Goal: Task Accomplishment & Management: Complete application form

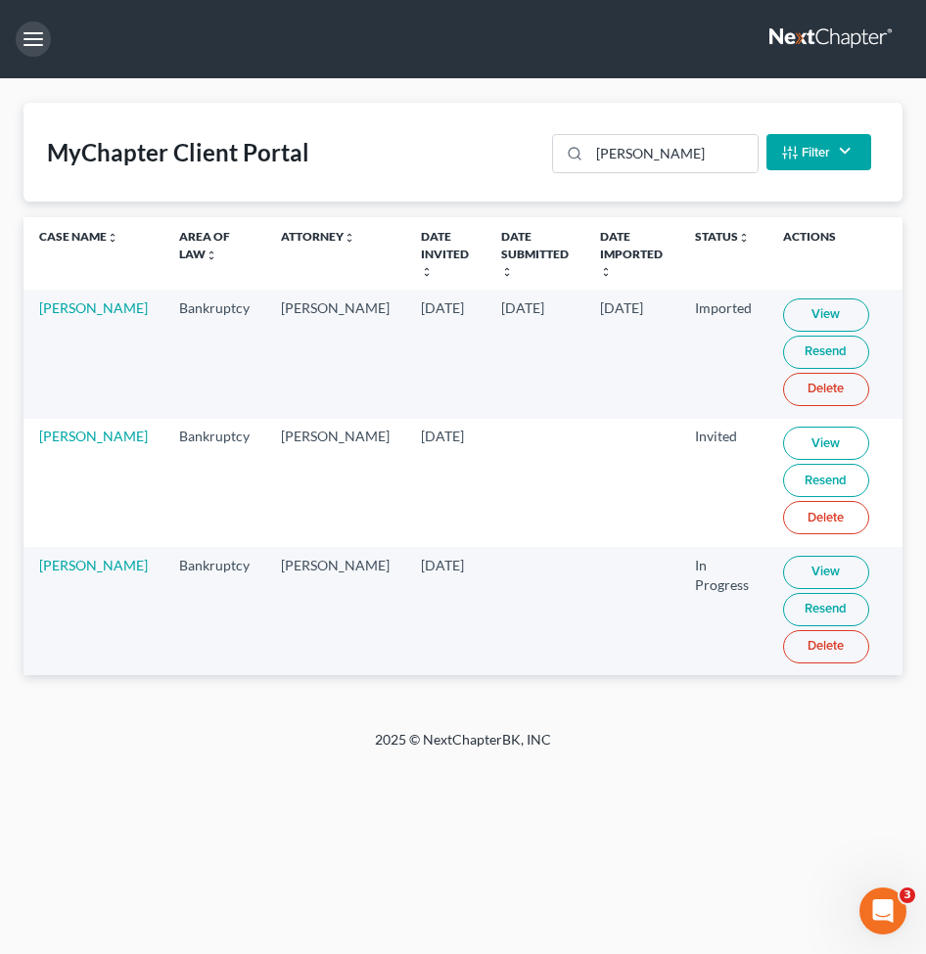
click at [44, 40] on button "button" at bounding box center [33, 39] width 35 height 35
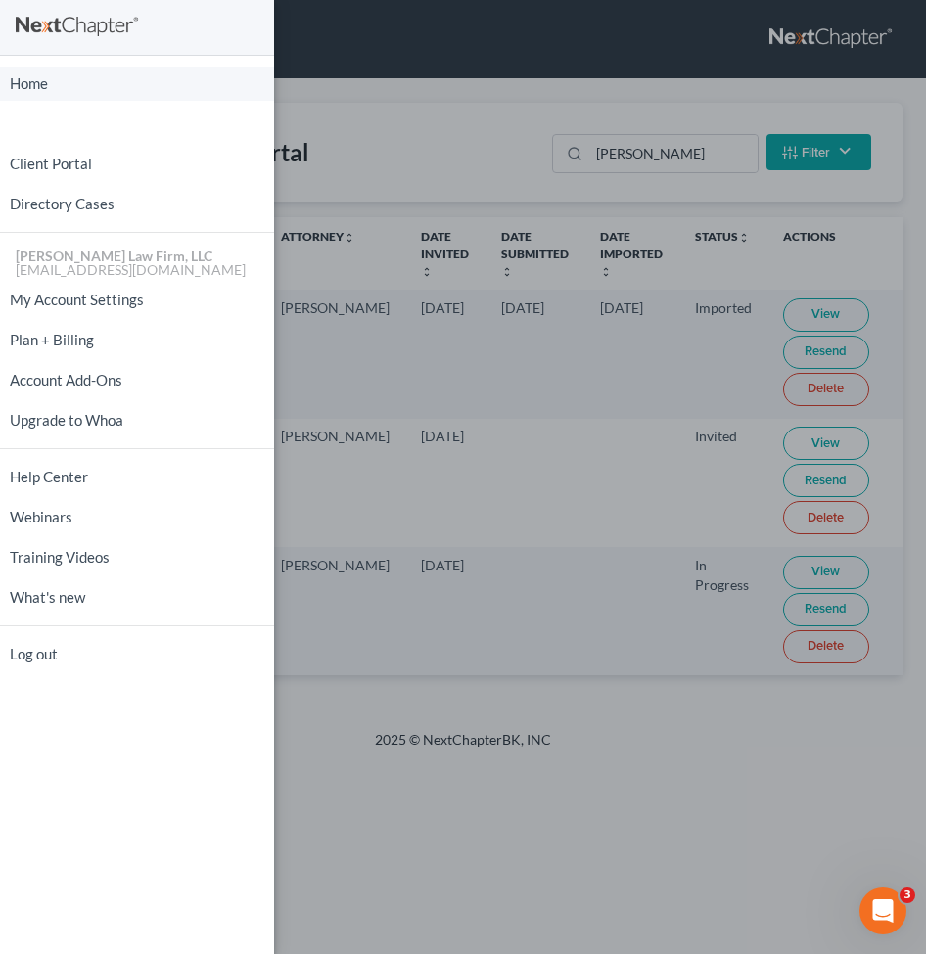
click at [24, 77] on link "Home" at bounding box center [137, 84] width 274 height 34
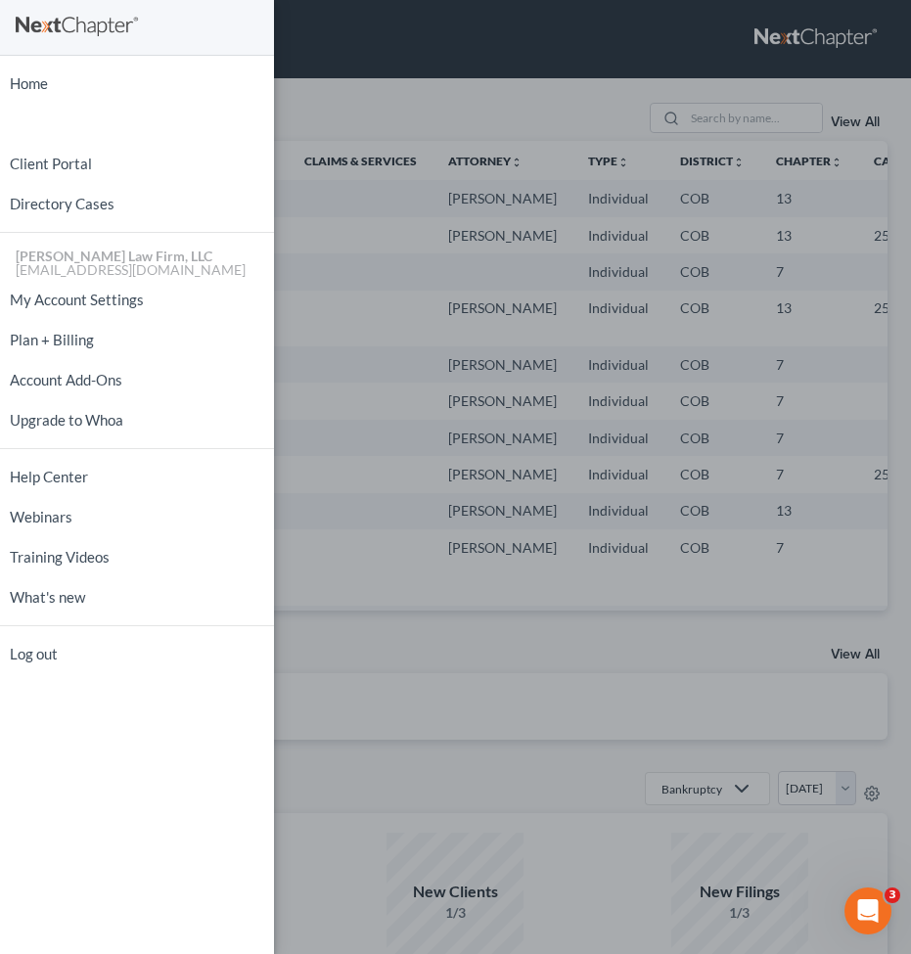
click at [386, 336] on div "Home New Case Client Portal Directory Cases [PERSON_NAME] Law Firm, LLC [EMAIL_…" at bounding box center [455, 477] width 911 height 954
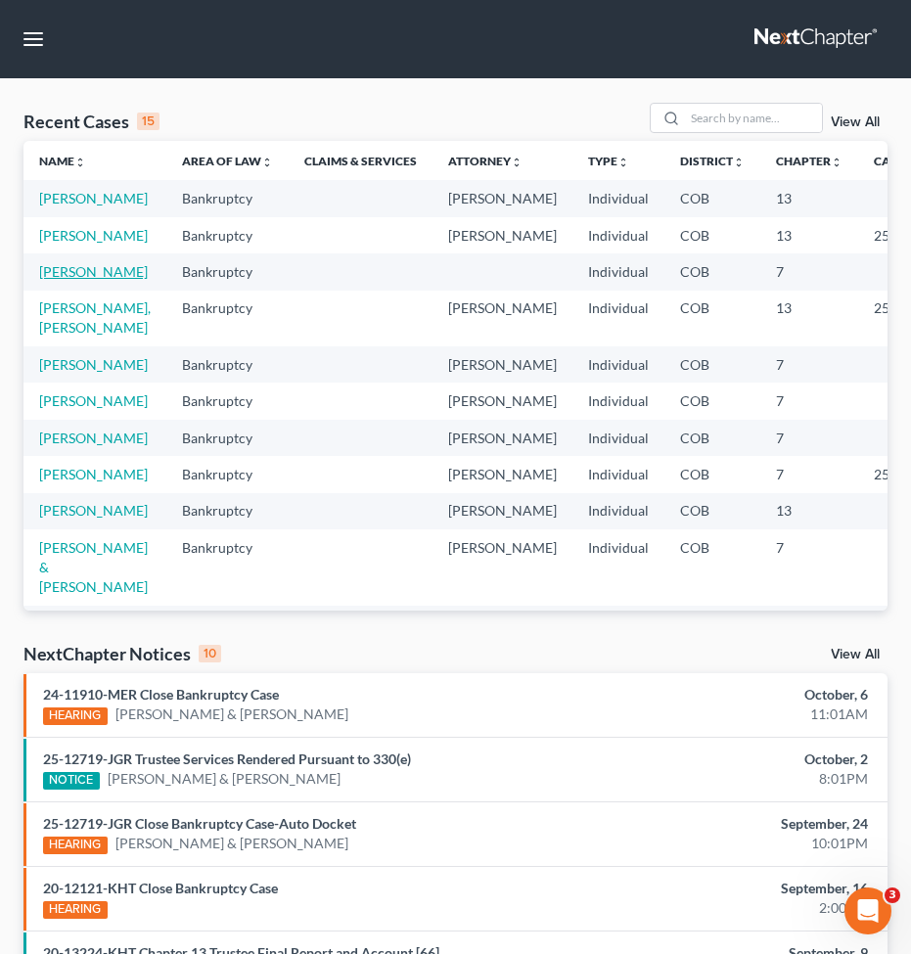
click at [56, 280] on link "[PERSON_NAME]" at bounding box center [93, 271] width 109 height 17
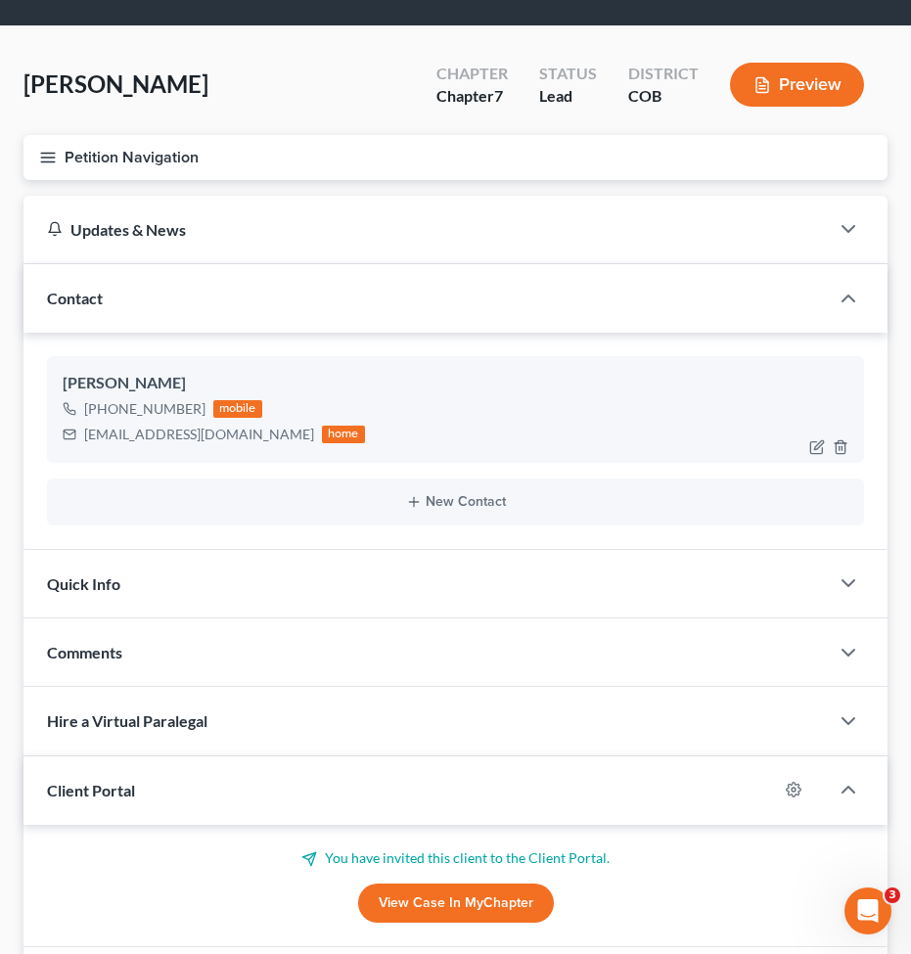
scroll to position [98, 0]
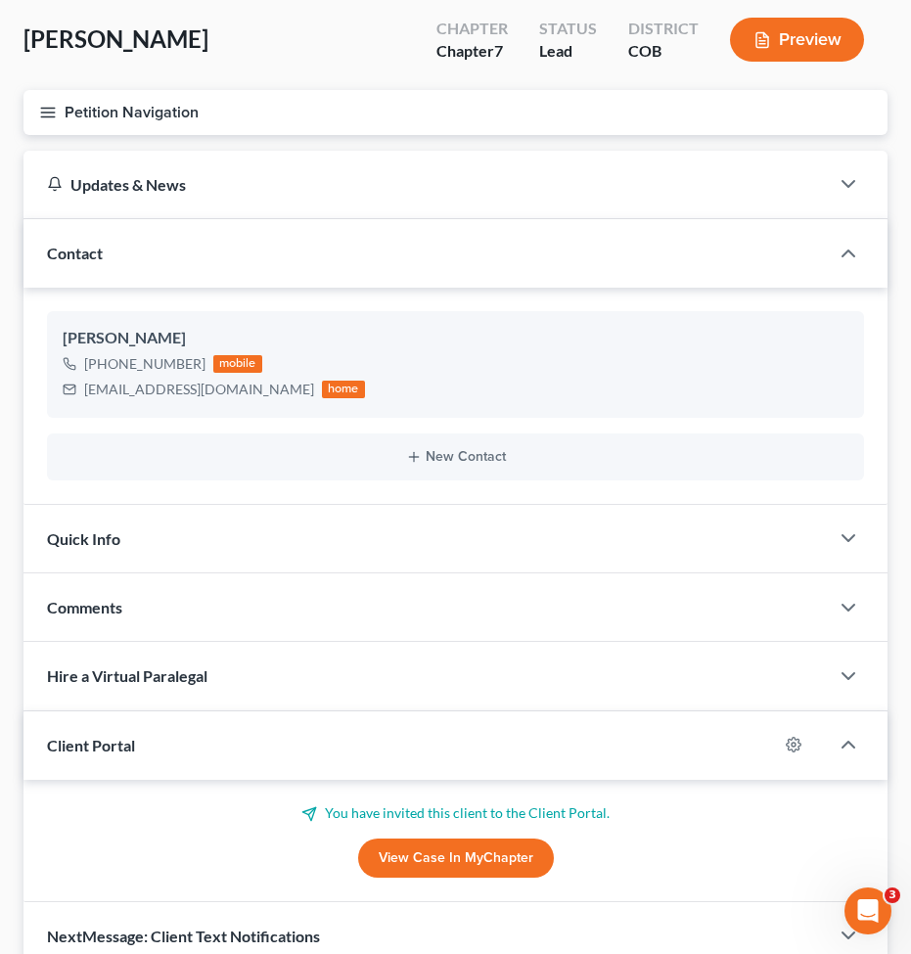
click at [55, 114] on icon "button" at bounding box center [48, 113] width 18 height 18
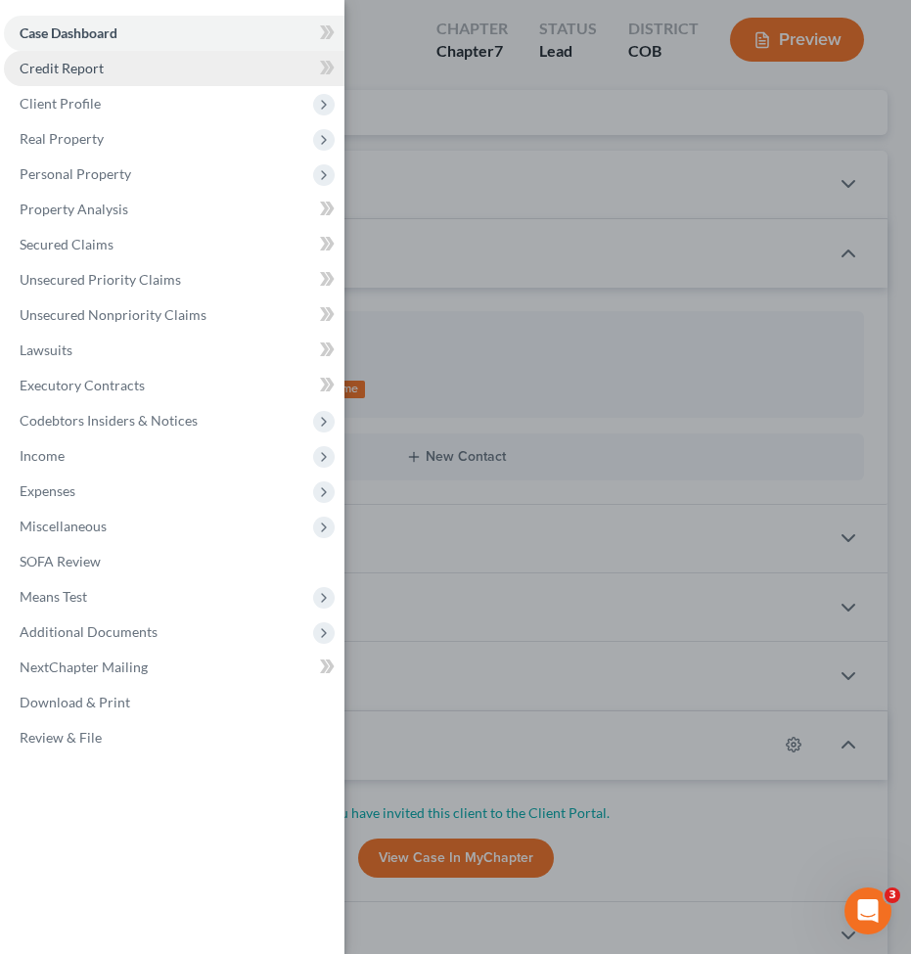
click at [97, 79] on link "Credit Report" at bounding box center [174, 68] width 341 height 35
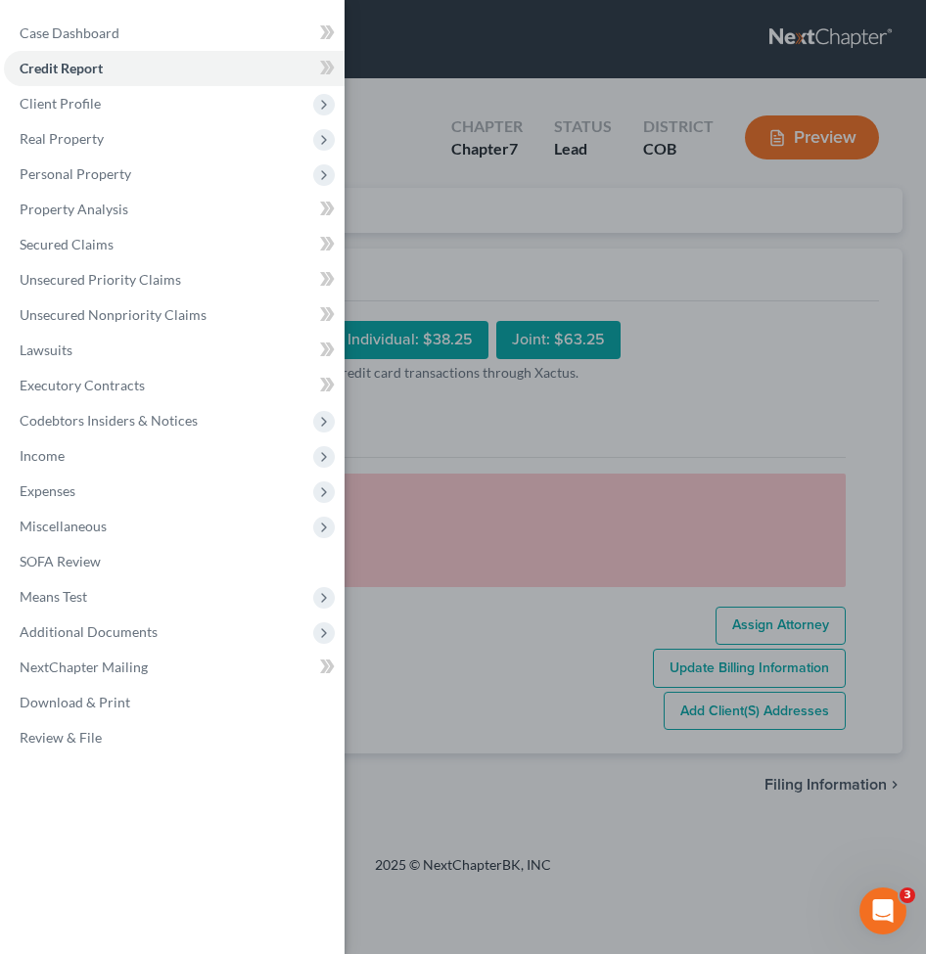
click at [893, 432] on div "Case Dashboard Payments Invoices Payments Payments Credit Report Client Profile" at bounding box center [463, 477] width 926 height 954
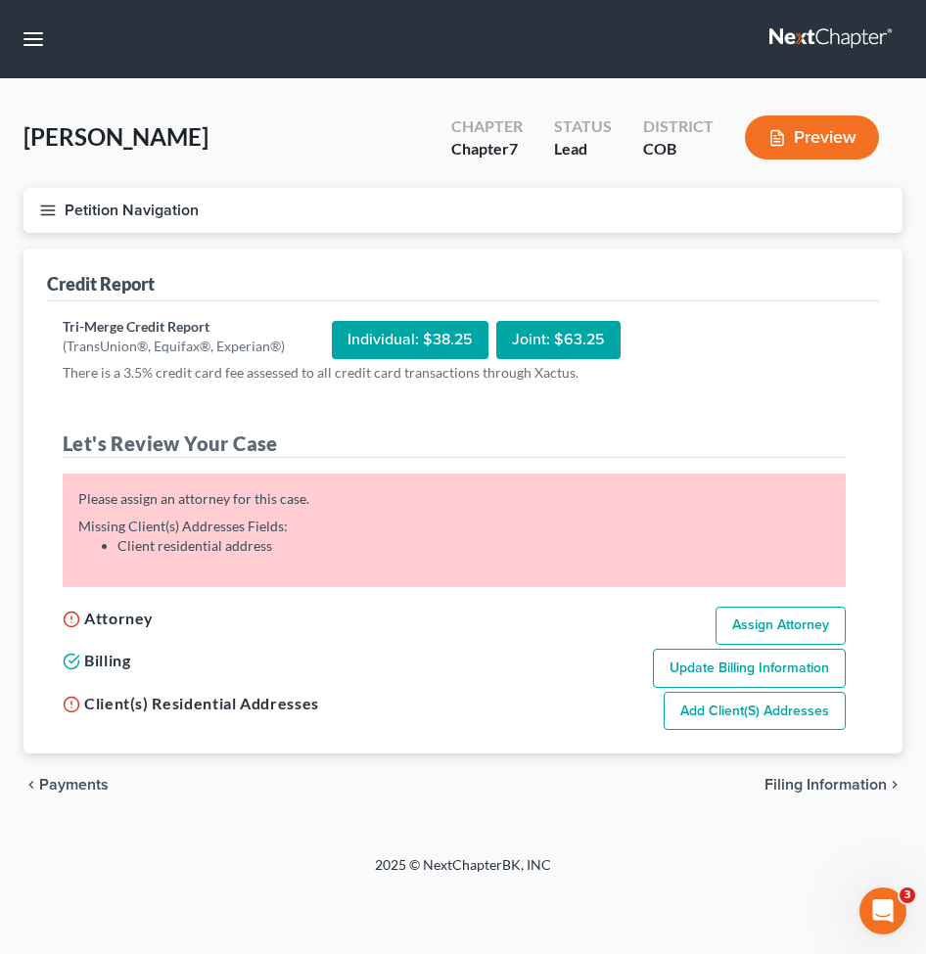
click at [774, 627] on link "Assign Attorney" at bounding box center [780, 626] width 130 height 39
select select "1"
select select "0"
select select "5"
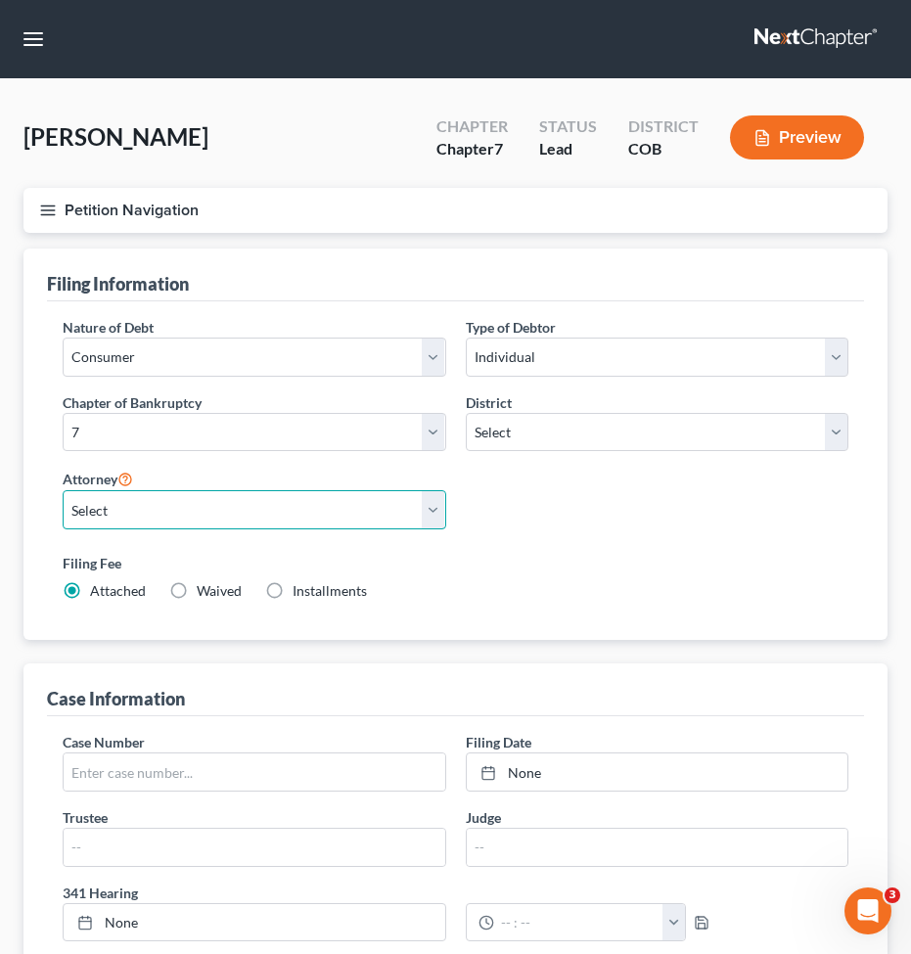
click at [400, 510] on select "Select [PERSON_NAME] - COB [PERSON_NAME] - COB [PERSON_NAME] - COB" at bounding box center [255, 509] width 384 height 39
select select "2"
click at [63, 490] on select "Select [PERSON_NAME] - COB [PERSON_NAME] - COB [PERSON_NAME] - COB" at bounding box center [255, 509] width 384 height 39
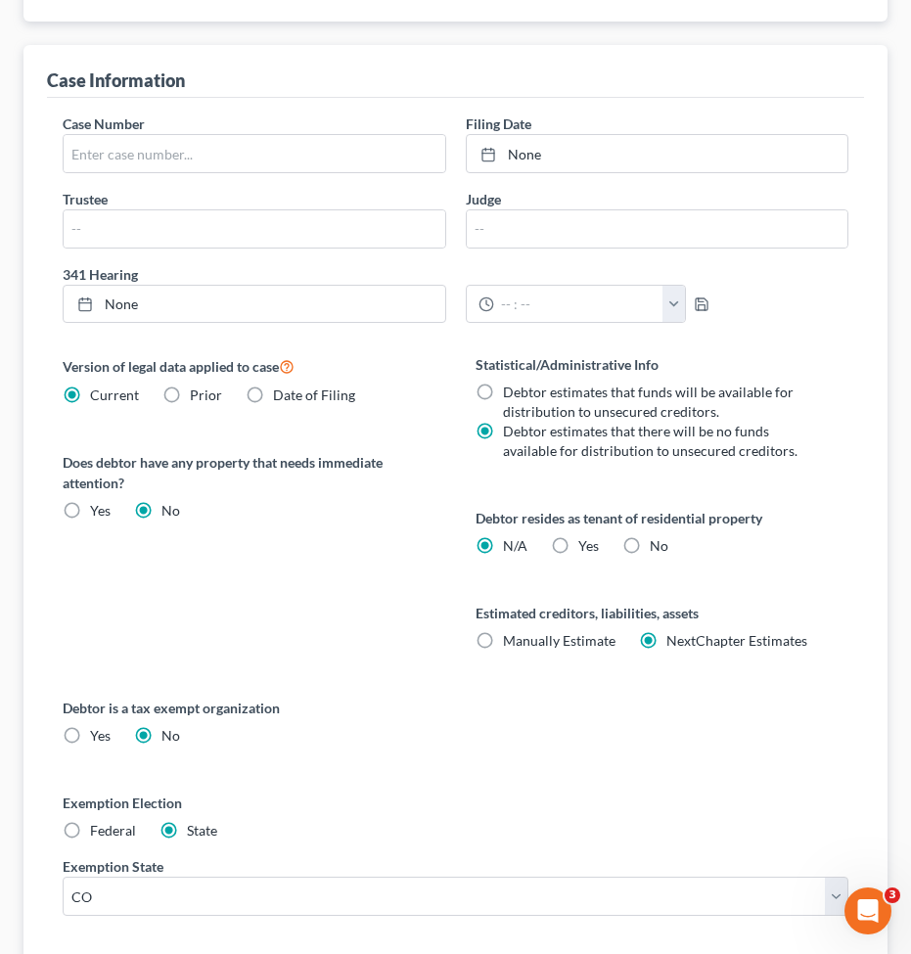
scroll to position [764, 0]
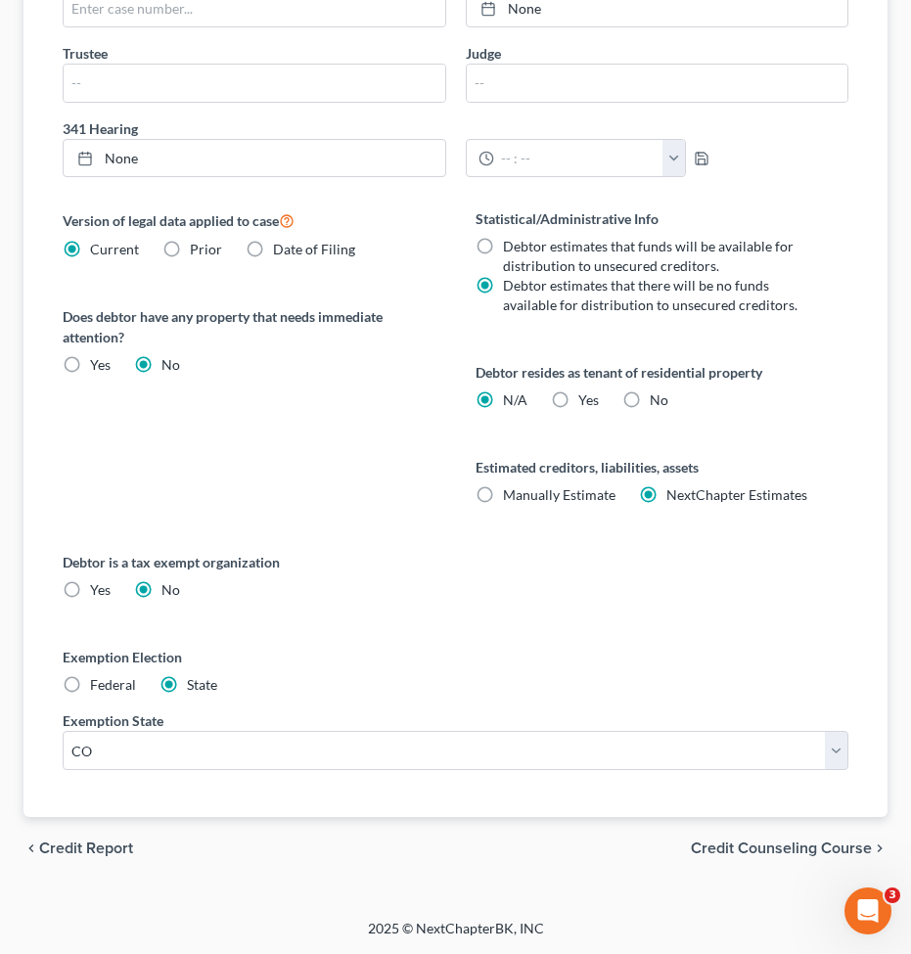
click at [99, 845] on span "Credit Report" at bounding box center [86, 849] width 94 height 16
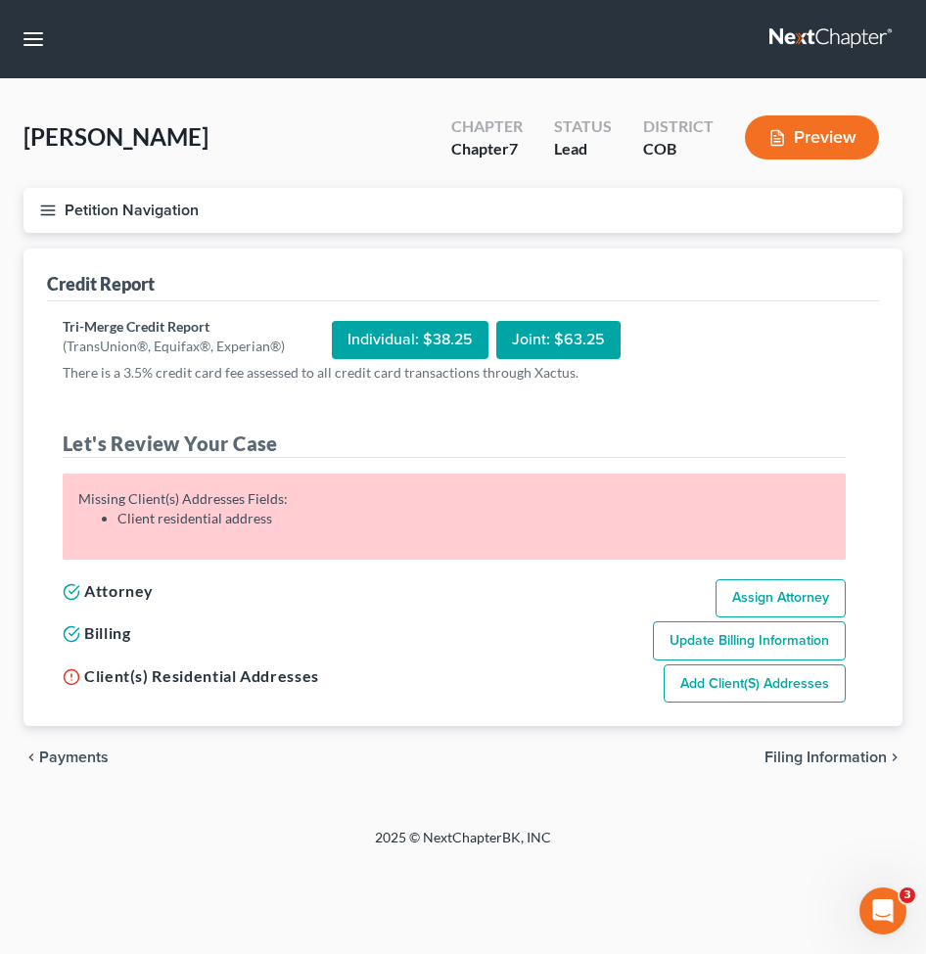
click at [759, 672] on link "Add Client(s) Addresses" at bounding box center [755, 683] width 182 height 39
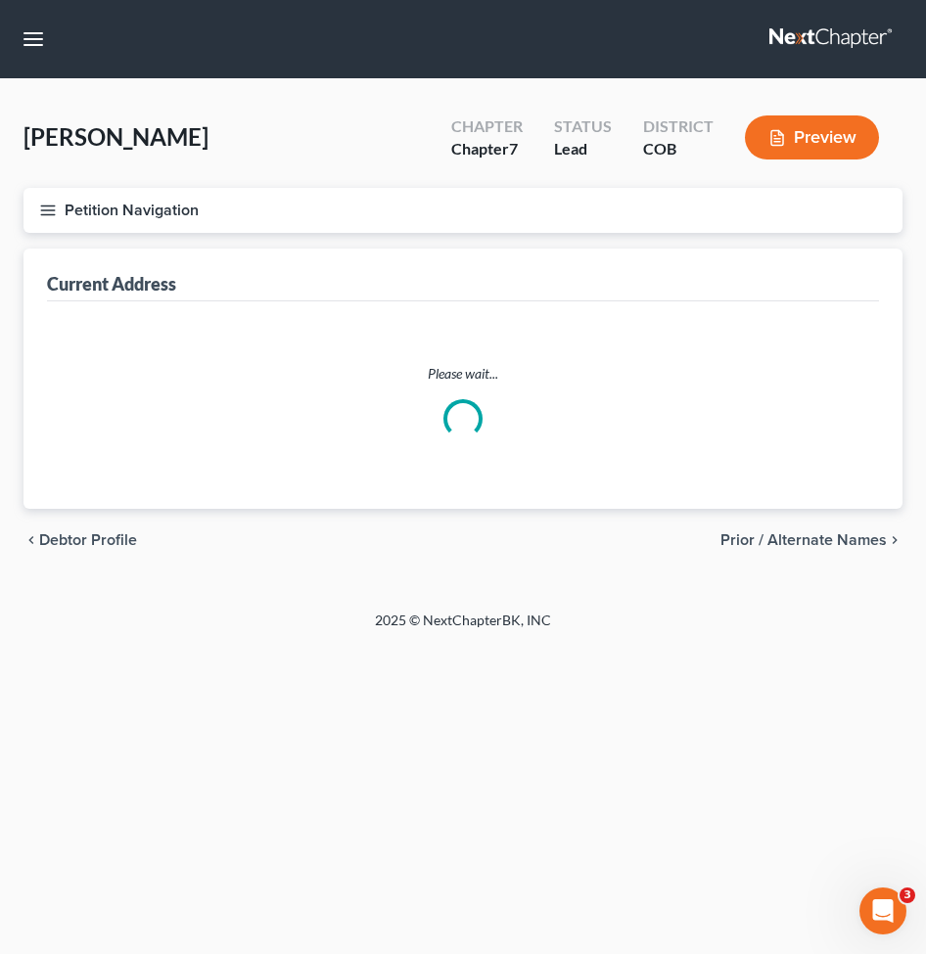
select select "0"
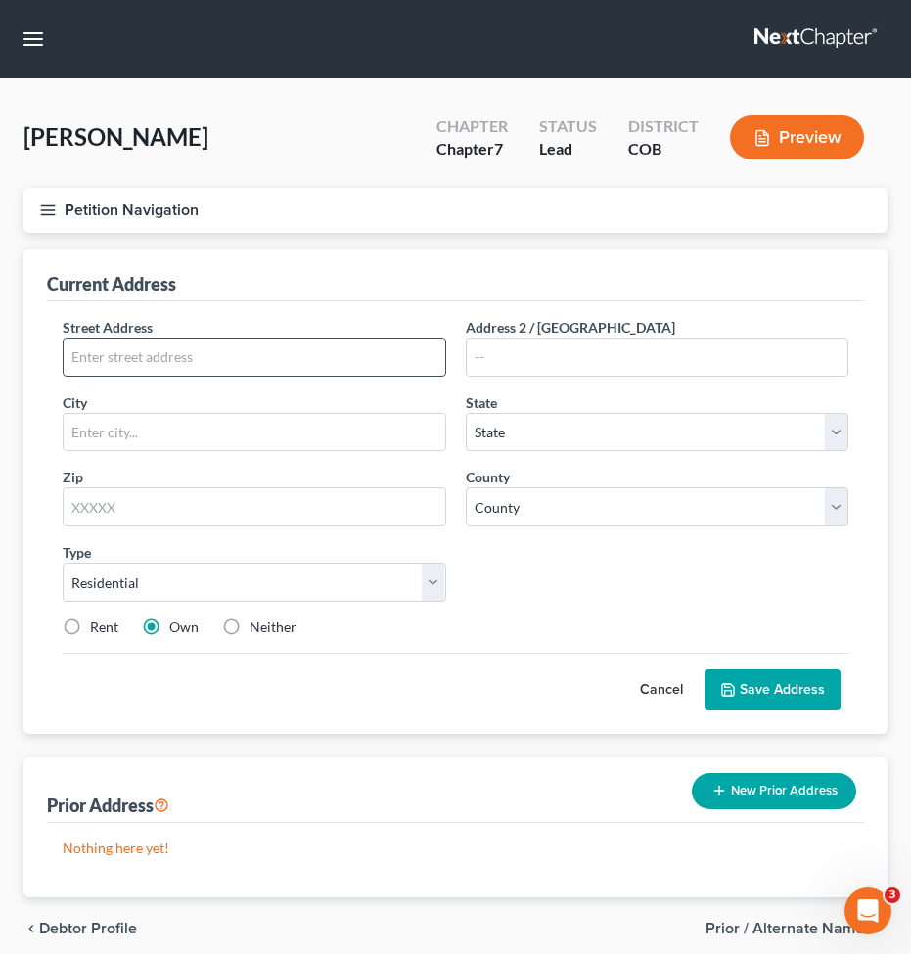
click at [171, 359] on input "text" at bounding box center [255, 357] width 382 height 37
paste input "[STREET_ADDRESS]"
type input "[STREET_ADDRESS]"
click at [153, 429] on input "text" at bounding box center [255, 432] width 382 height 37
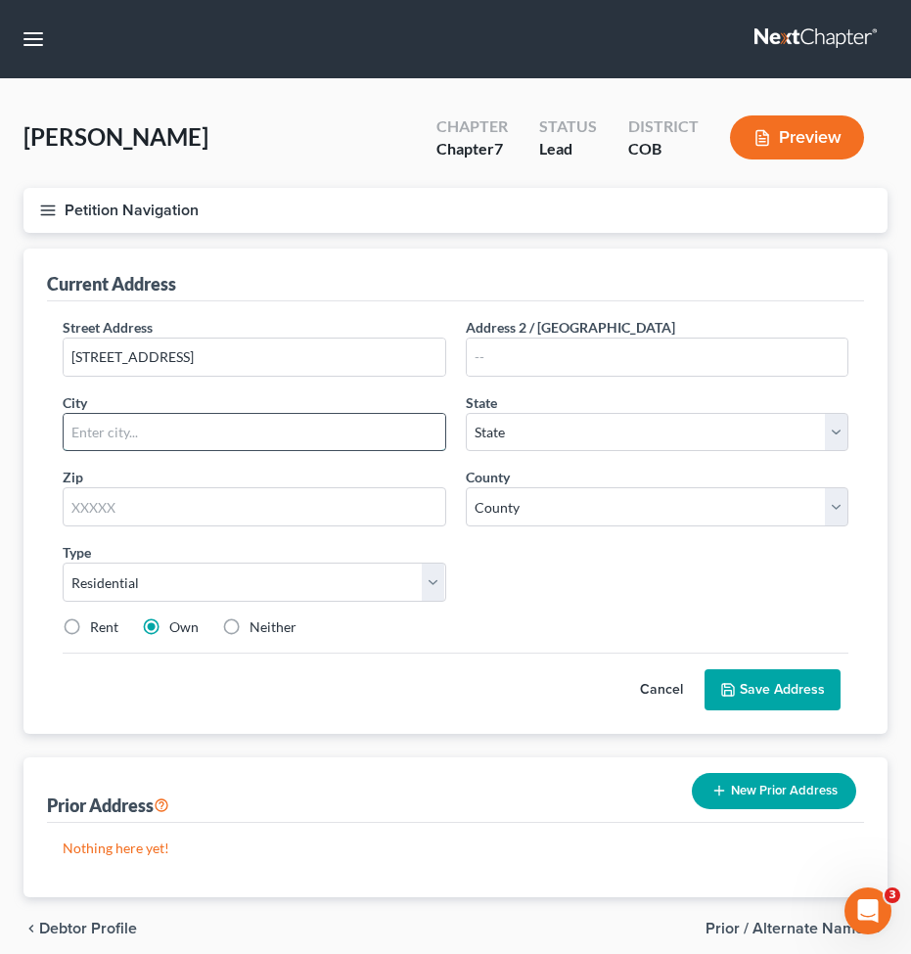
paste input "Deertrail"
type input "Deertrail"
click at [98, 624] on label "Rent" at bounding box center [104, 628] width 28 height 20
click at [98, 624] on input "Rent" at bounding box center [104, 624] width 13 height 13
radio input "true"
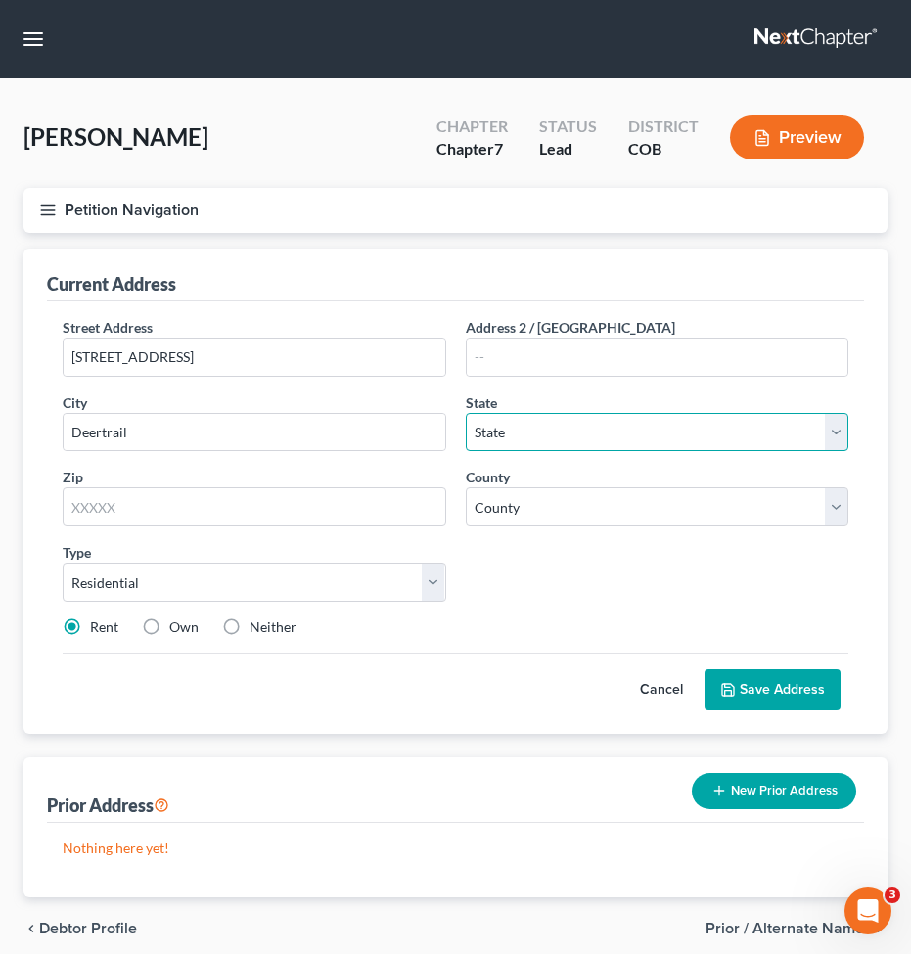
click at [493, 438] on select "State [US_STATE] AK AR AZ CA CO CT DE DC [GEOGRAPHIC_DATA] [GEOGRAPHIC_DATA] GU…" at bounding box center [658, 432] width 384 height 39
select select "5"
click at [466, 413] on select "State [US_STATE] AK AR AZ CA CO CT DE DC [GEOGRAPHIC_DATA] [GEOGRAPHIC_DATA] GU…" at bounding box center [658, 432] width 384 height 39
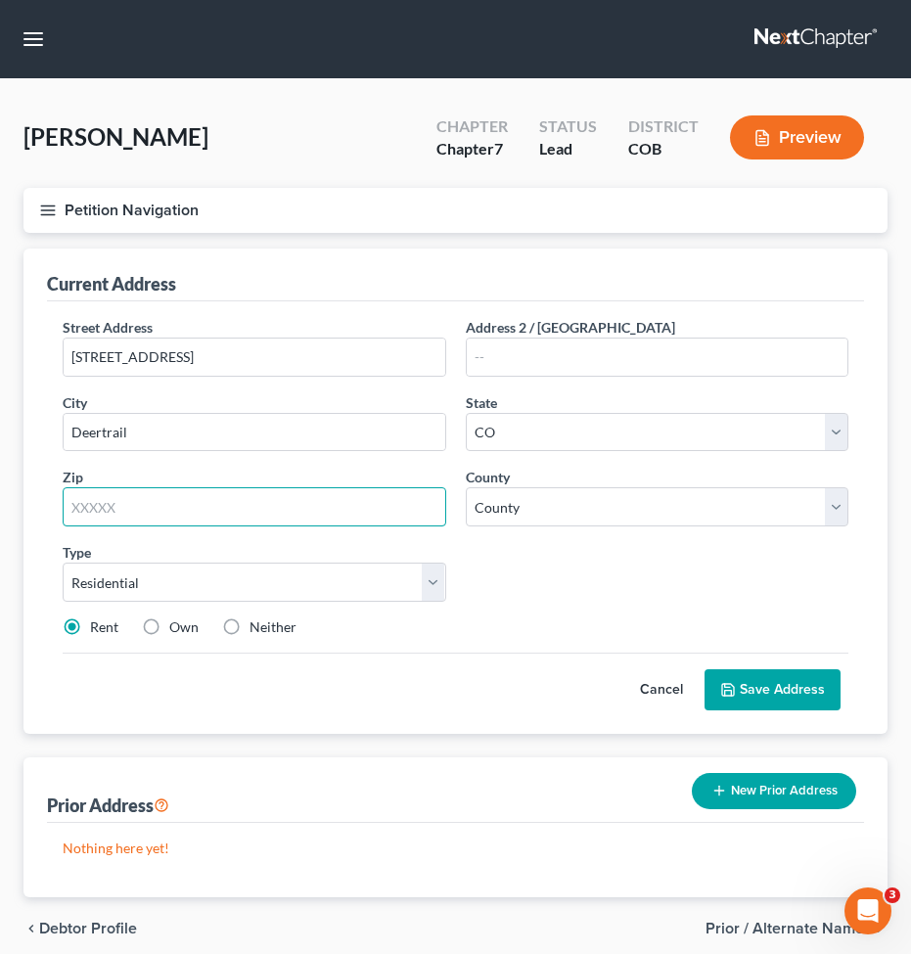
click at [270, 520] on input "text" at bounding box center [255, 506] width 384 height 39
paste input "80105"
type input "80105"
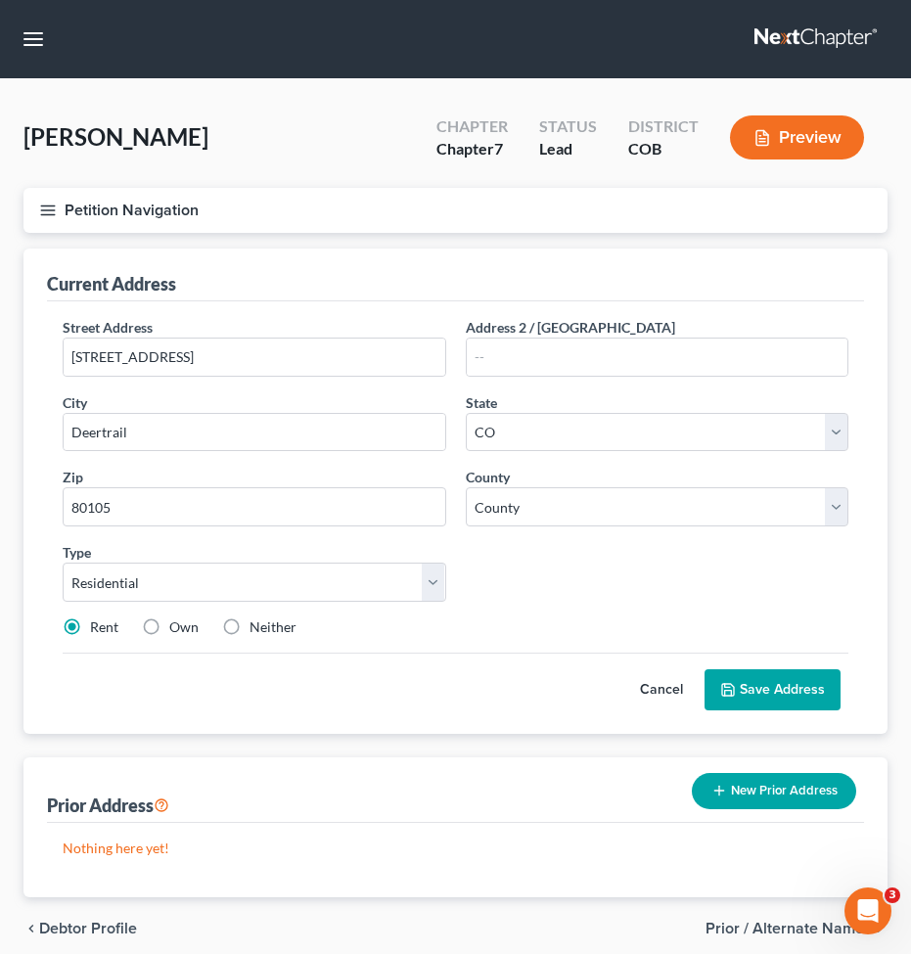
type input "Deer Trail"
click at [769, 709] on button "Save Address" at bounding box center [773, 689] width 136 height 41
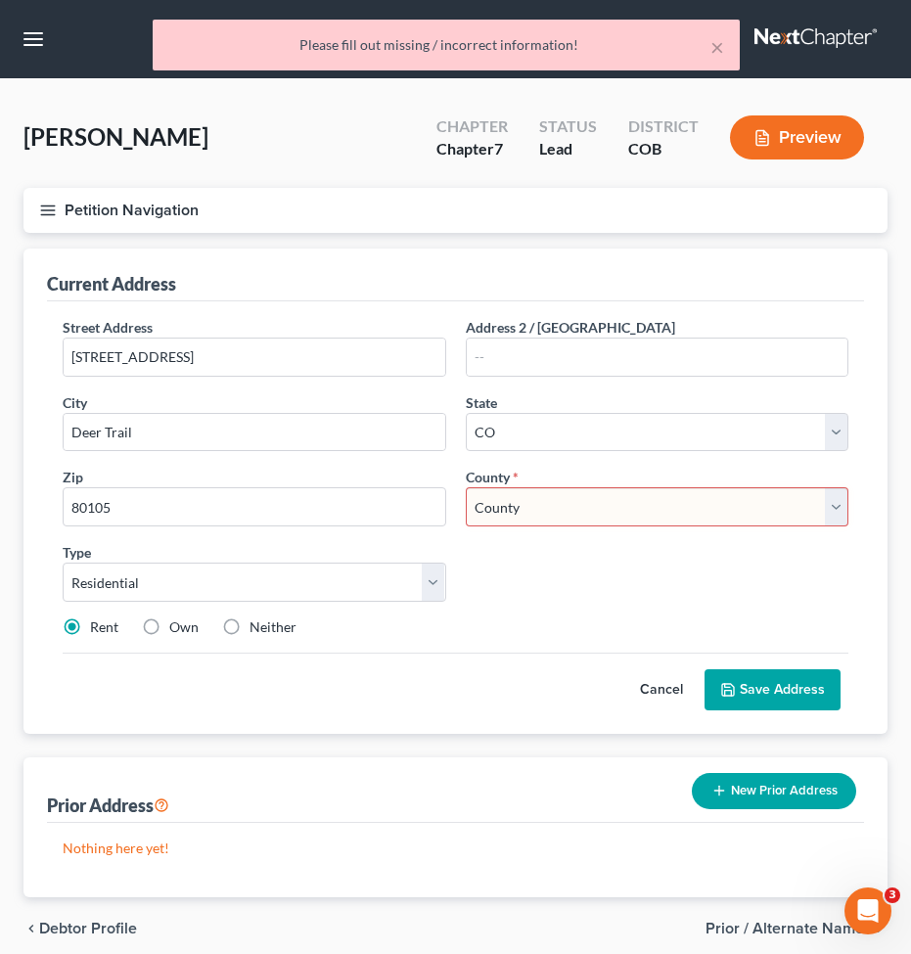
click at [603, 507] on select "County [GEOGRAPHIC_DATA] [GEOGRAPHIC_DATA] [GEOGRAPHIC_DATA] [GEOGRAPHIC_DATA] …" at bounding box center [658, 506] width 384 height 39
click at [518, 581] on div "Street Address * [STREET_ADDRESS] * Deer Trail State * State [US_STATE] AK AR A…" at bounding box center [455, 485] width 805 height 336
click at [108, 429] on input "Deer Trail" at bounding box center [255, 432] width 382 height 37
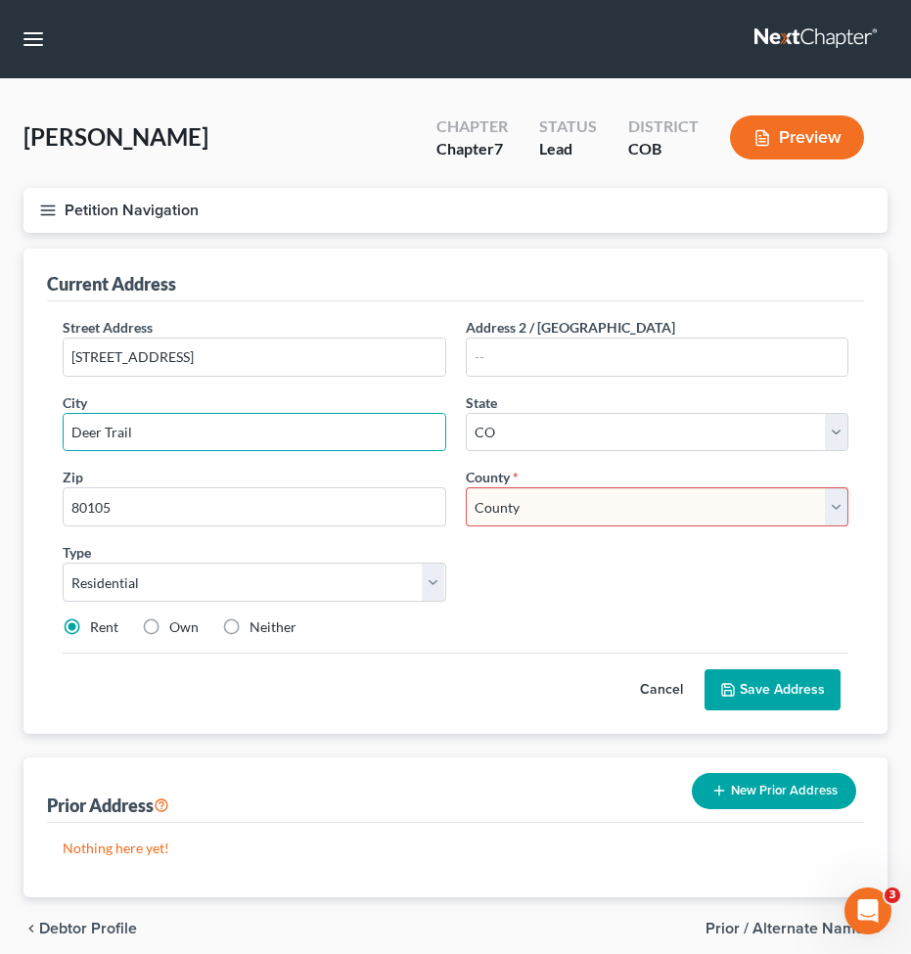
click at [551, 495] on select "County [GEOGRAPHIC_DATA] [GEOGRAPHIC_DATA] [GEOGRAPHIC_DATA] [GEOGRAPHIC_DATA] …" at bounding box center [658, 506] width 384 height 39
select select "2"
click at [466, 487] on select "County [GEOGRAPHIC_DATA] [GEOGRAPHIC_DATA] [GEOGRAPHIC_DATA] [GEOGRAPHIC_DATA] …" at bounding box center [658, 506] width 384 height 39
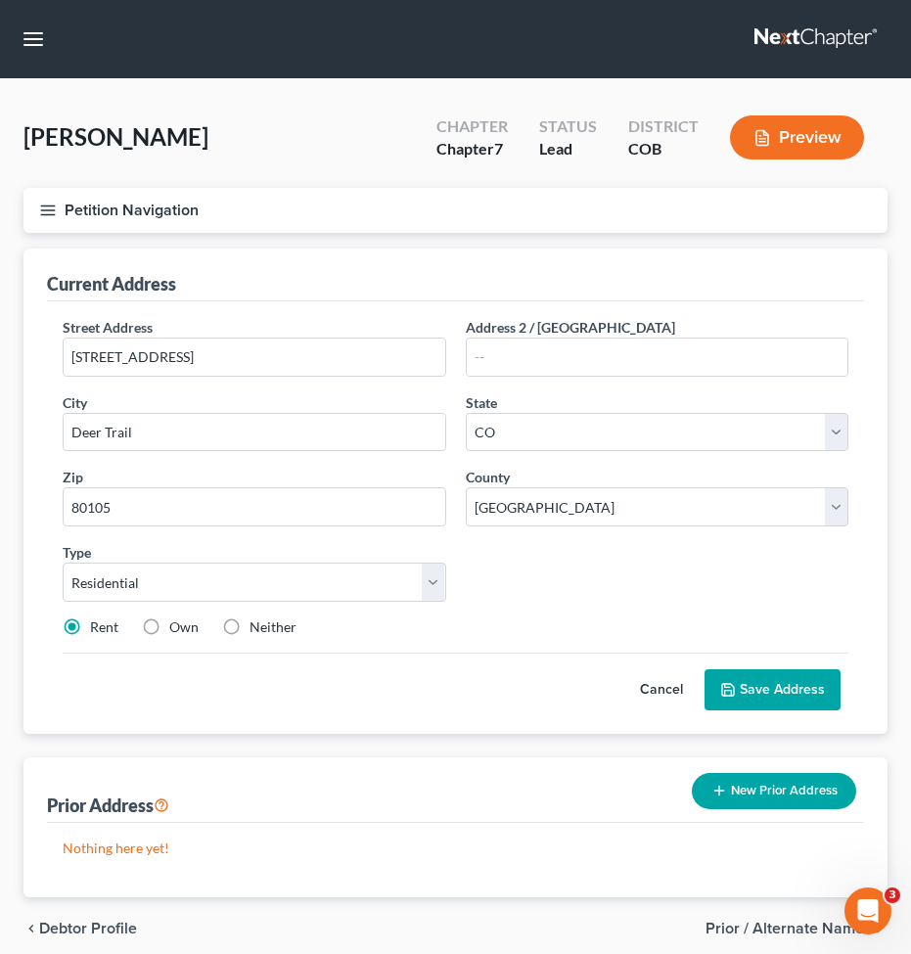
click at [783, 671] on button "Save Address" at bounding box center [773, 689] width 136 height 41
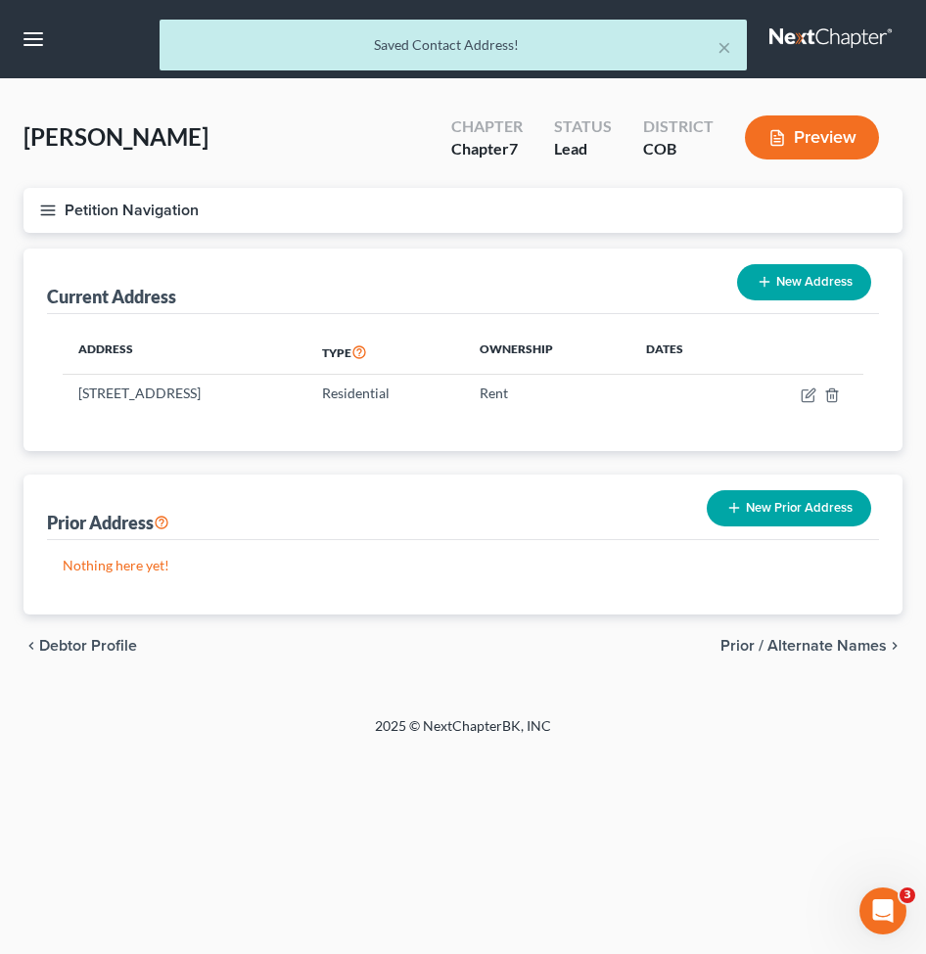
click at [37, 37] on div "× Saved Contact Address!" at bounding box center [453, 50] width 926 height 61
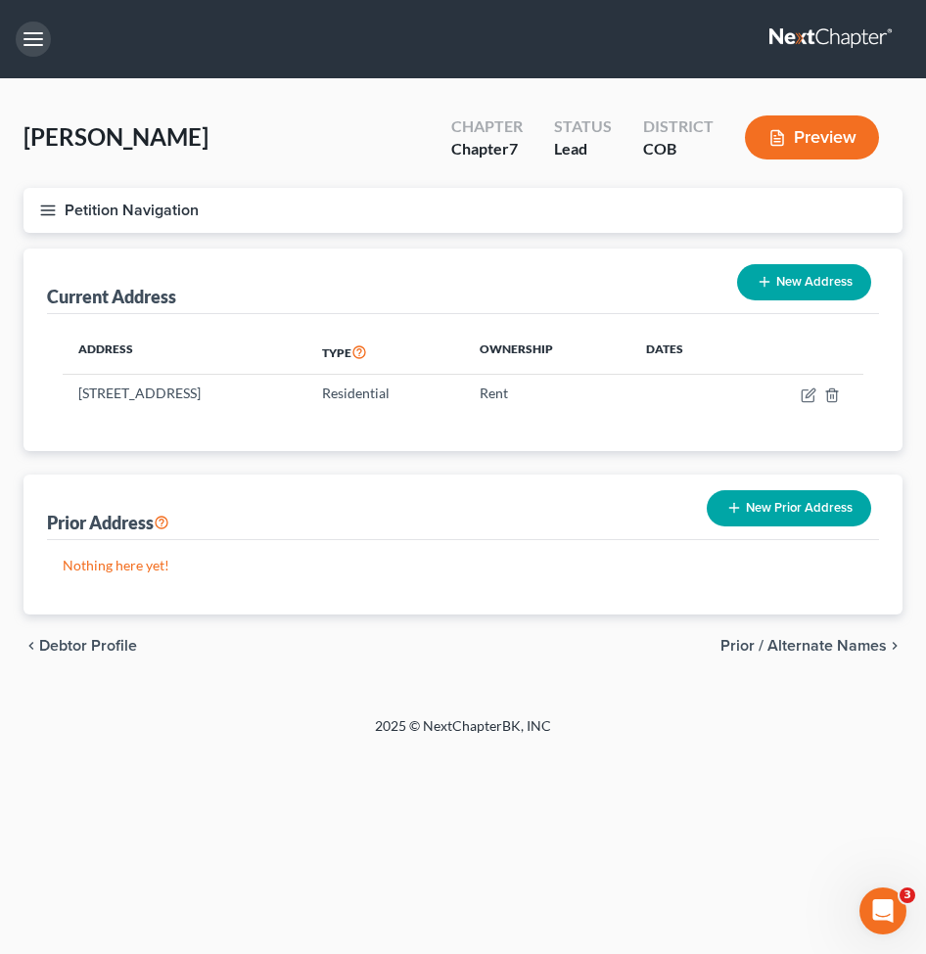
click at [33, 25] on button "button" at bounding box center [33, 39] width 35 height 35
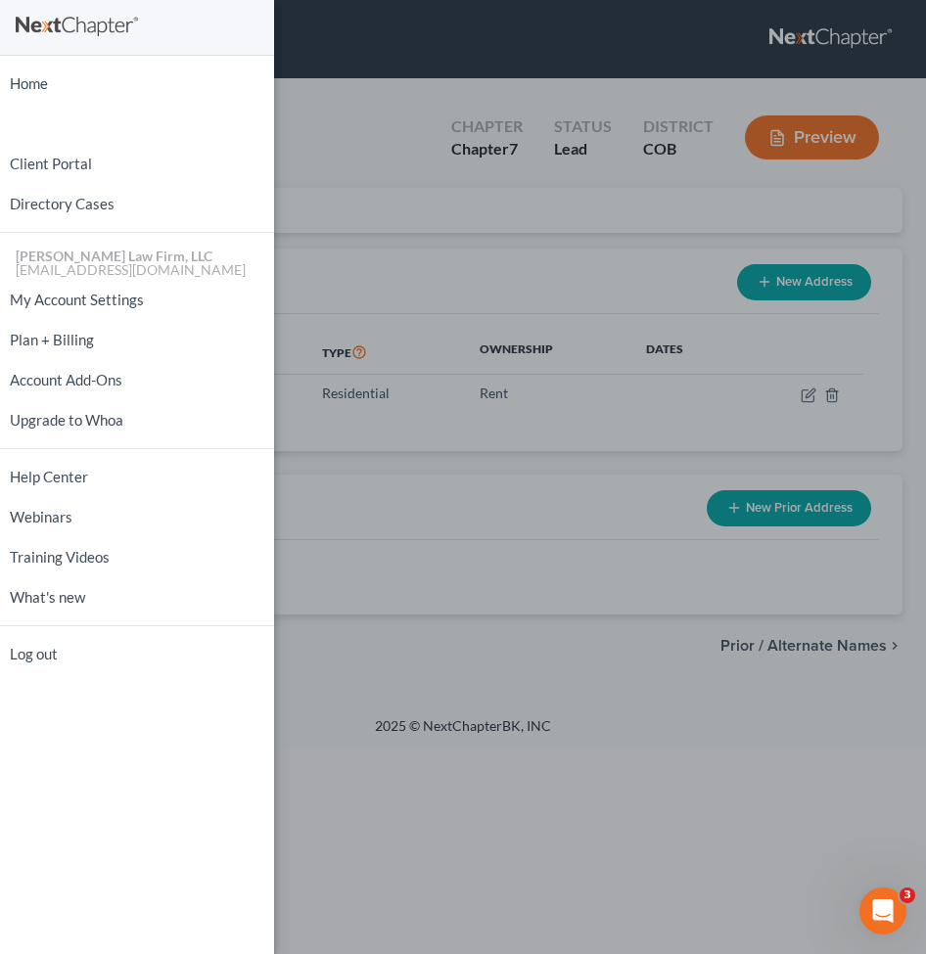
click at [562, 100] on div "Home New Case Client Portal Directory Cases [PERSON_NAME] Law Firm, LLC [EMAIL_…" at bounding box center [463, 477] width 926 height 954
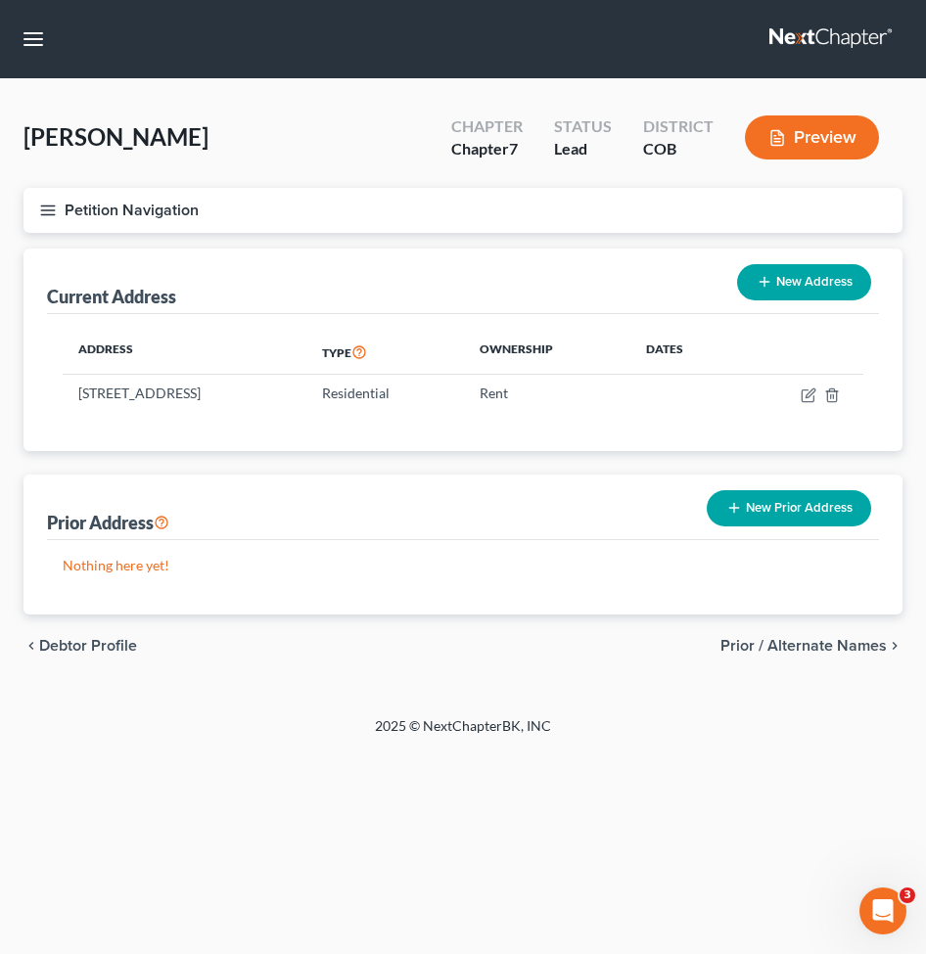
click at [67, 207] on button "Petition Navigation" at bounding box center [462, 210] width 879 height 45
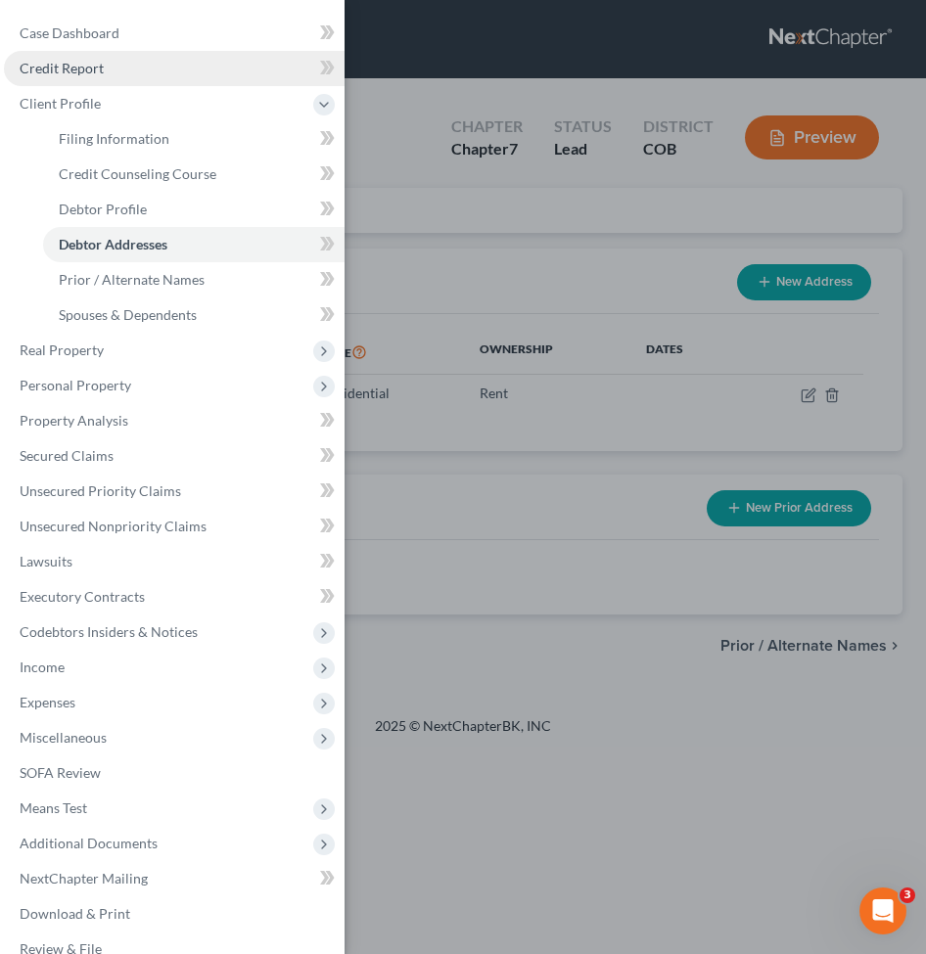
click at [77, 76] on link "Credit Report" at bounding box center [174, 68] width 341 height 35
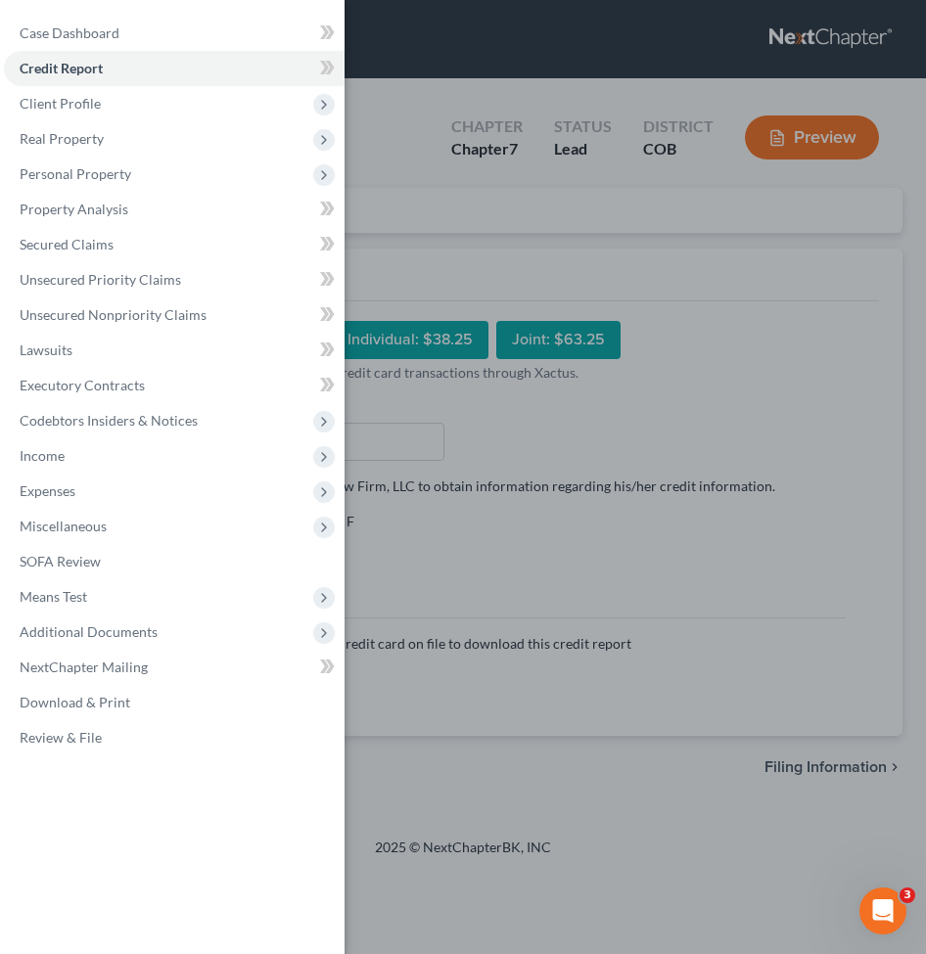
click at [810, 296] on div "Case Dashboard Payments Invoices Payments Payments Credit Report Client Profile" at bounding box center [463, 477] width 926 height 954
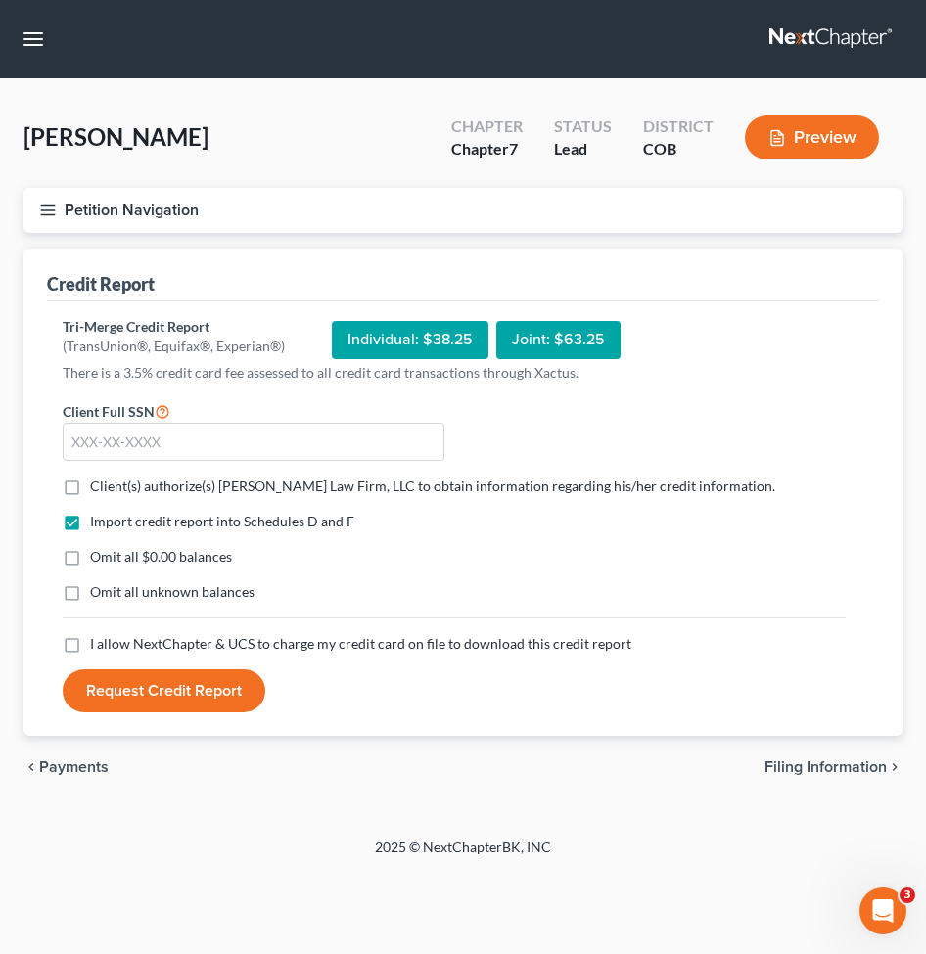
click at [90, 484] on label "Client(s) authorize(s) [PERSON_NAME] Law Firm, LLC to obtain information regard…" at bounding box center [432, 487] width 685 height 20
click at [98, 484] on input "Client(s) authorize(s) [PERSON_NAME] Law Firm, LLC to obtain information regard…" at bounding box center [104, 483] width 13 height 13
checkbox input "true"
click at [90, 550] on label "Omit all $0.00 balances" at bounding box center [161, 557] width 142 height 20
click at [98, 550] on input "Omit all $0.00 balances" at bounding box center [104, 553] width 13 height 13
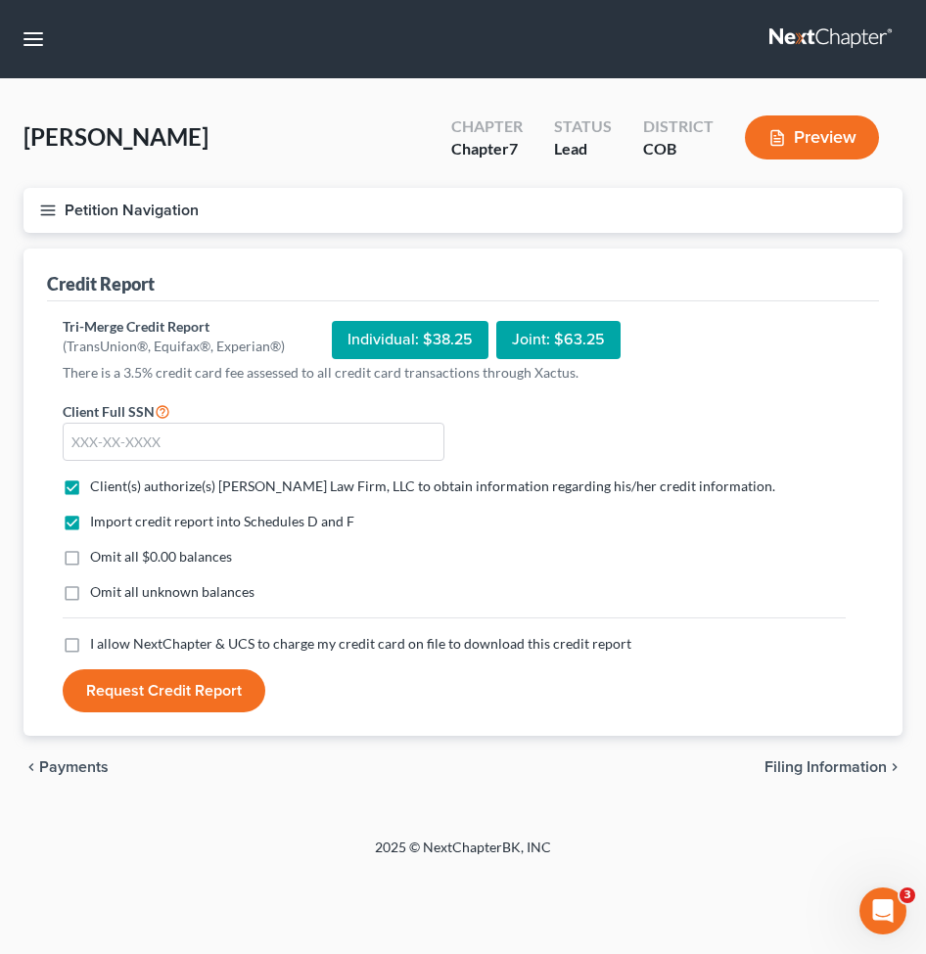
checkbox input "true"
click at [124, 434] on input "text" at bounding box center [254, 442] width 382 height 39
paste input "267-71-3418"
type input "267-71-3418"
click at [90, 652] on label "I allow NextChapter & UCS to charge my credit card on file to download this cre…" at bounding box center [360, 644] width 541 height 20
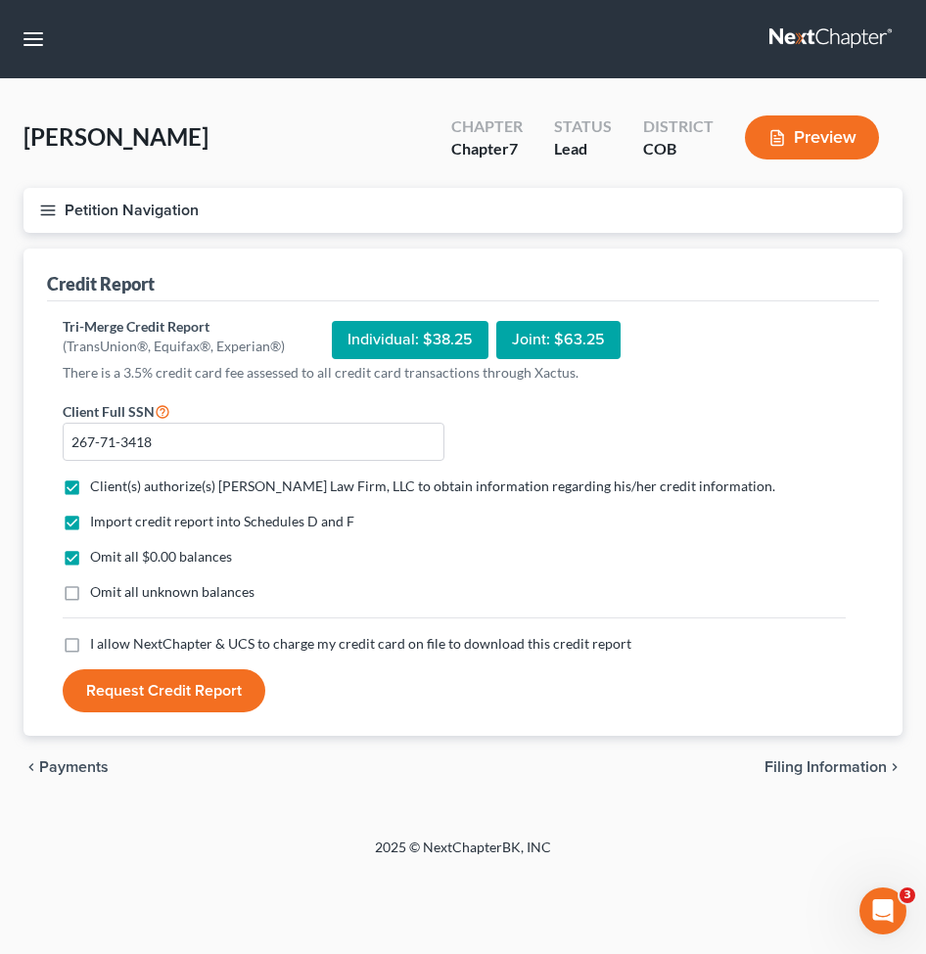
click at [98, 647] on input "I allow NextChapter & UCS to charge my credit card on file to download this cre…" at bounding box center [104, 640] width 13 height 13
checkbox input "true"
click at [177, 687] on button "Request Credit Report" at bounding box center [164, 690] width 203 height 43
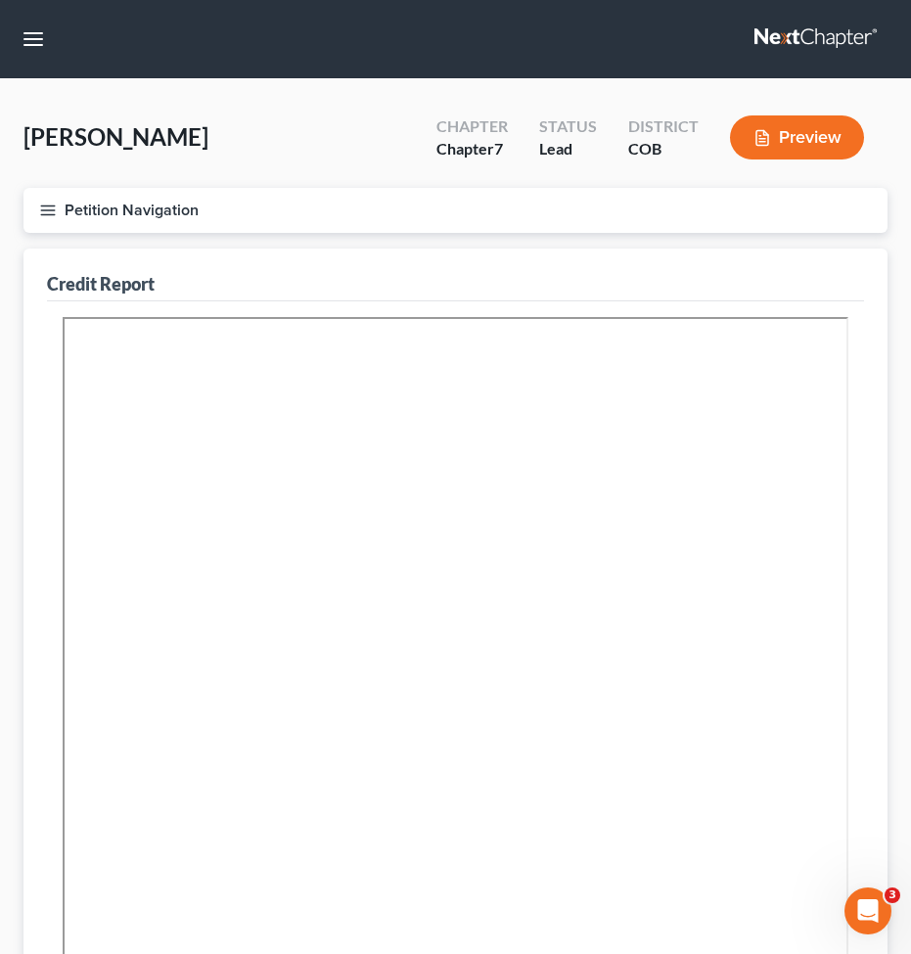
click at [51, 212] on icon "button" at bounding box center [48, 211] width 18 height 18
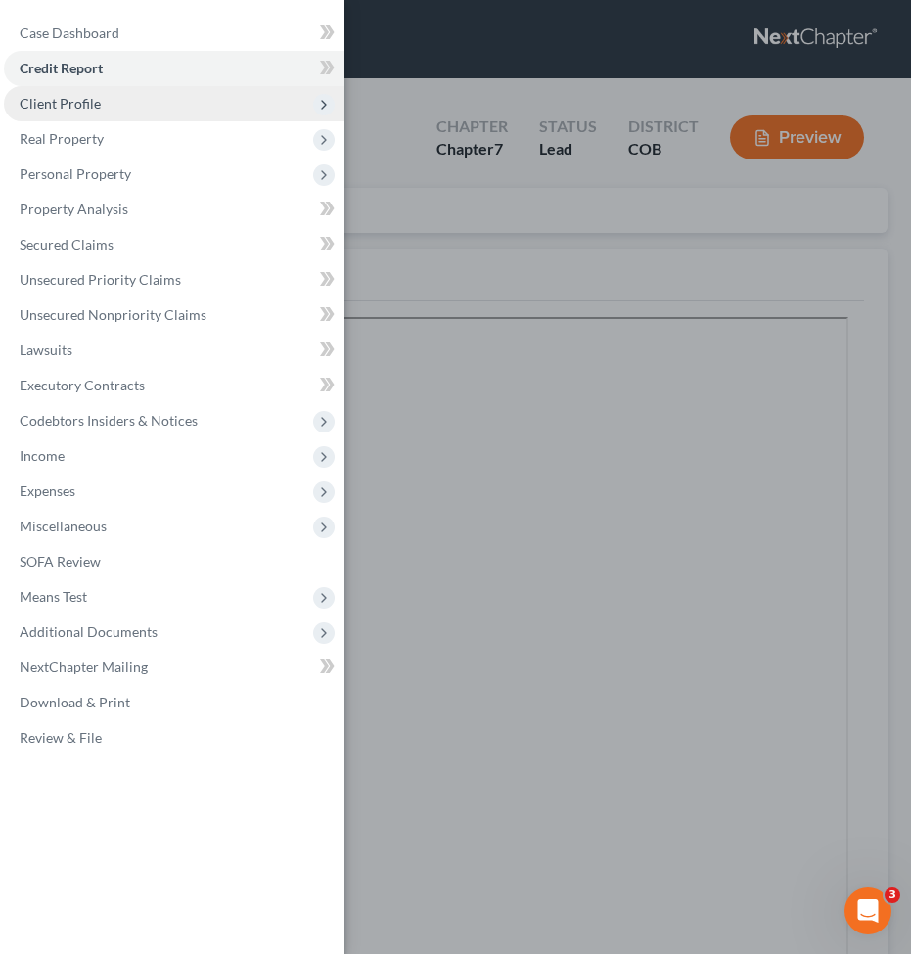
click at [91, 104] on span "Client Profile" at bounding box center [60, 103] width 81 height 17
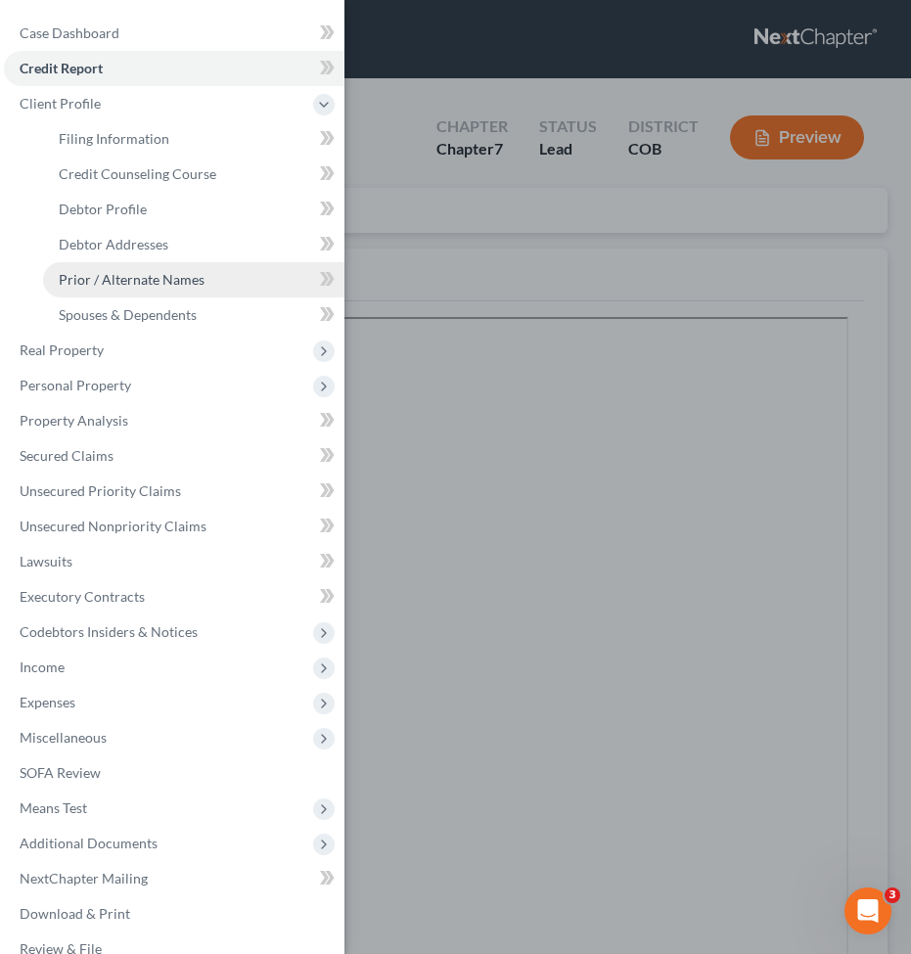
click at [99, 286] on span "Prior / Alternate Names" at bounding box center [132, 279] width 146 height 17
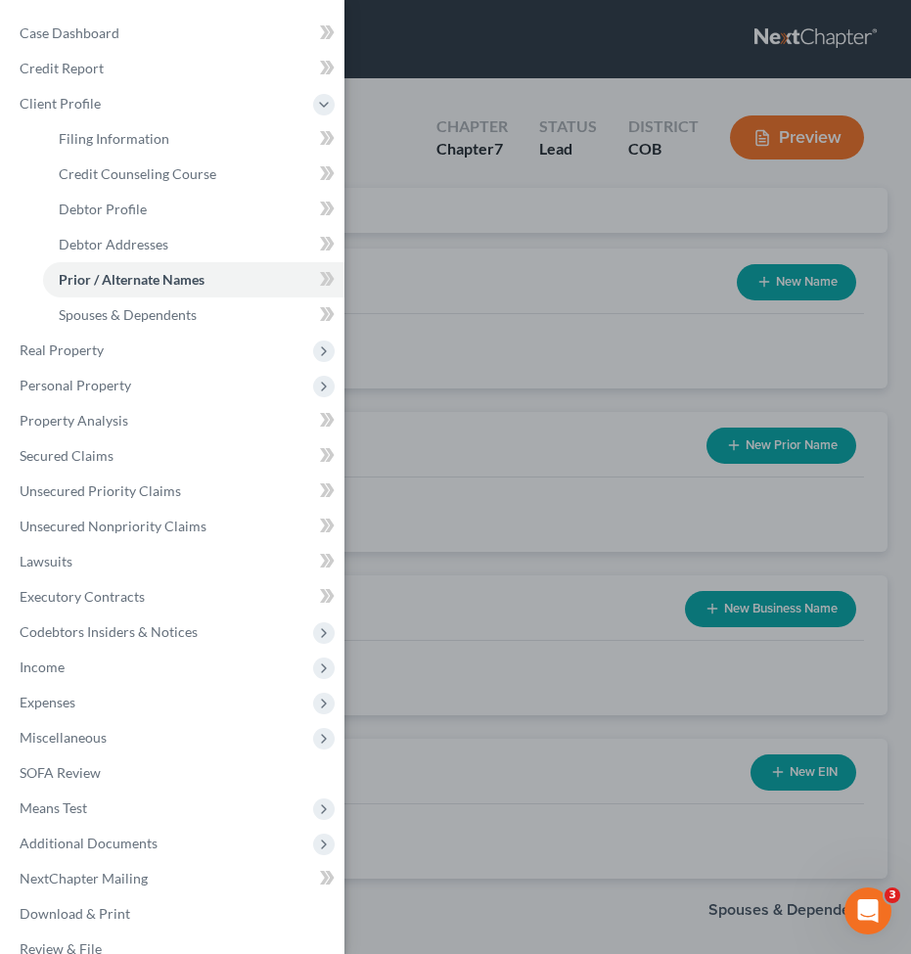
click at [605, 415] on div "Case Dashboard Payments Invoices Payments Payments Credit Report Client Profile" at bounding box center [455, 477] width 911 height 954
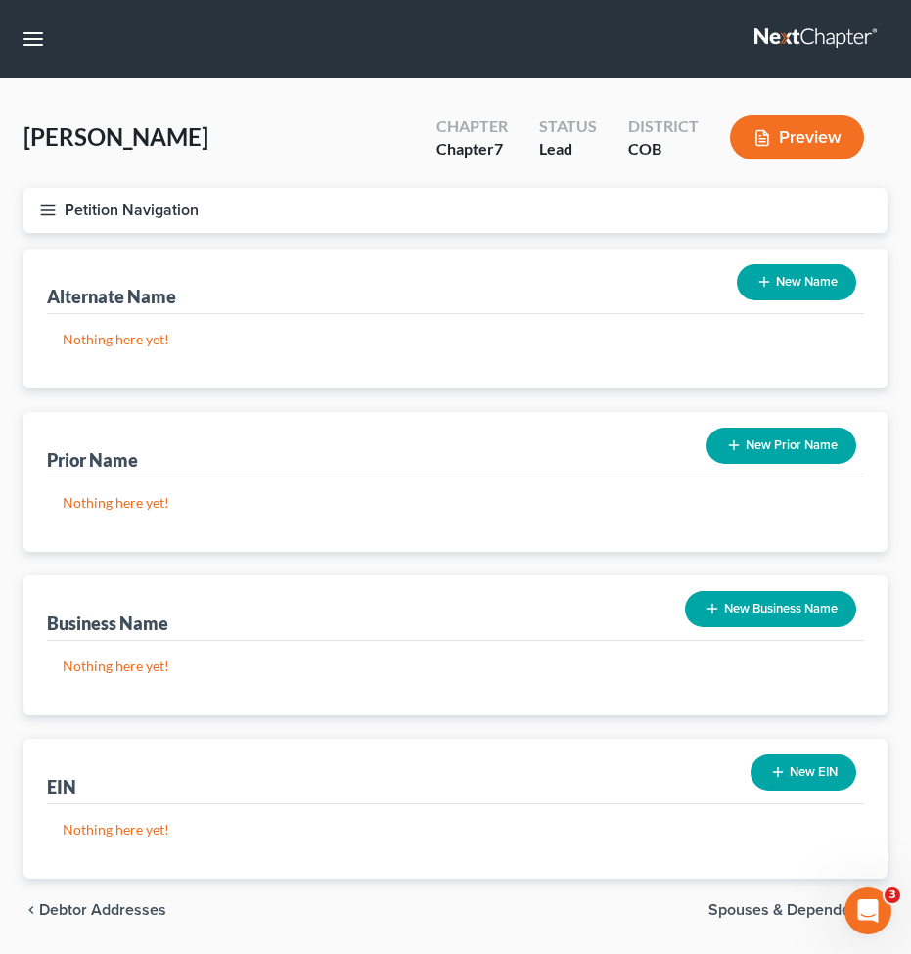
click at [68, 208] on button "Petition Navigation" at bounding box center [455, 210] width 864 height 45
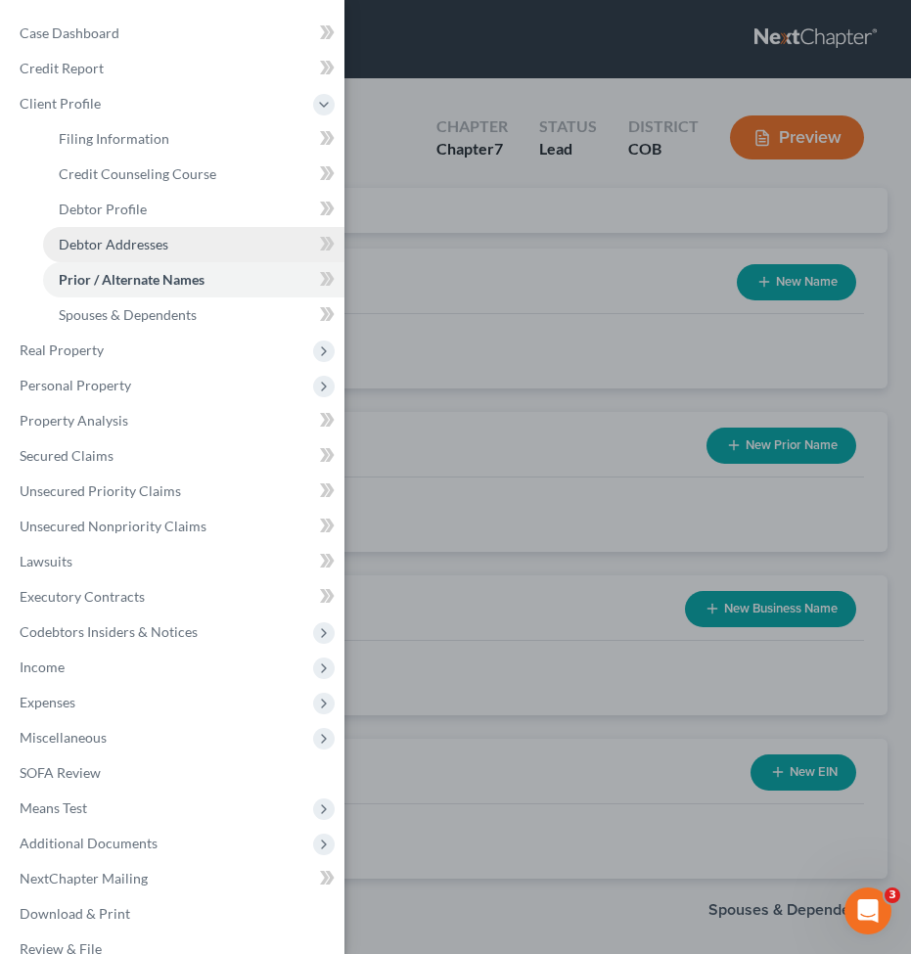
click at [122, 253] on link "Debtor Addresses" at bounding box center [193, 244] width 301 height 35
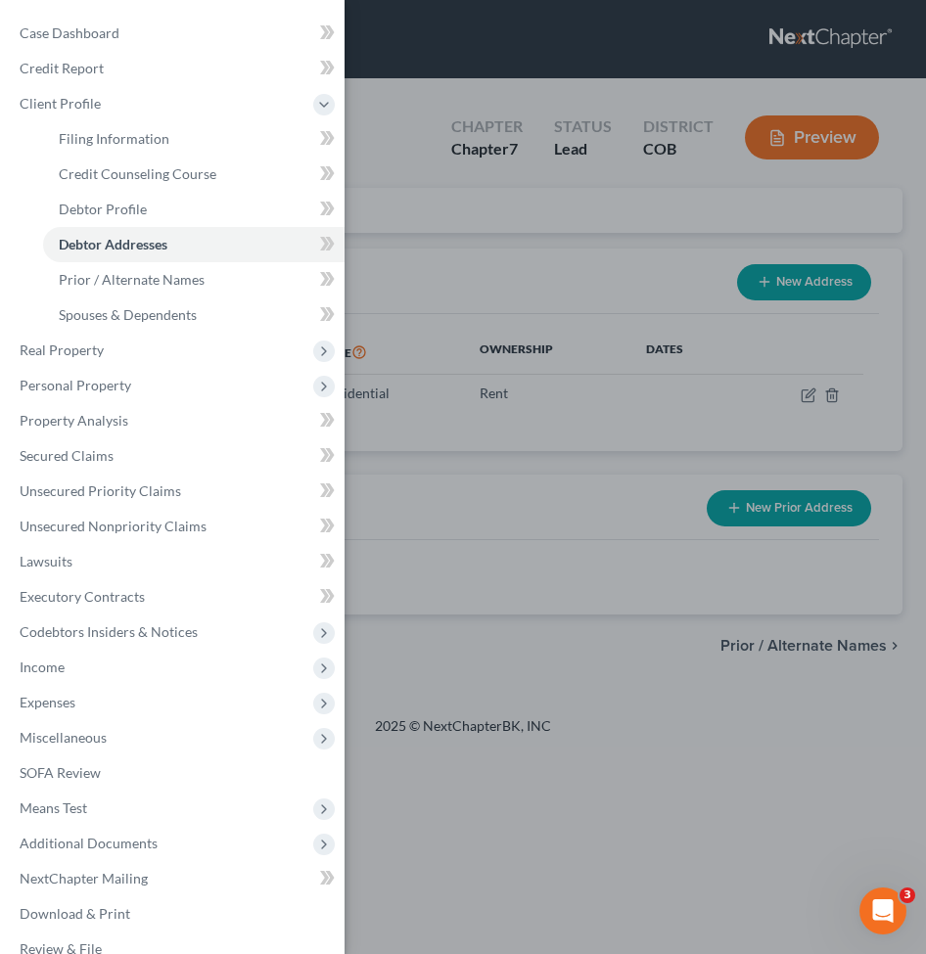
click at [741, 406] on div "Case Dashboard Payments Invoices Payments Payments Credit Report Client Profile" at bounding box center [463, 477] width 926 height 954
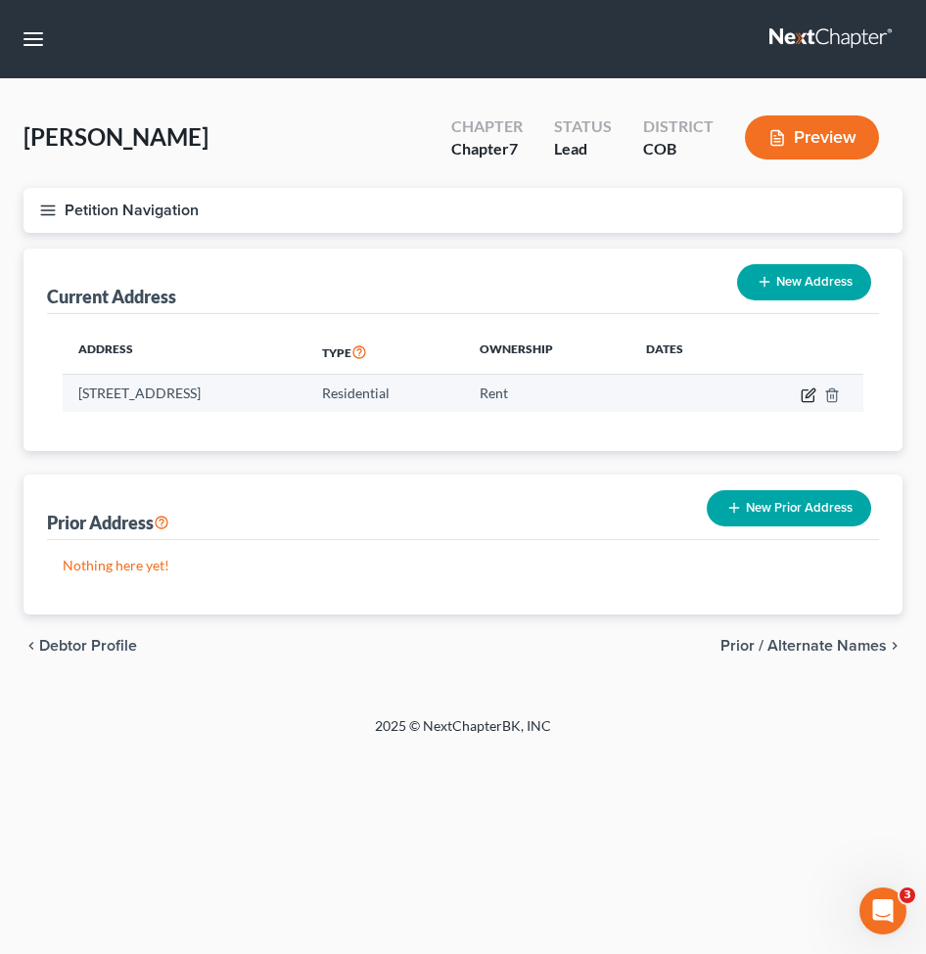
click at [807, 394] on icon "button" at bounding box center [809, 396] width 16 height 16
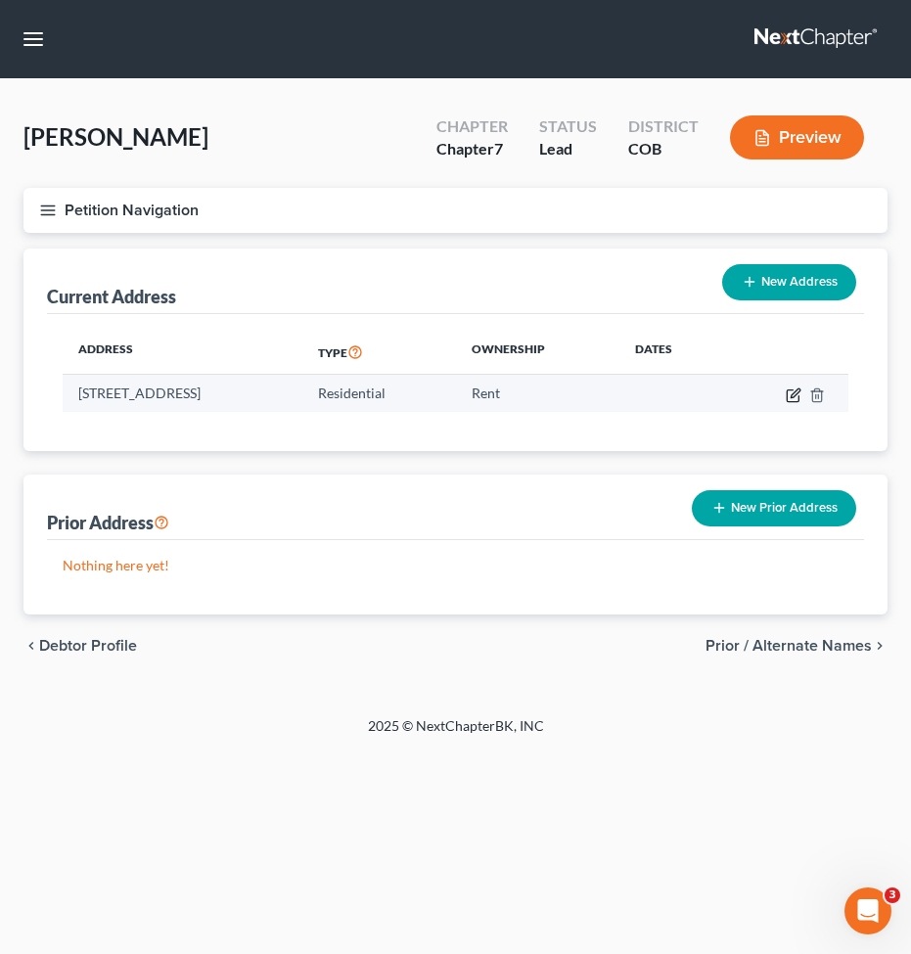
select select "5"
select select "2"
select select "0"
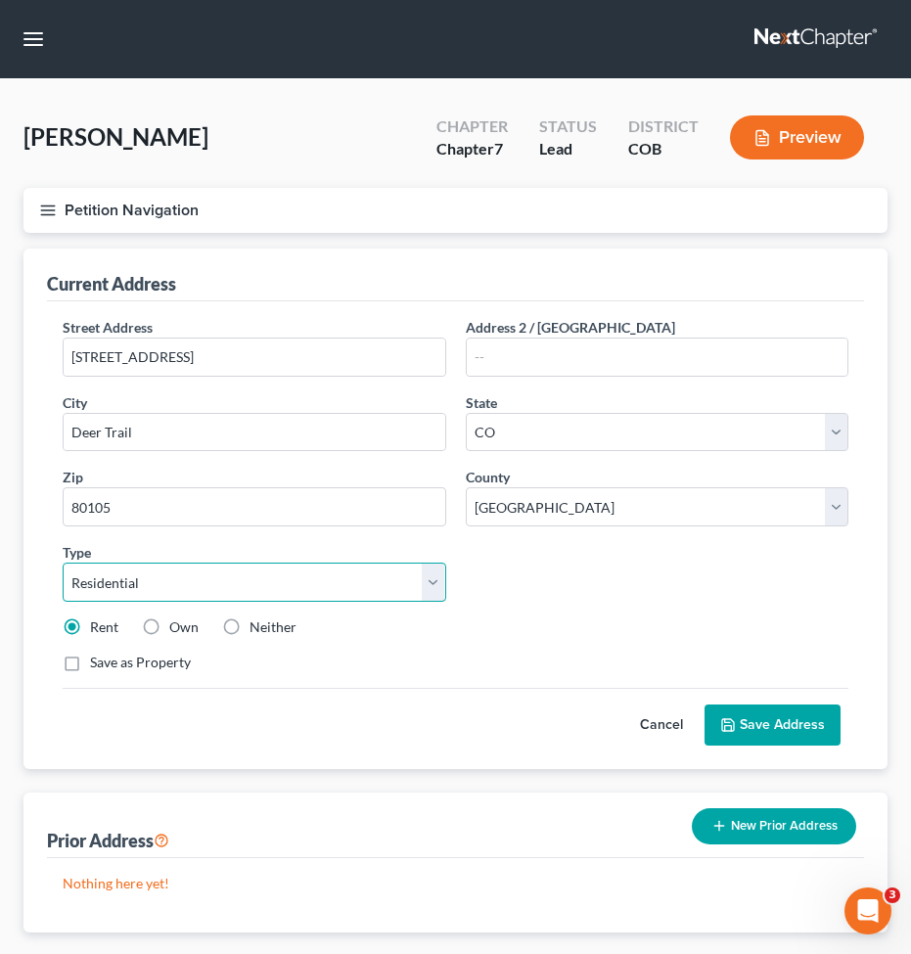
click at [328, 566] on select "Select Residential Mailing Rental Business" at bounding box center [255, 582] width 384 height 39
click at [641, 557] on div "Street Address * [STREET_ADDRESS] * Deer Trail State * State [US_STATE] AK AR A…" at bounding box center [455, 502] width 805 height 371
click at [173, 621] on label "Own" at bounding box center [183, 628] width 29 height 20
click at [177, 621] on input "Own" at bounding box center [183, 624] width 13 height 13
radio input "true"
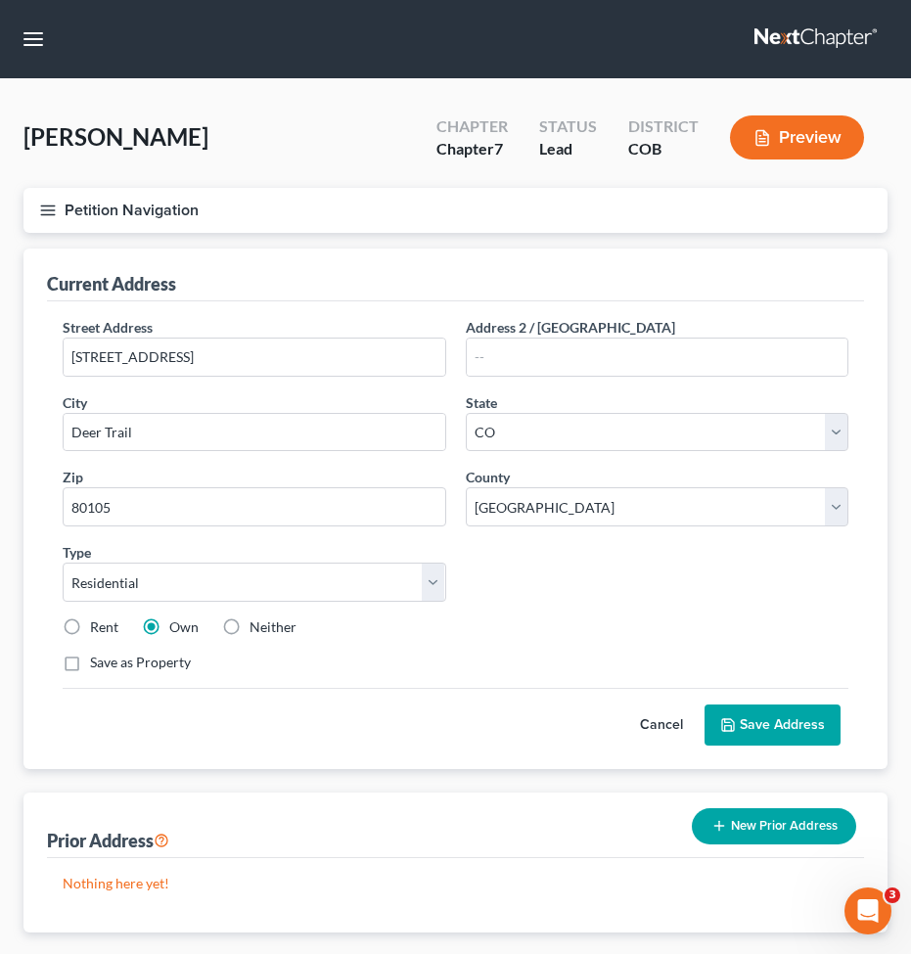
click at [823, 726] on button "Save Address" at bounding box center [773, 725] width 136 height 41
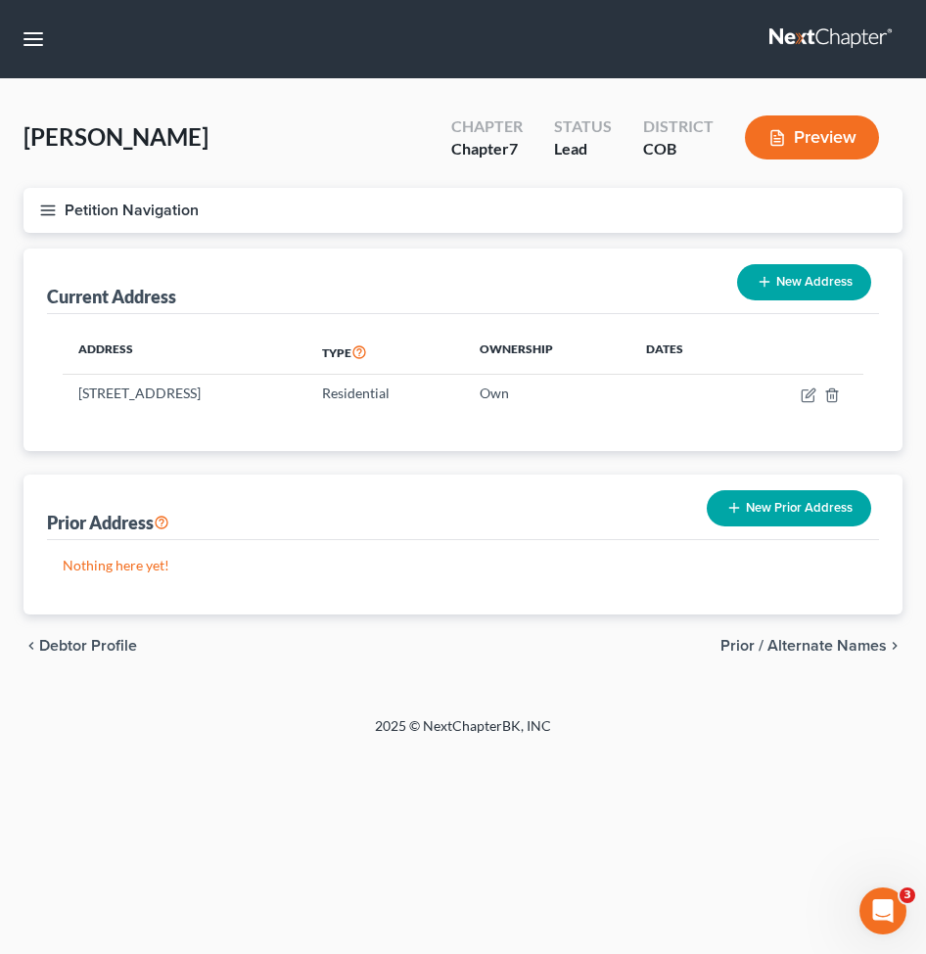
click at [73, 204] on button "Petition Navigation" at bounding box center [462, 210] width 879 height 45
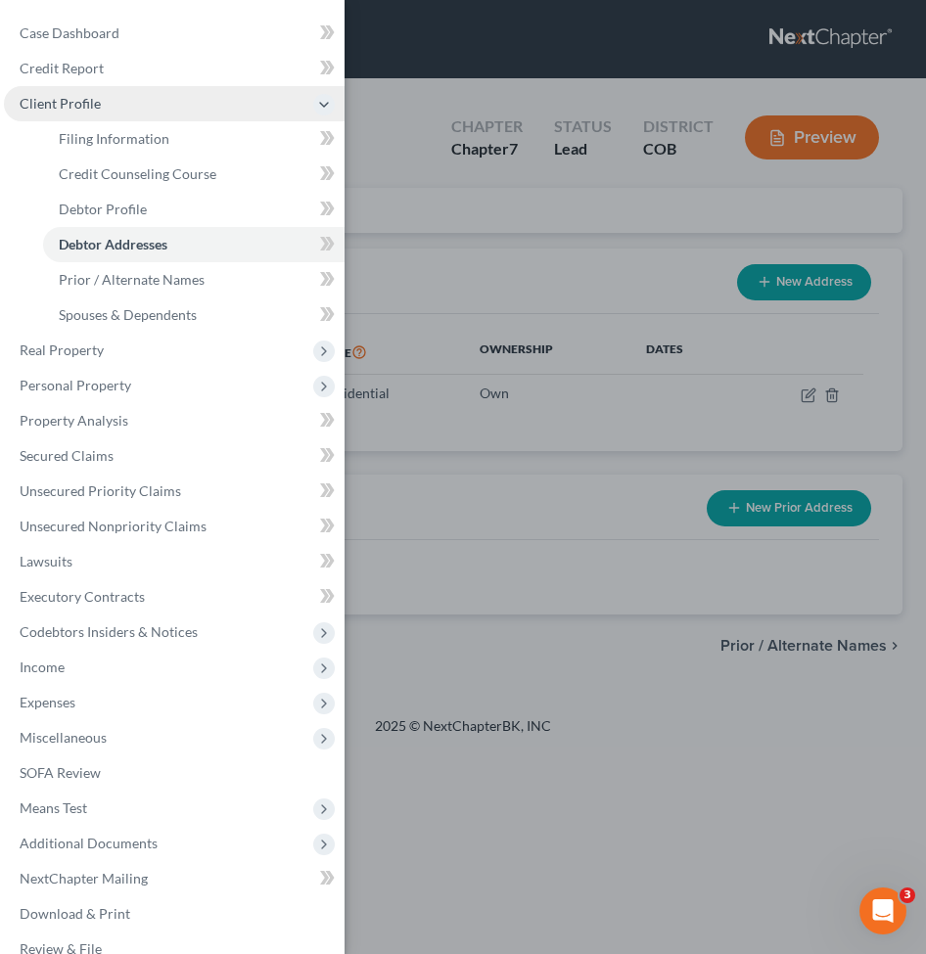
click at [77, 91] on span "Client Profile" at bounding box center [174, 103] width 341 height 35
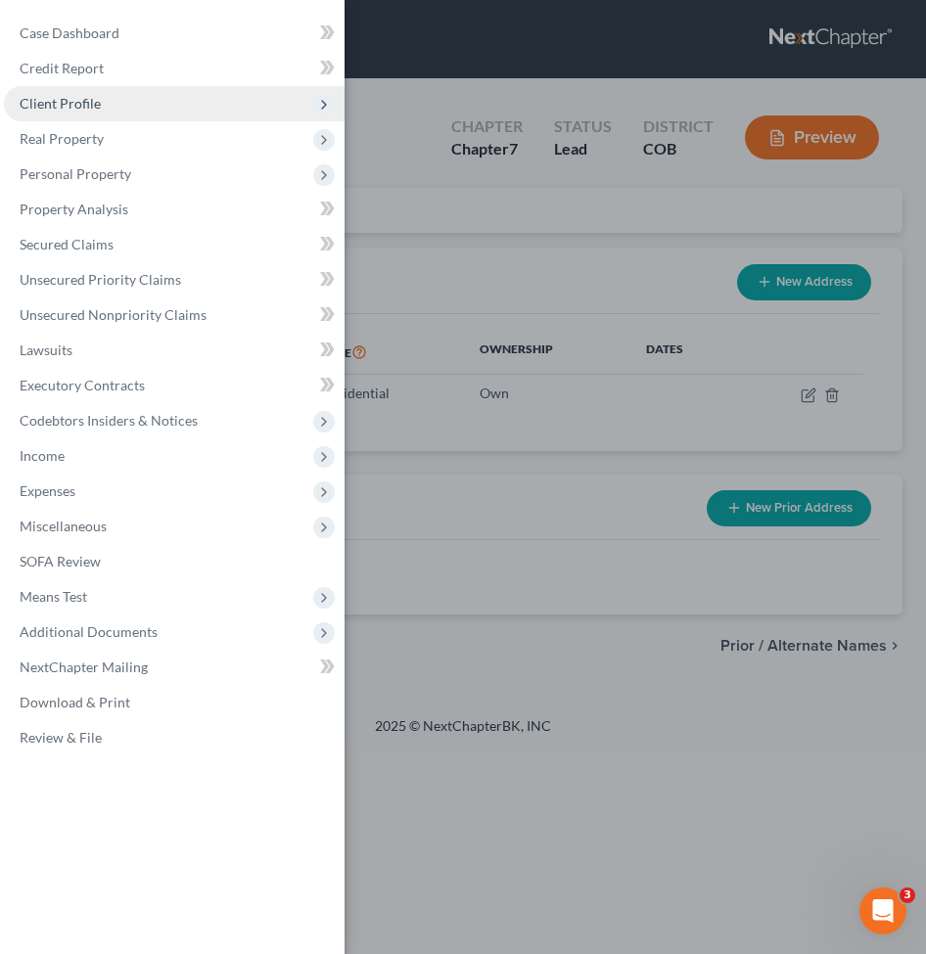
click at [77, 91] on span "Client Profile" at bounding box center [174, 103] width 341 height 35
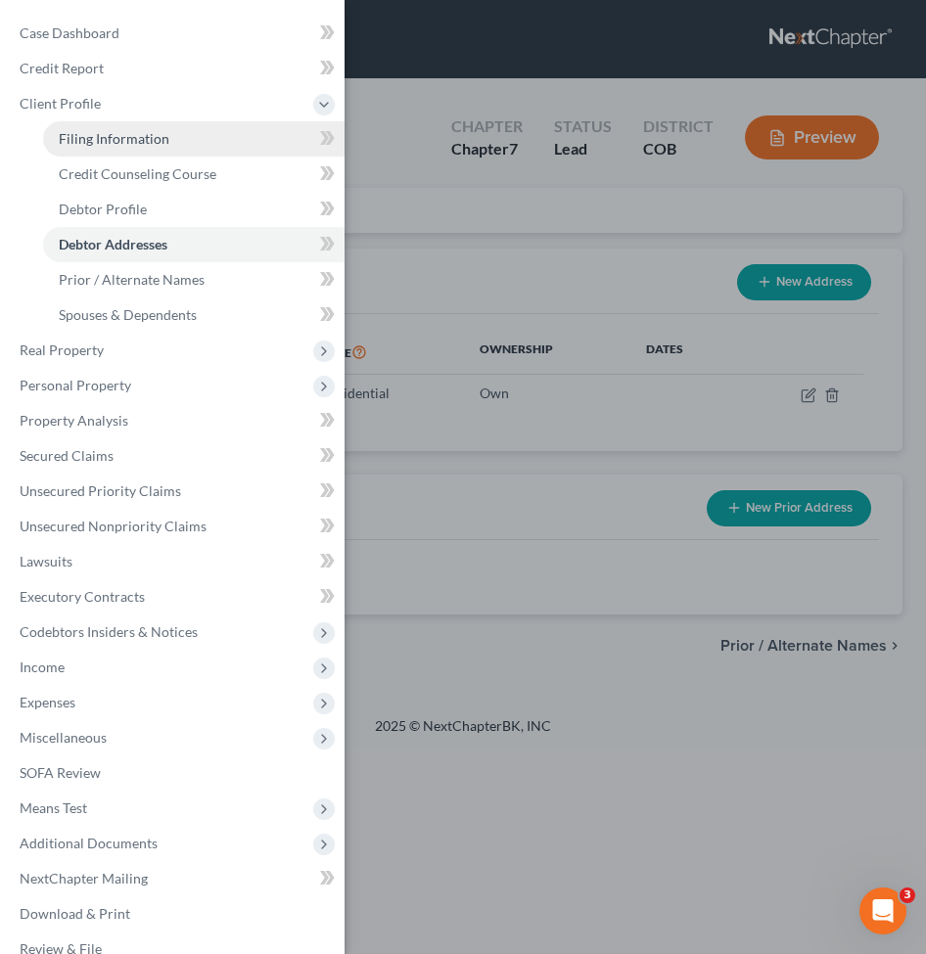
click at [86, 141] on span "Filing Information" at bounding box center [114, 138] width 111 height 17
select select "1"
select select "0"
select select "11"
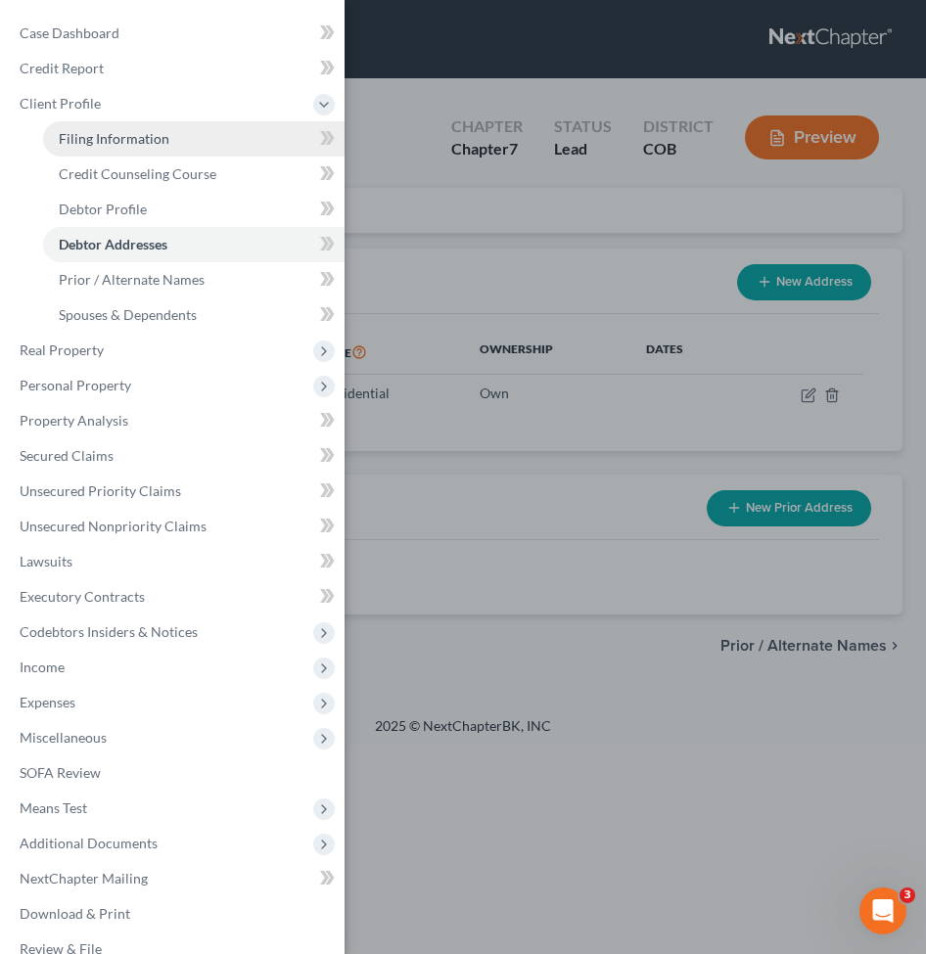
select select "2"
select select "5"
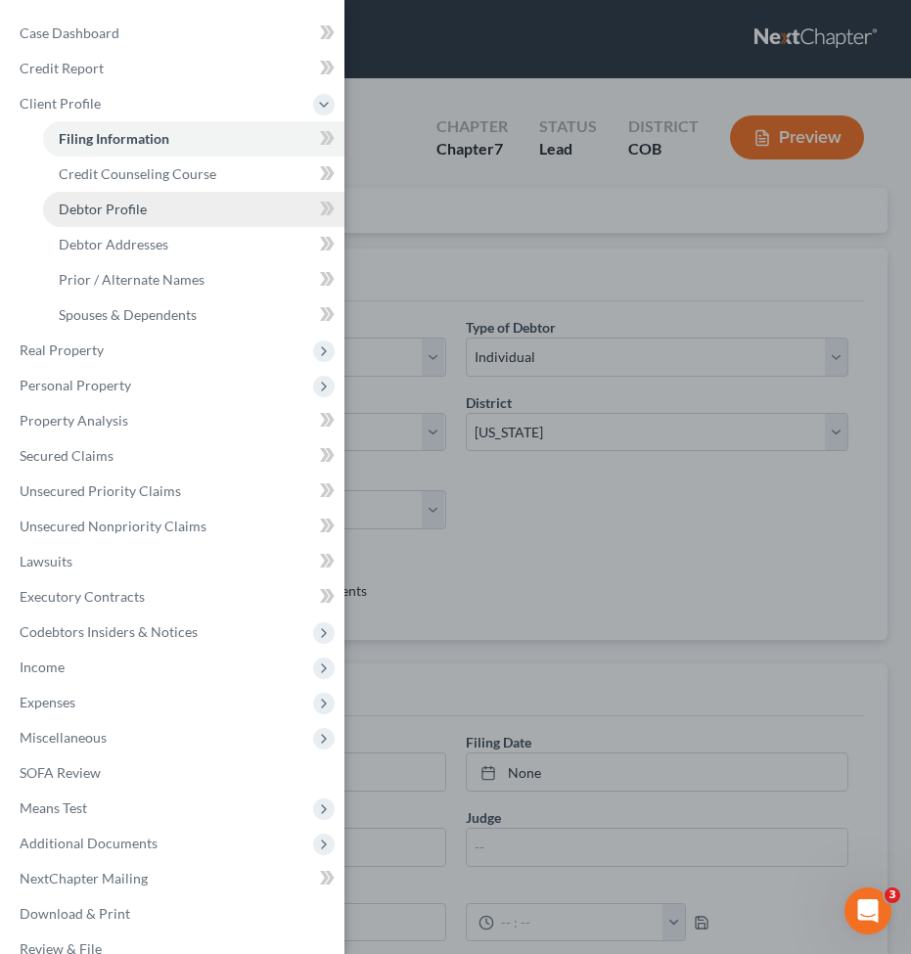
click at [79, 212] on span "Debtor Profile" at bounding box center [103, 209] width 88 height 17
select select "0"
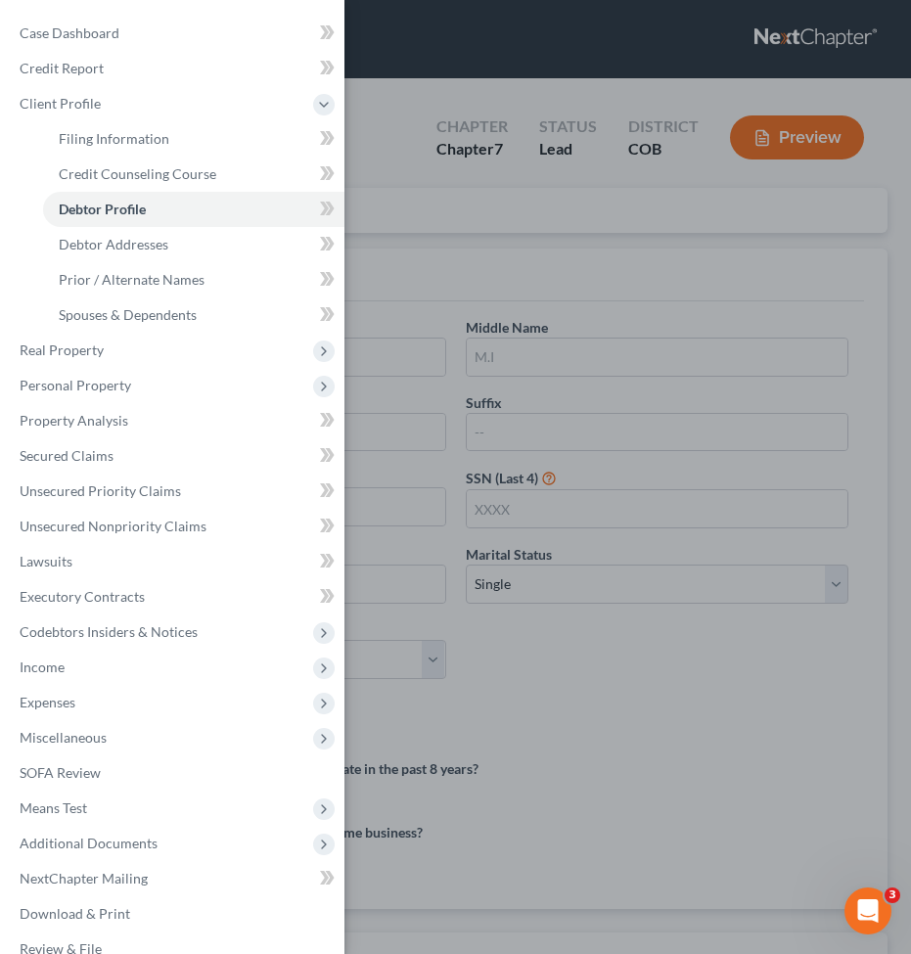
click at [512, 252] on div "Case Dashboard Payments Invoices Payments Payments Credit Report Client Profile" at bounding box center [455, 477] width 911 height 954
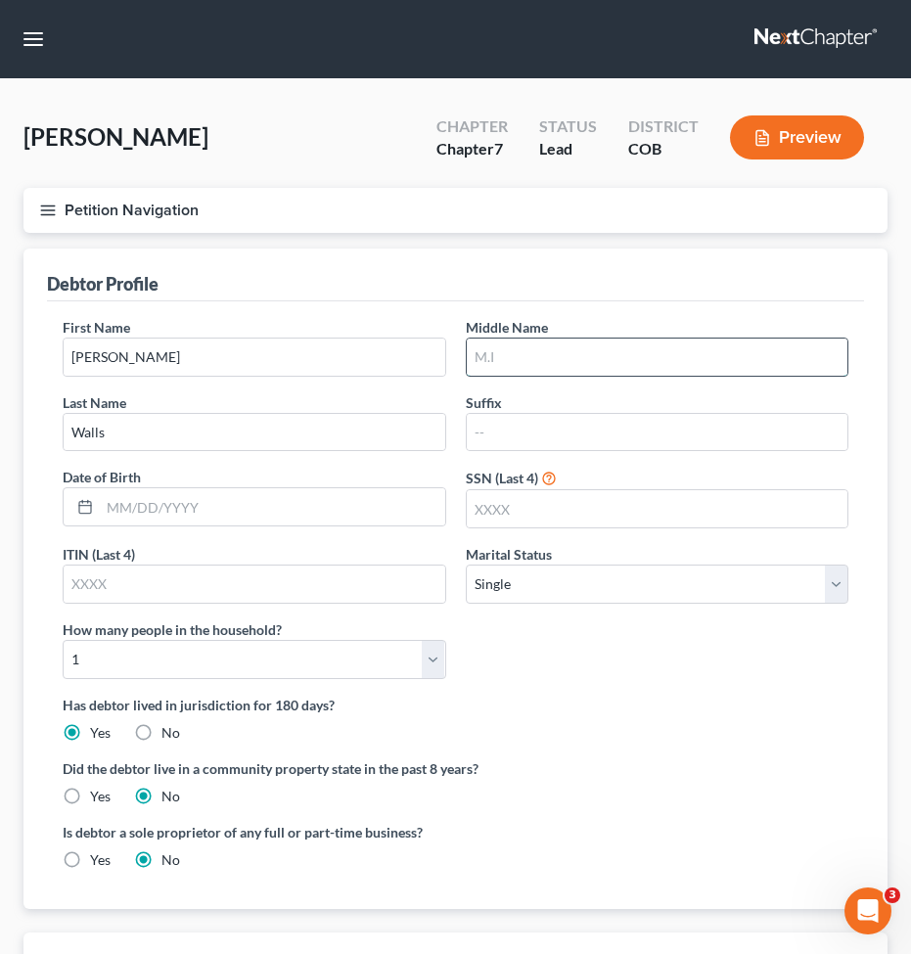
click at [533, 350] on input "text" at bounding box center [658, 357] width 382 height 37
type input "[PERSON_NAME]"
click at [38, 206] on button "Petition Navigation" at bounding box center [455, 210] width 864 height 45
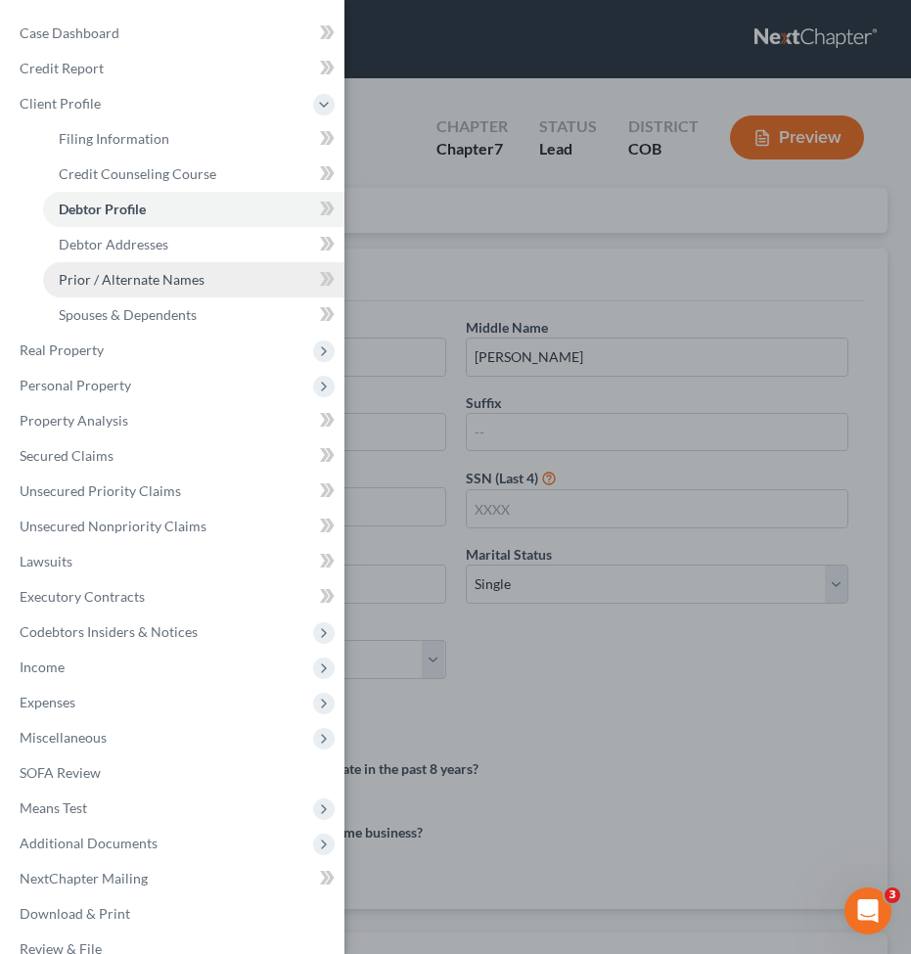
click at [110, 287] on span "Prior / Alternate Names" at bounding box center [132, 279] width 146 height 17
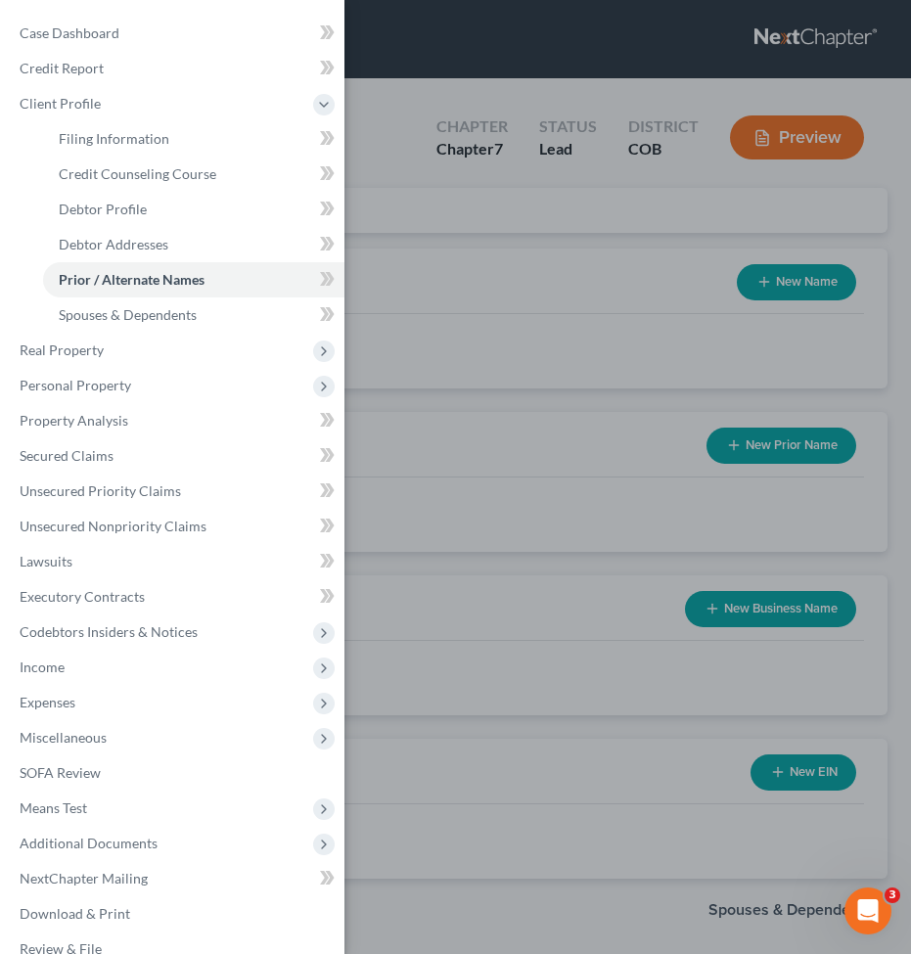
click at [659, 638] on div "Case Dashboard Payments Invoices Payments Payments Credit Report Client Profile" at bounding box center [455, 477] width 911 height 954
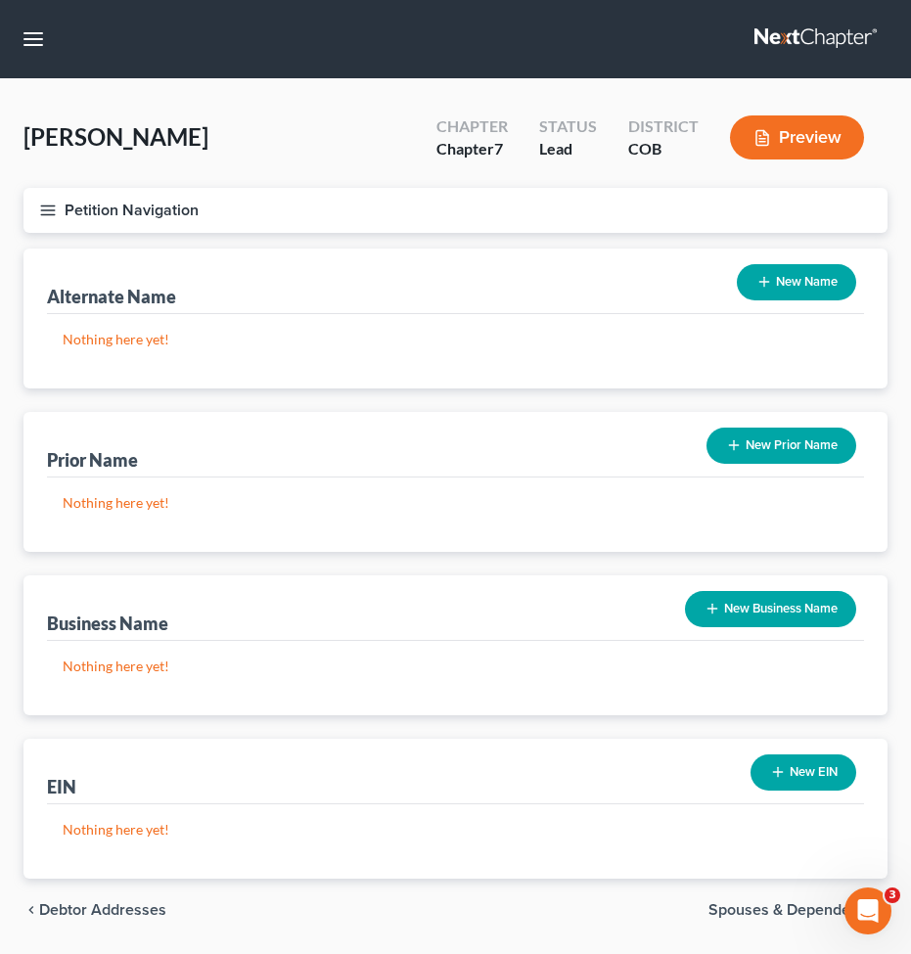
click at [800, 271] on button "New Name" at bounding box center [796, 282] width 119 height 36
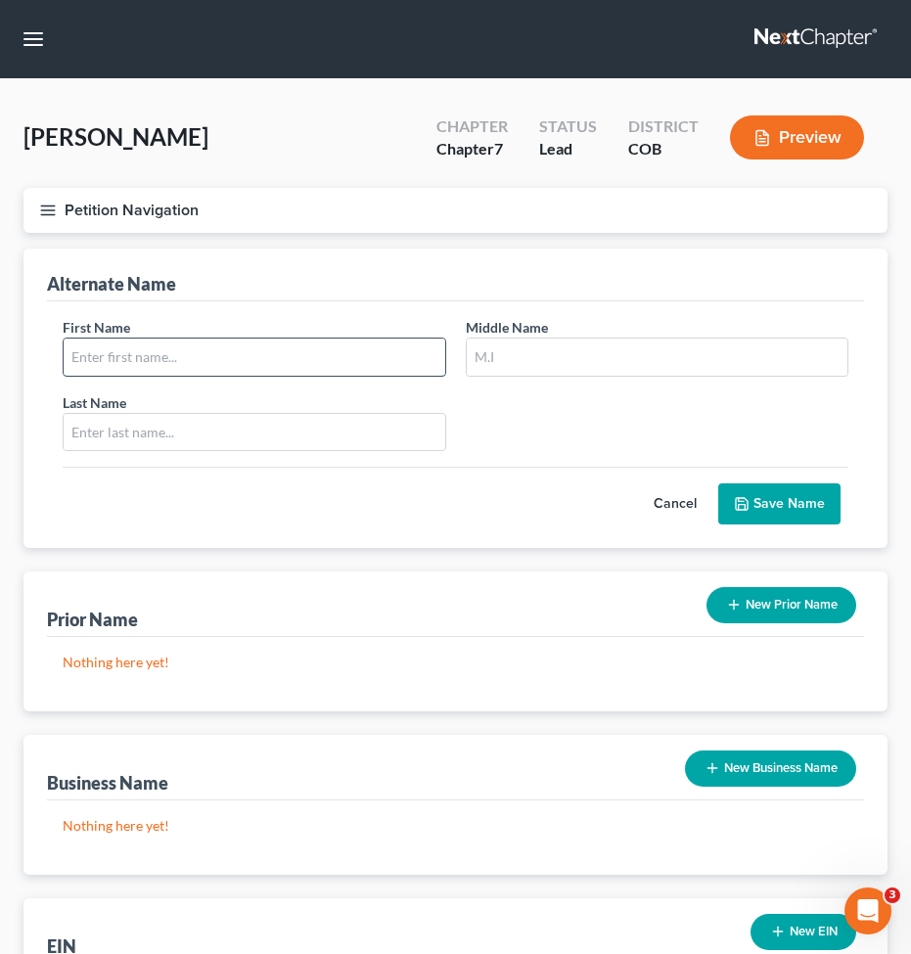
click at [166, 356] on input "text" at bounding box center [255, 357] width 382 height 37
type input "Walls"
click at [167, 405] on div "Last Name *" at bounding box center [254, 422] width 403 height 60
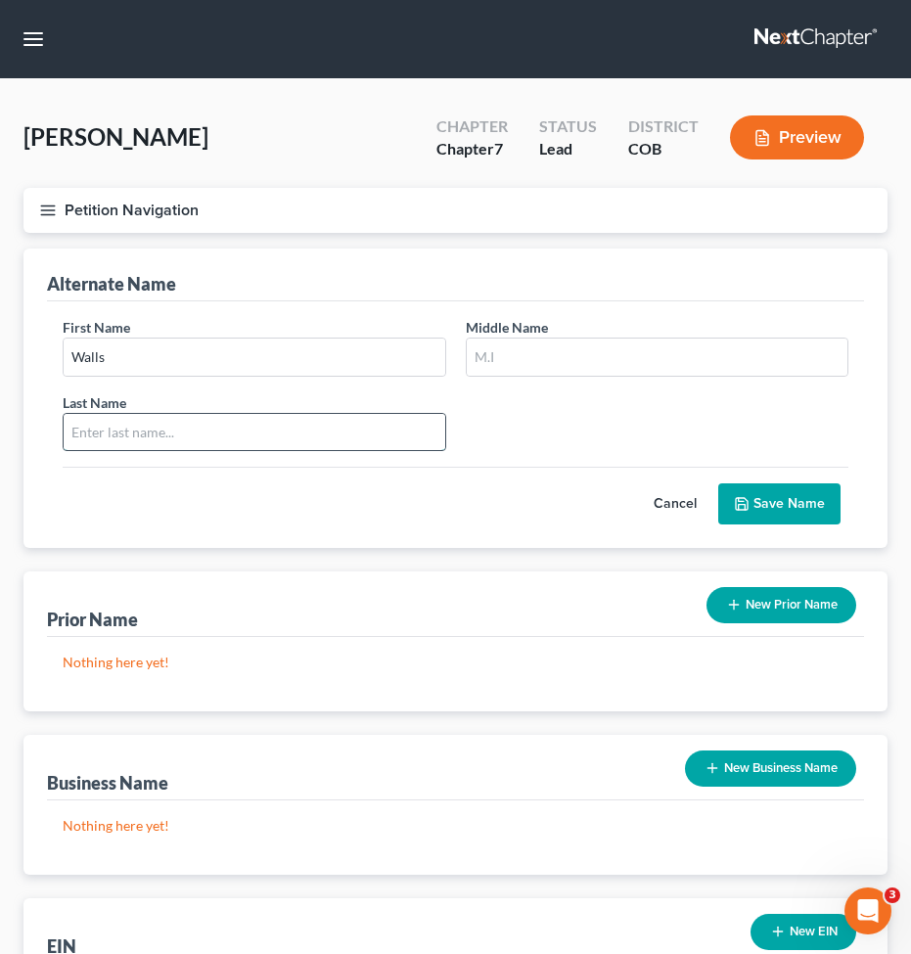
click at [168, 424] on input "text" at bounding box center [255, 432] width 382 height 37
type input "[PERSON_NAME]"
click at [756, 499] on button "Save Name" at bounding box center [779, 503] width 122 height 41
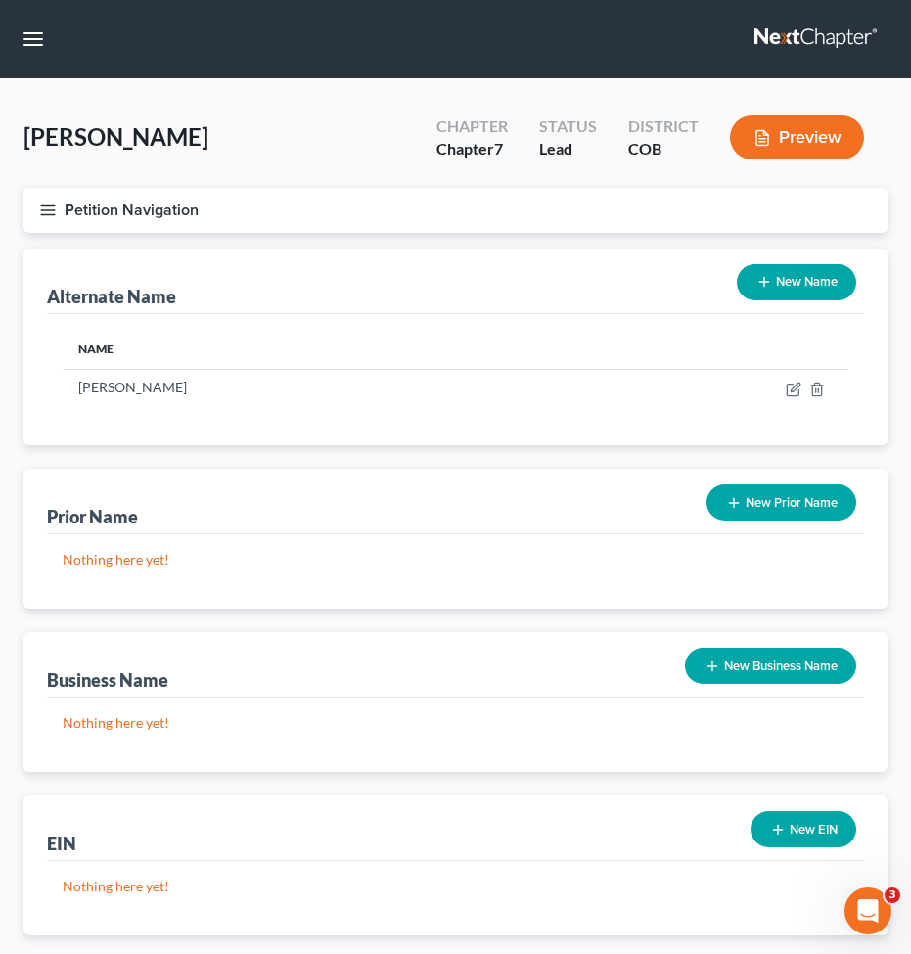
click at [766, 273] on button "New Name" at bounding box center [796, 282] width 119 height 36
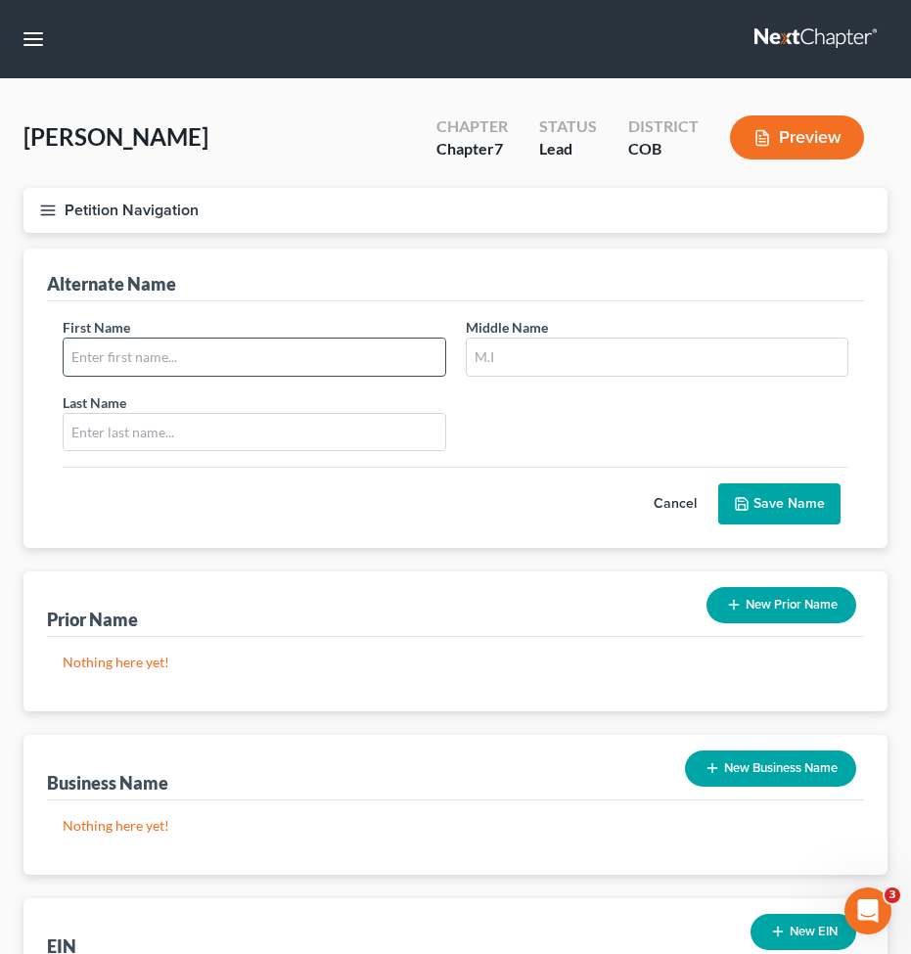
click at [208, 370] on input "text" at bounding box center [255, 357] width 382 height 37
type input "[PERSON_NAME]"
type input "T"
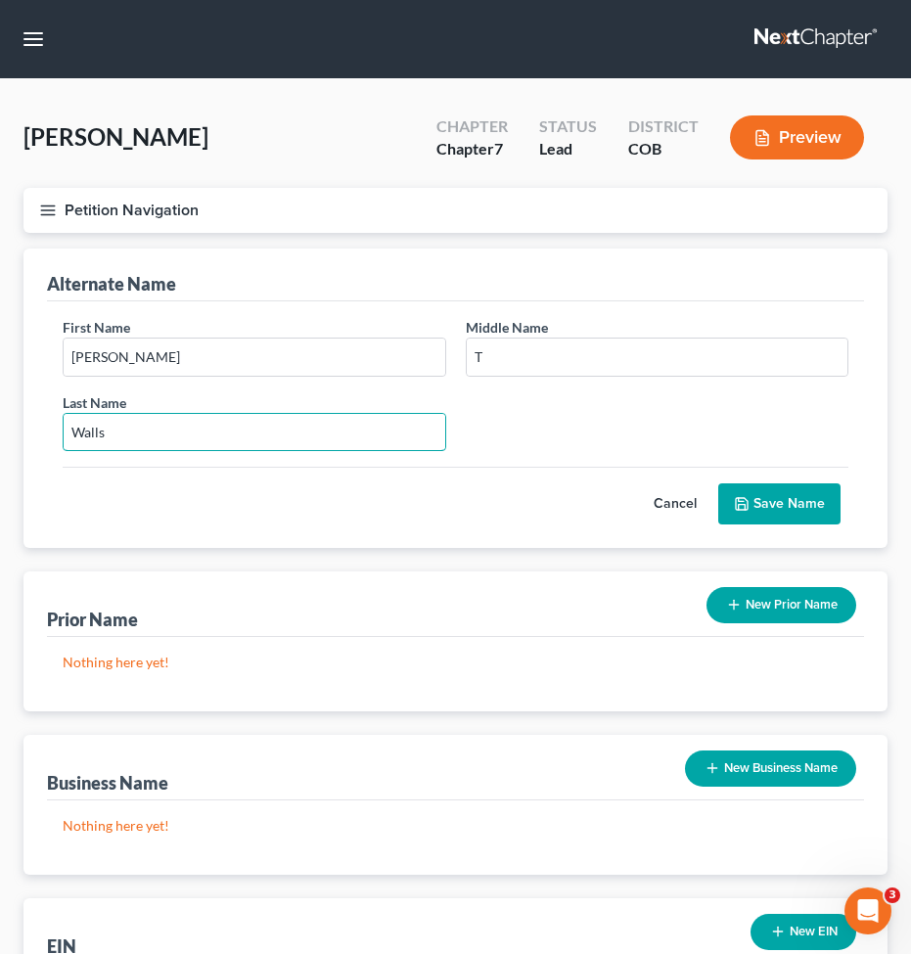
type input "Walls"
click at [787, 496] on button "Save Name" at bounding box center [779, 503] width 122 height 41
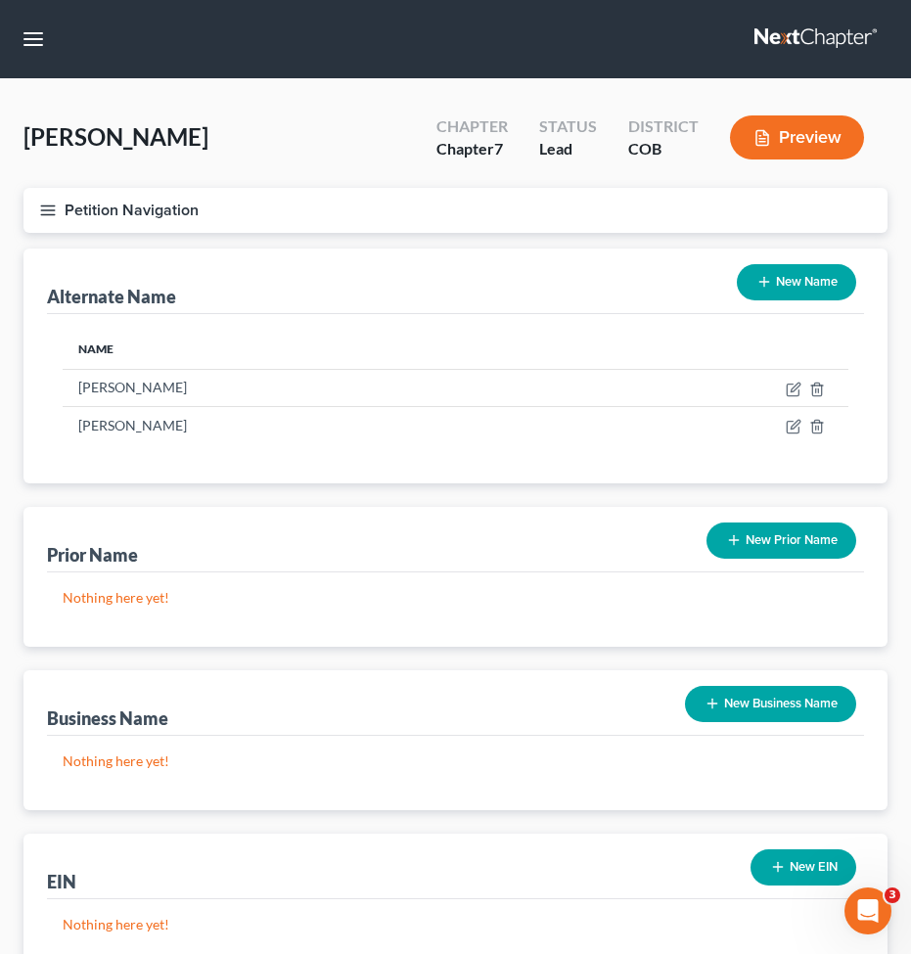
click at [57, 203] on button "Petition Navigation" at bounding box center [455, 210] width 864 height 45
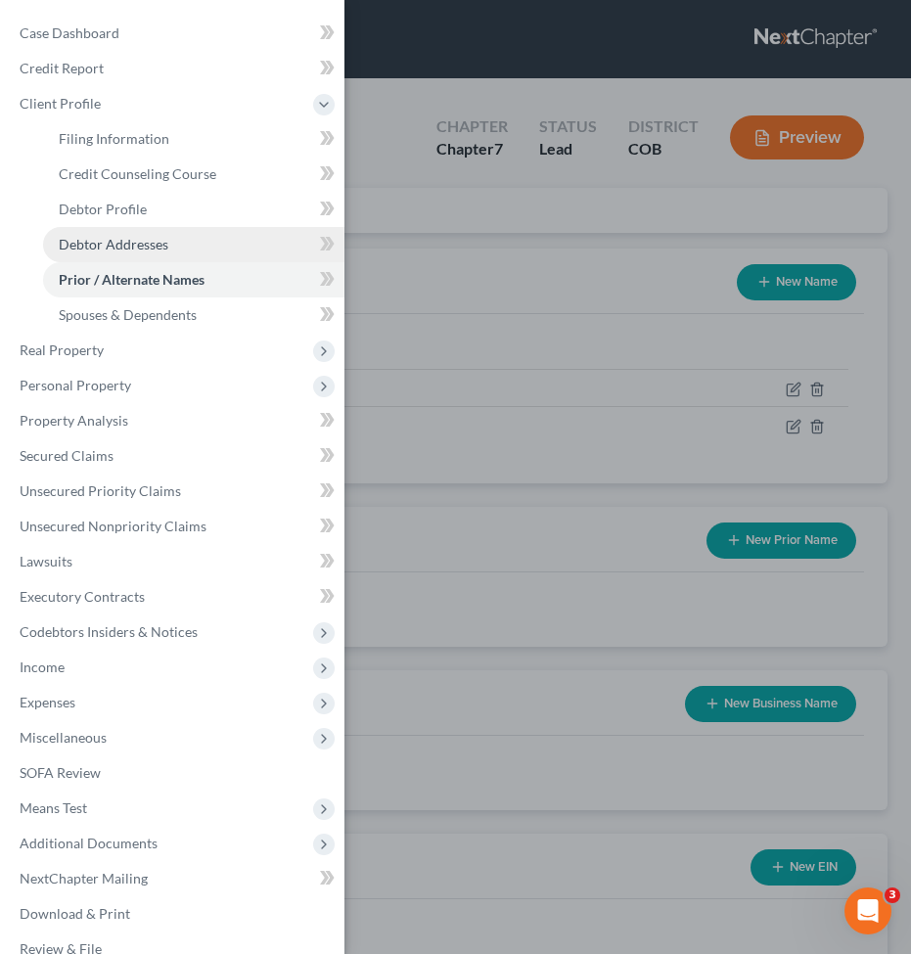
click at [109, 242] on span "Debtor Addresses" at bounding box center [114, 244] width 110 height 17
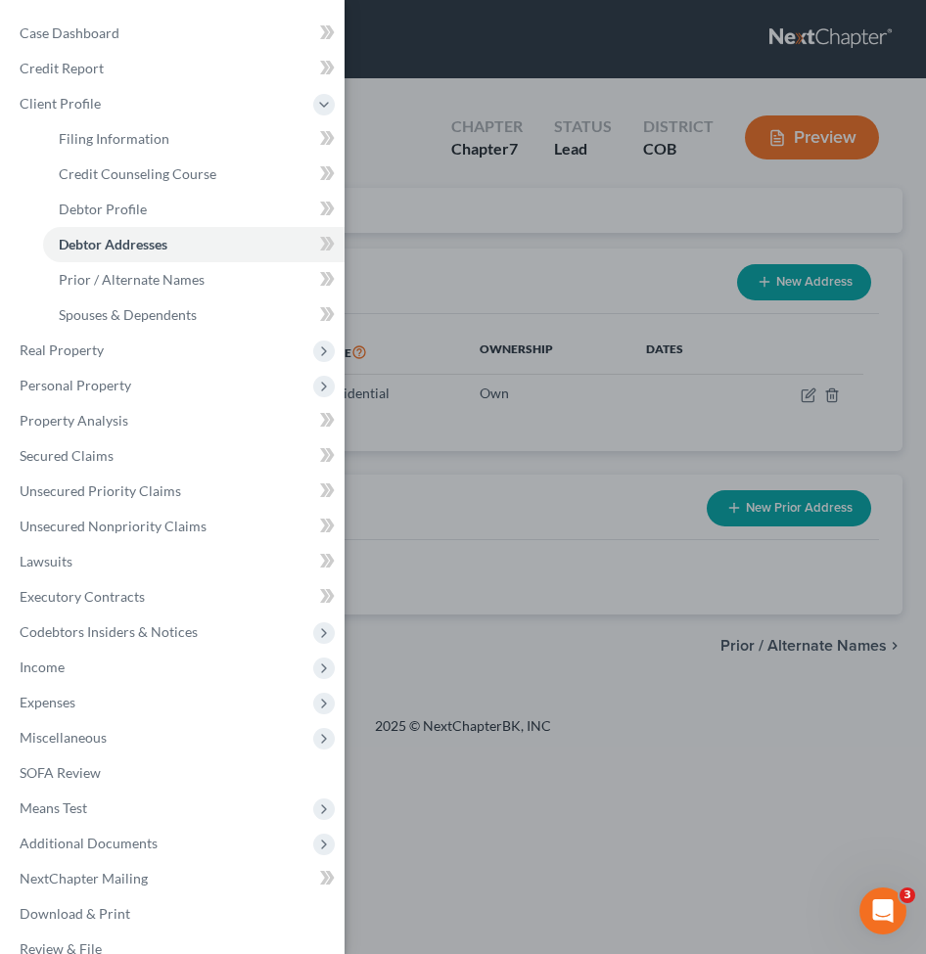
drag, startPoint x: 756, startPoint y: 273, endPoint x: 746, endPoint y: 269, distance: 11.5
click at [755, 270] on div "Case Dashboard Payments Invoices Payments Payments Credit Report Client Profile" at bounding box center [463, 477] width 926 height 954
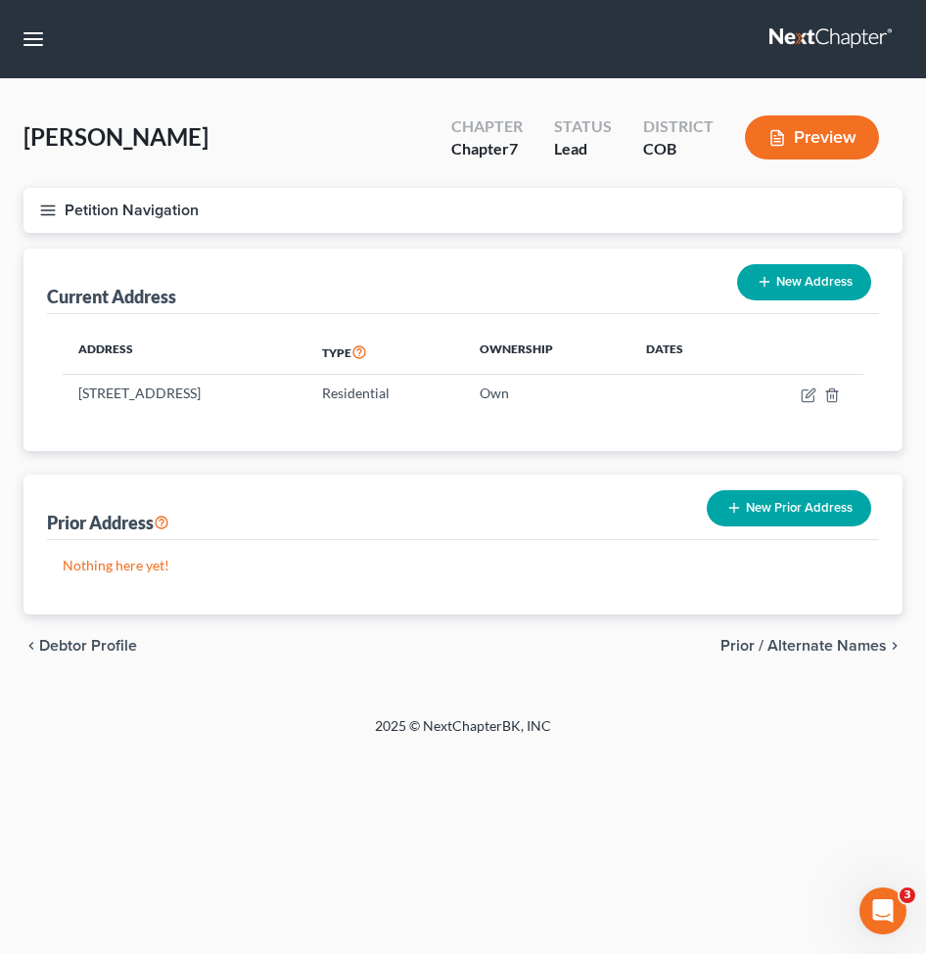
click at [818, 528] on div "New Prior Address" at bounding box center [789, 508] width 180 height 52
click at [820, 508] on button "New Prior Address" at bounding box center [789, 508] width 164 height 36
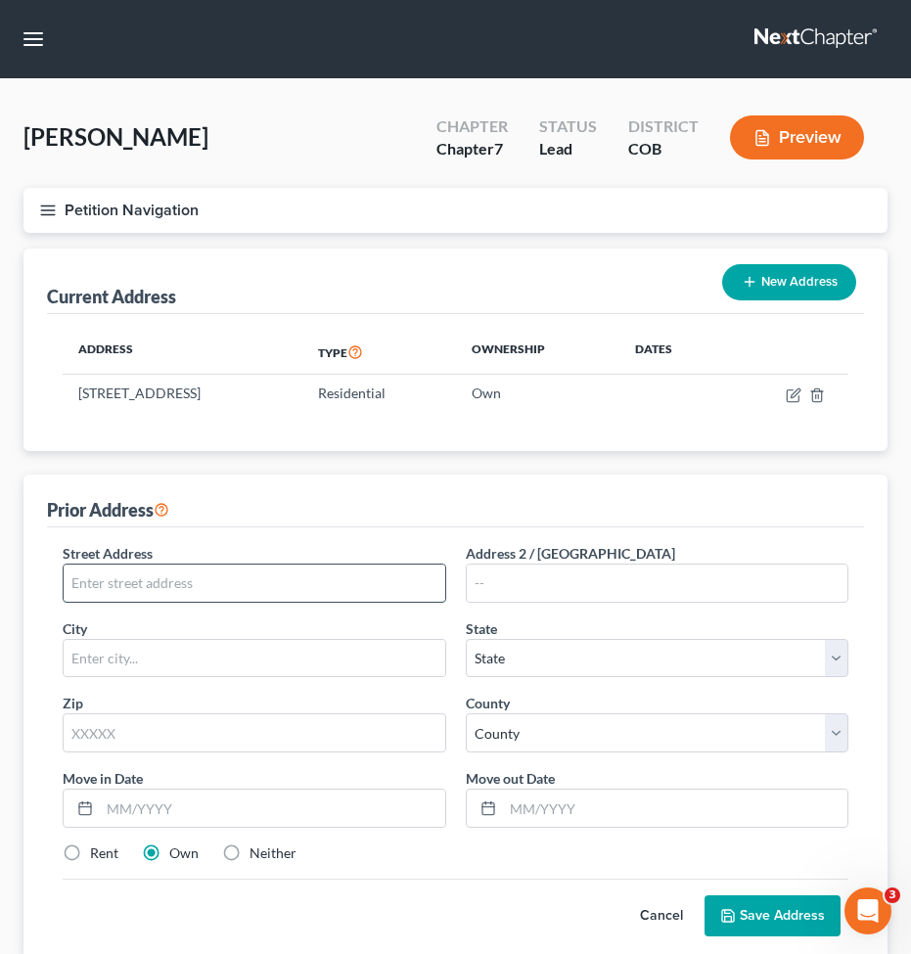
click at [290, 589] on input "text" at bounding box center [255, 583] width 382 height 37
paste input "[STREET_ADDRESS][PERSON_NAME] -"
drag, startPoint x: 344, startPoint y: 580, endPoint x: 303, endPoint y: 586, distance: 41.5
click at [303, 586] on input "[STREET_ADDRESS][PERSON_NAME] -" at bounding box center [255, 583] width 382 height 37
type input "[STREET_ADDRESS][PERSON_NAME] -"
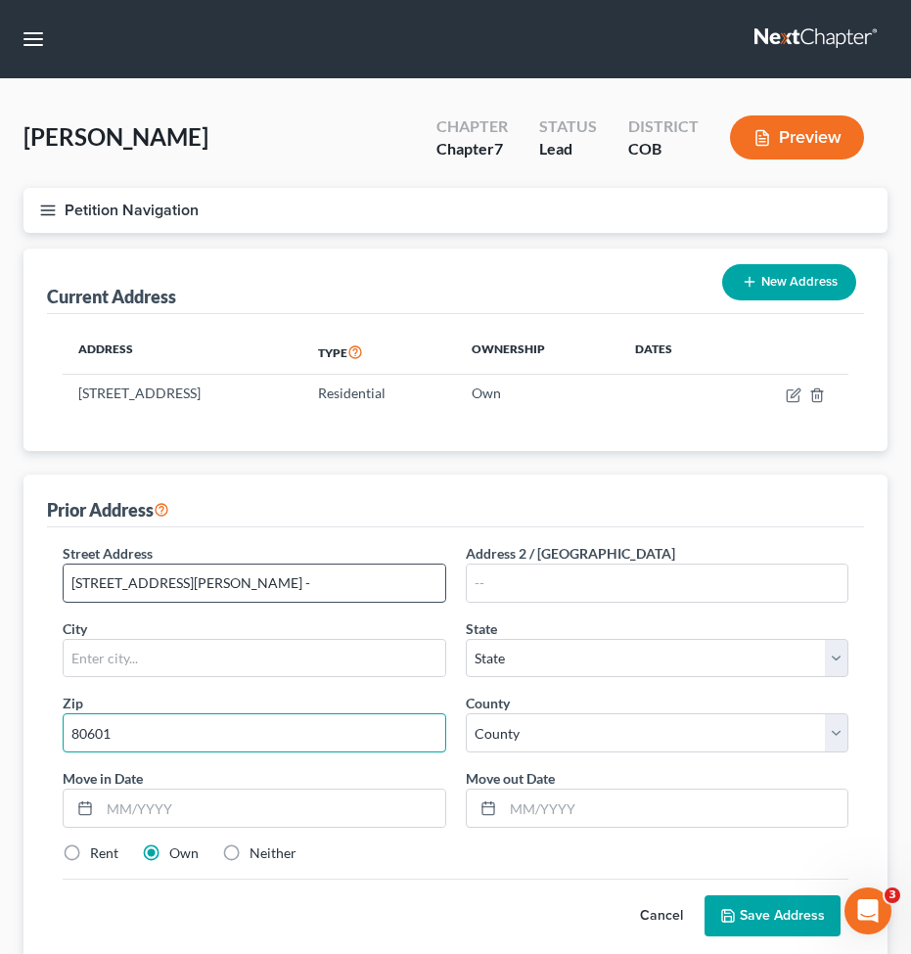
type input "80601"
click at [345, 575] on input "[STREET_ADDRESS][PERSON_NAME] -" at bounding box center [255, 583] width 382 height 37
type input "[GEOGRAPHIC_DATA]"
select select "5"
drag, startPoint x: 292, startPoint y: 586, endPoint x: 205, endPoint y: 597, distance: 87.8
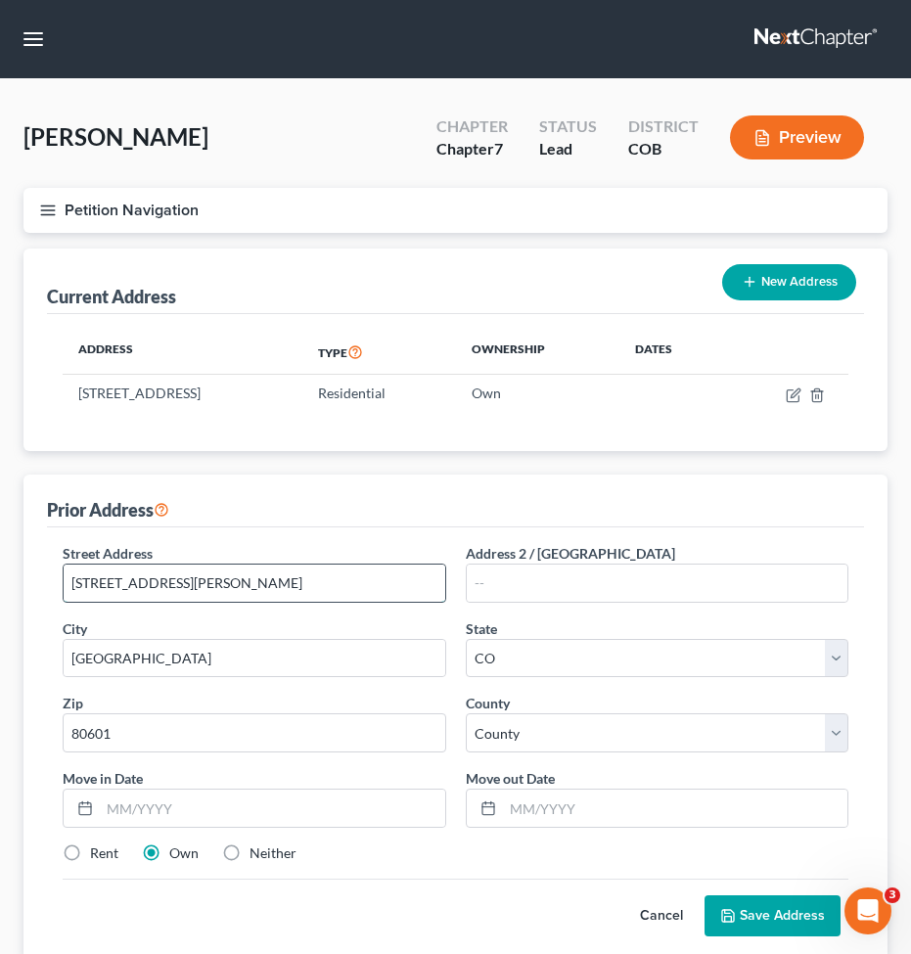
click at [205, 597] on input "[STREET_ADDRESS][PERSON_NAME]" at bounding box center [255, 583] width 382 height 37
type input "[STREET_ADDRESS][PERSON_NAME]"
click at [809, 909] on button "Save Address" at bounding box center [773, 915] width 136 height 41
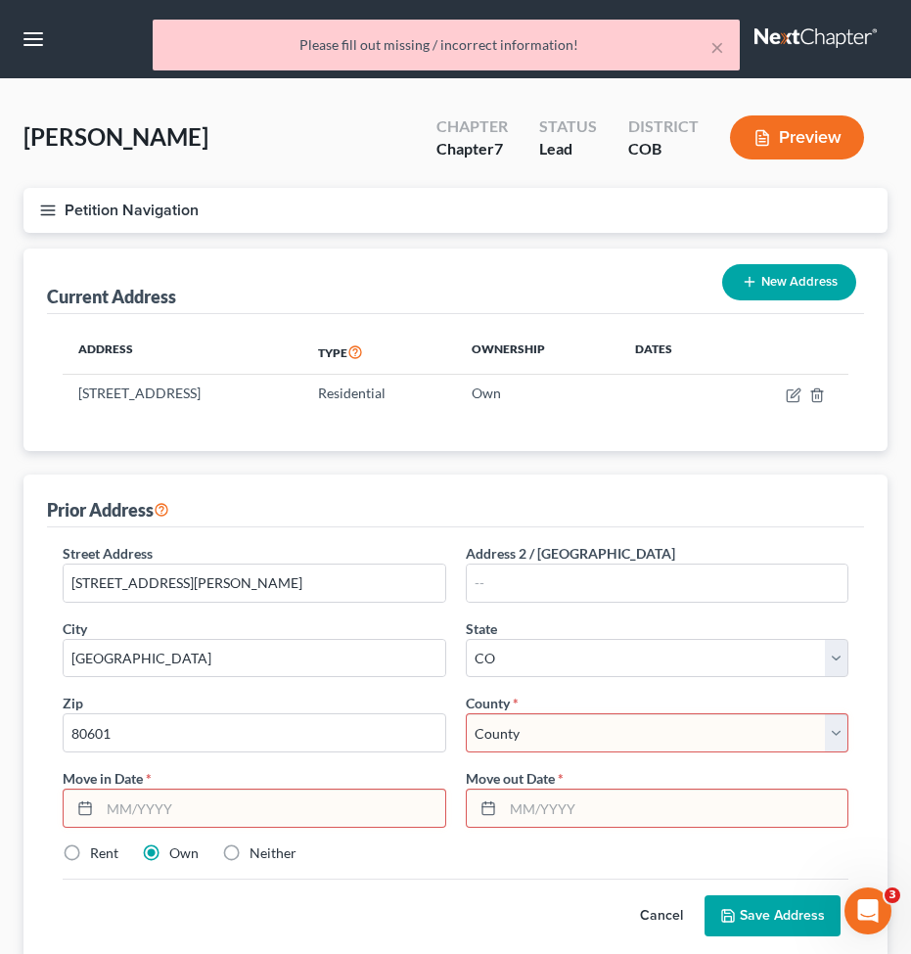
click at [617, 738] on select "County [GEOGRAPHIC_DATA] [GEOGRAPHIC_DATA] [GEOGRAPHIC_DATA] [GEOGRAPHIC_DATA] …" at bounding box center [658, 732] width 384 height 39
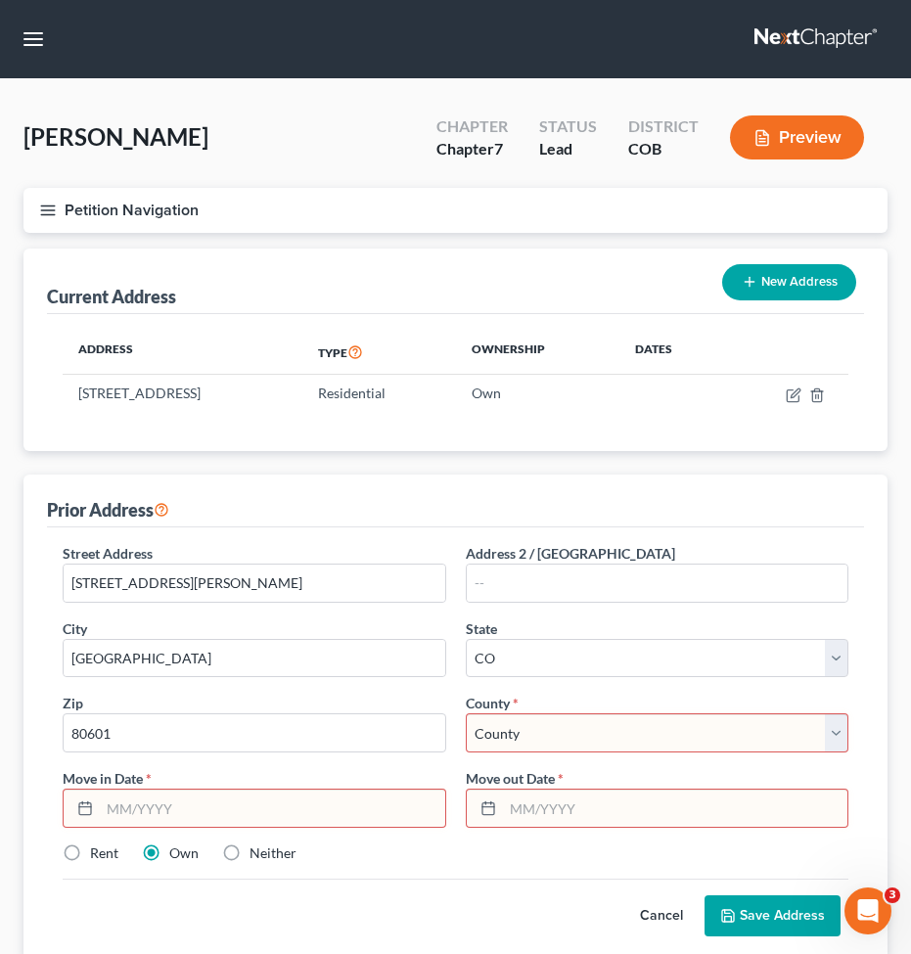
click at [626, 732] on select "County [GEOGRAPHIC_DATA] [GEOGRAPHIC_DATA] [GEOGRAPHIC_DATA] [GEOGRAPHIC_DATA] …" at bounding box center [658, 732] width 384 height 39
select select "0"
click at [466, 713] on select "County [GEOGRAPHIC_DATA] [GEOGRAPHIC_DATA] [GEOGRAPHIC_DATA] [GEOGRAPHIC_DATA] …" at bounding box center [658, 732] width 384 height 39
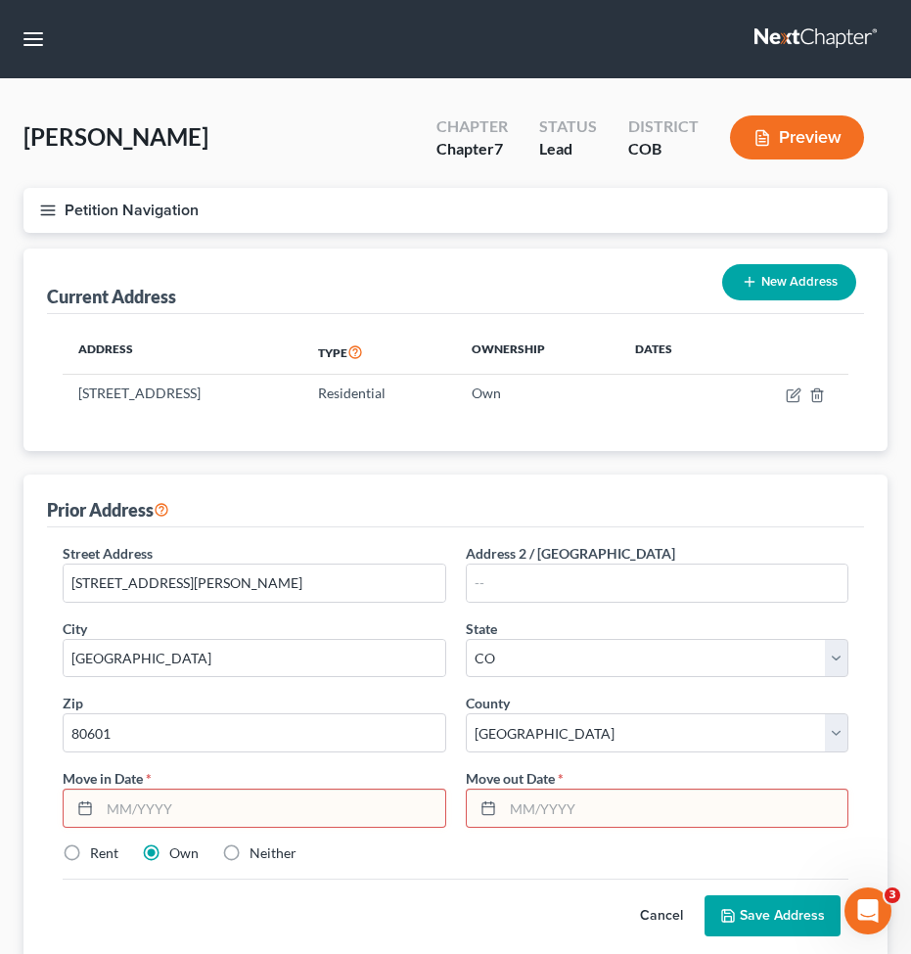
click at [118, 801] on input "text" at bounding box center [272, 808] width 345 height 37
paste input "80601"
type input "8"
type input "08/2021"
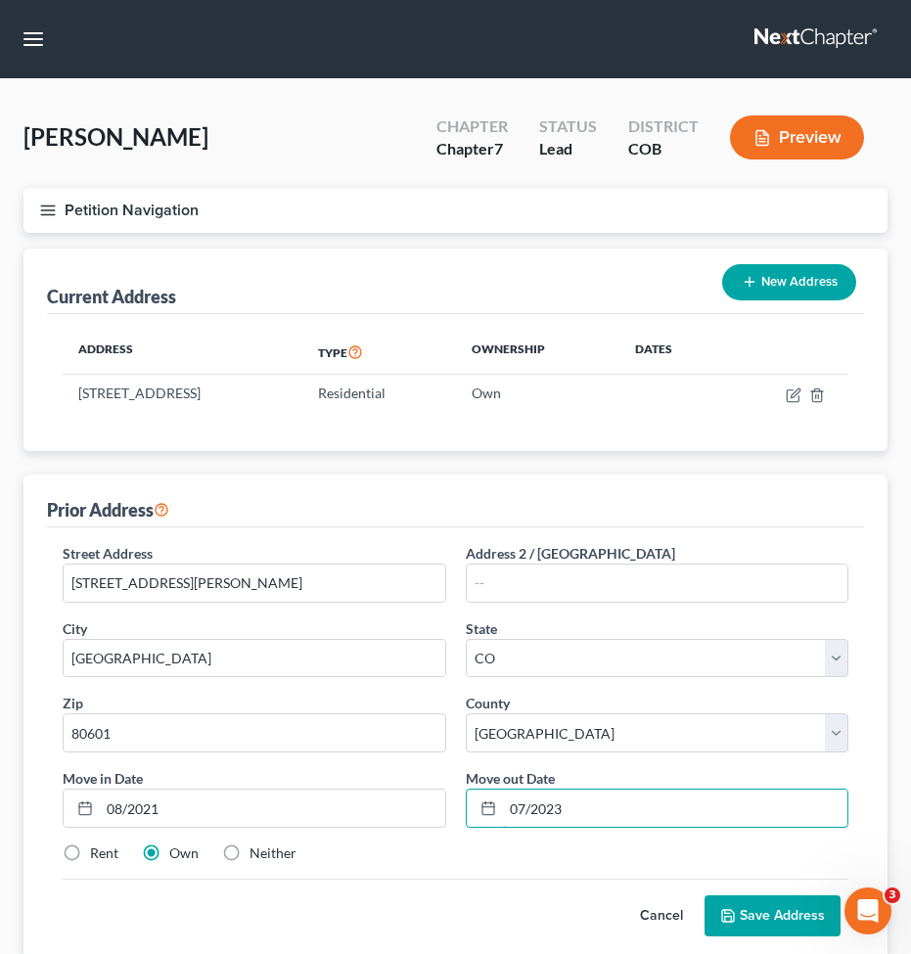
type input "07/2023"
click at [118, 857] on label "Rent" at bounding box center [104, 854] width 28 height 20
click at [111, 856] on input "Rent" at bounding box center [104, 850] width 13 height 13
radio input "true"
click at [745, 893] on div "Cancel Save Address" at bounding box center [456, 908] width 786 height 58
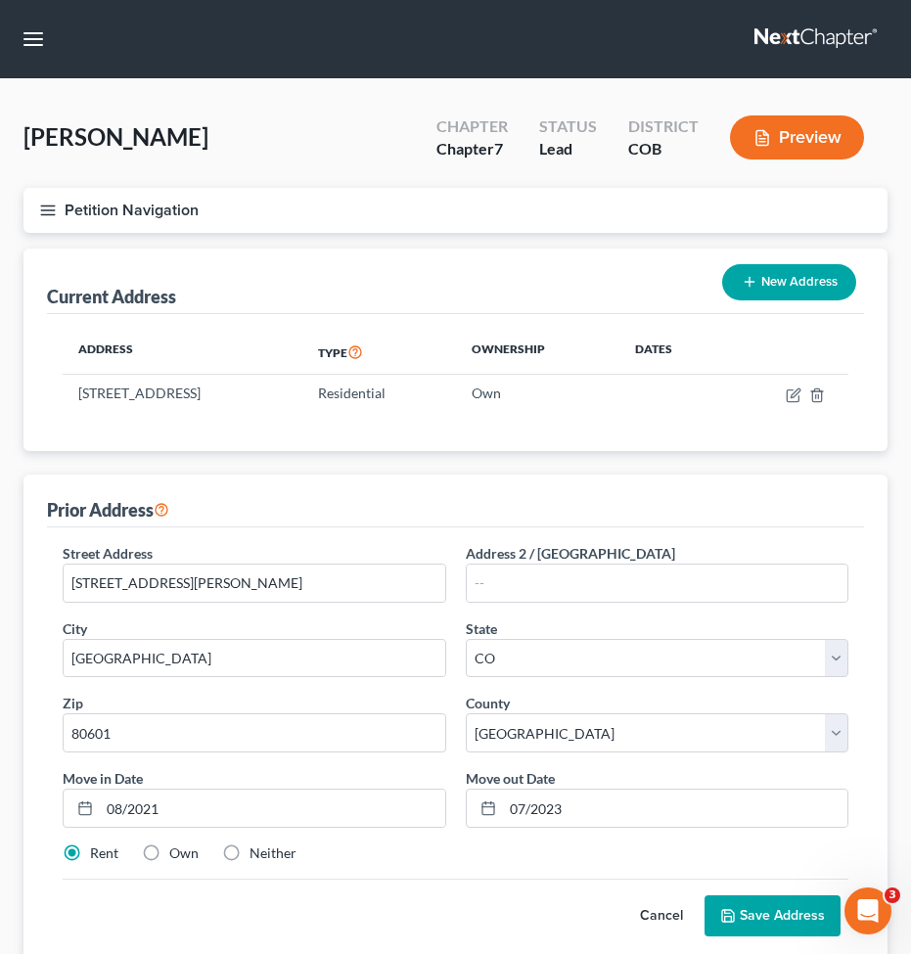
click at [740, 919] on button "Save Address" at bounding box center [773, 915] width 136 height 41
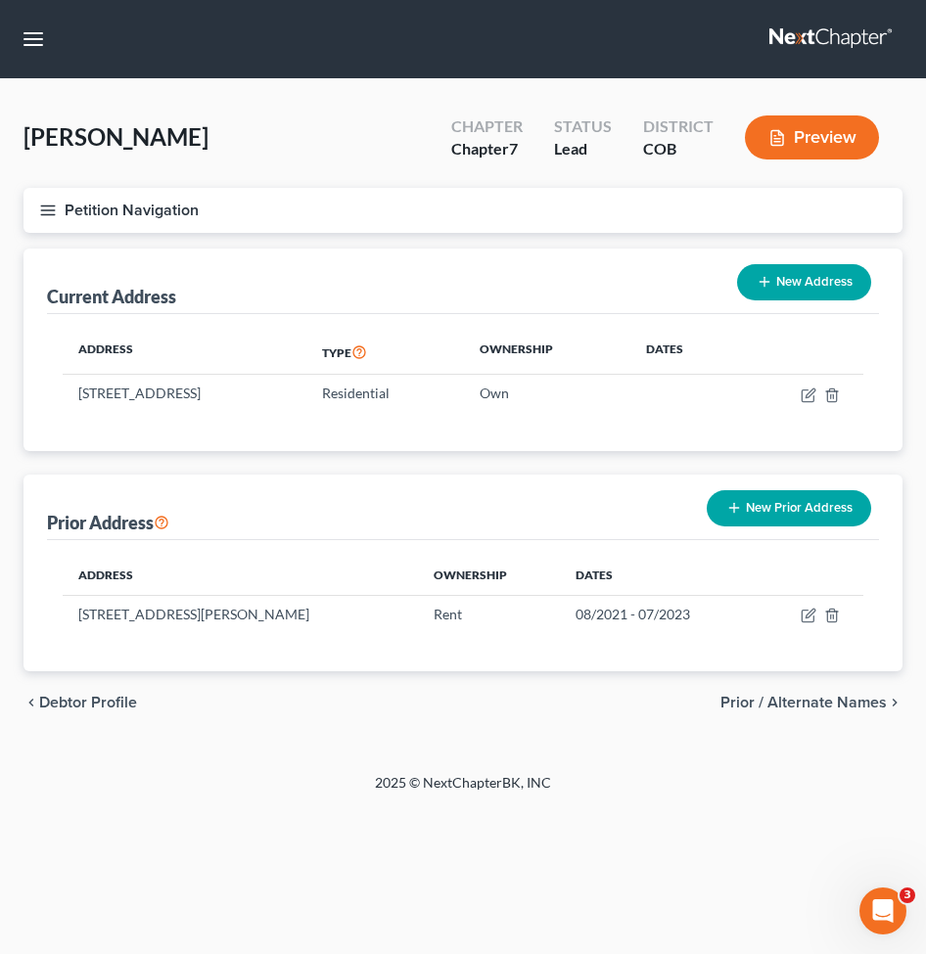
click at [735, 484] on div "New Prior Address" at bounding box center [789, 508] width 180 height 52
drag, startPoint x: 733, startPoint y: 506, endPoint x: 717, endPoint y: 523, distance: 22.8
click at [733, 507] on icon "button" at bounding box center [734, 508] width 16 height 16
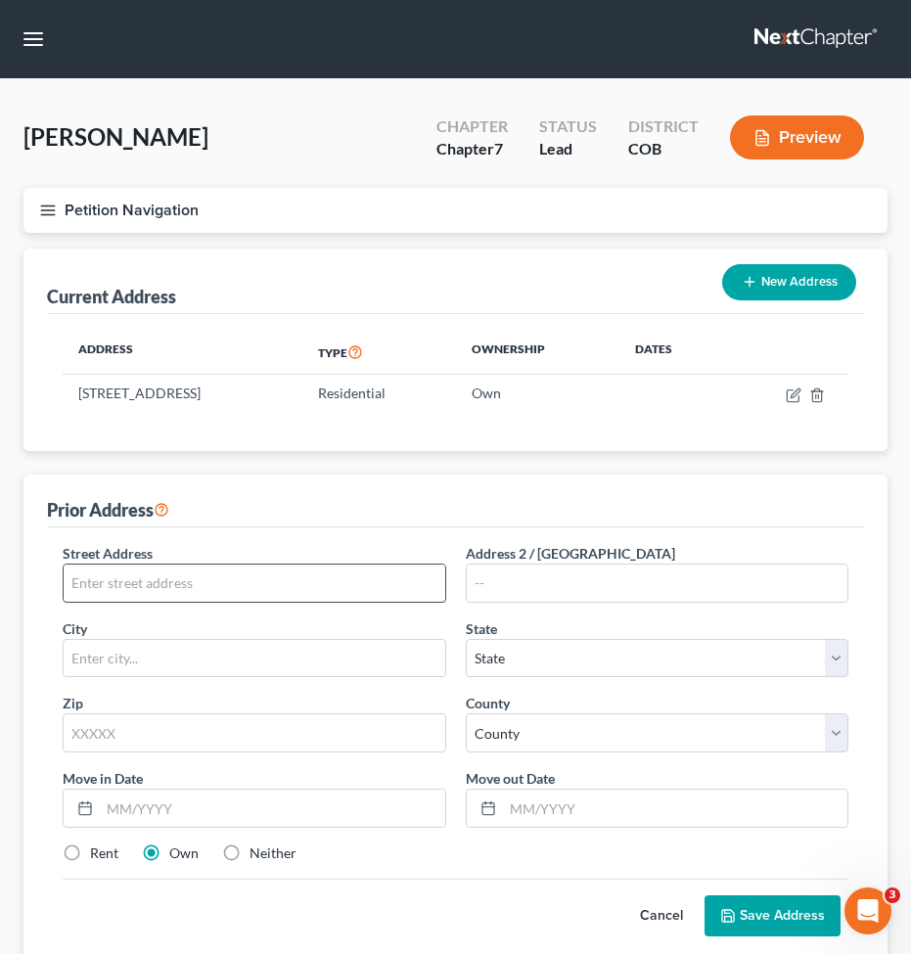
click at [379, 580] on input "text" at bounding box center [255, 583] width 382 height 37
paste input "[STREET_ADDRESS] -"
drag, startPoint x: 359, startPoint y: 580, endPoint x: 314, endPoint y: 583, distance: 45.1
click at [314, 583] on input "[STREET_ADDRESS]" at bounding box center [255, 583] width 382 height 37
type input "[STREET_ADDRESS]"
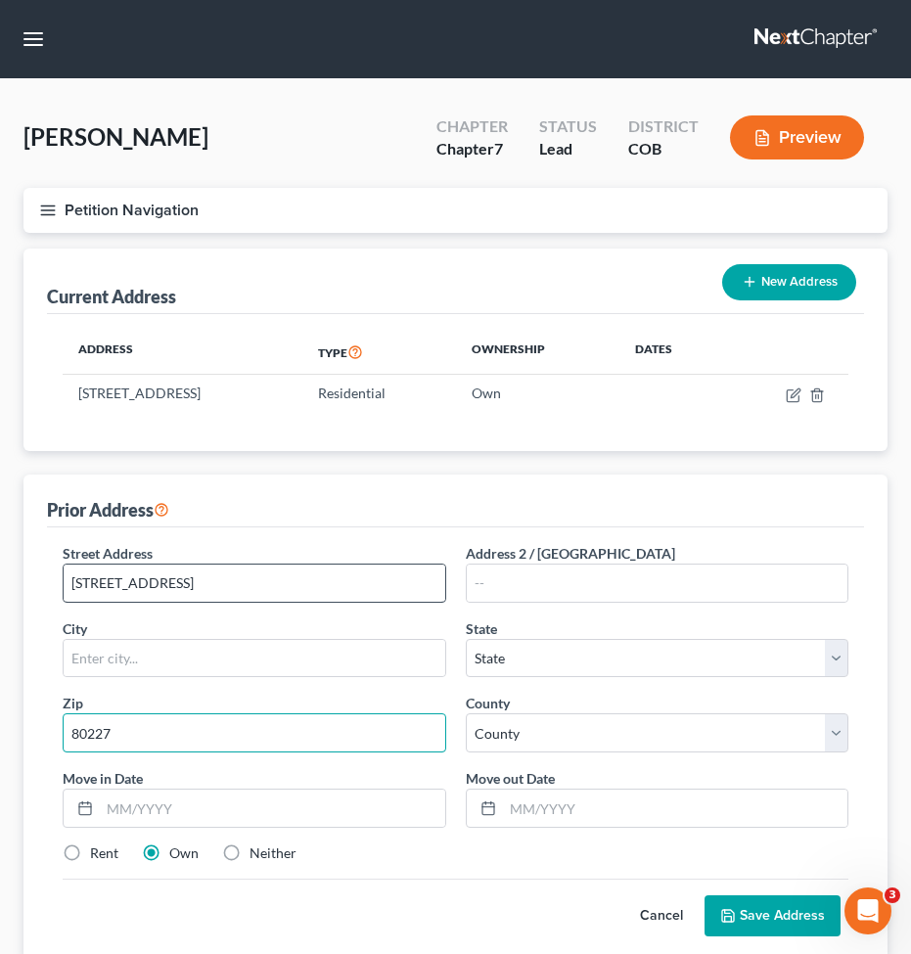
type input "80227"
click at [322, 575] on input "[STREET_ADDRESS]" at bounding box center [255, 583] width 382 height 37
type input "[GEOGRAPHIC_DATA]"
select select "5"
drag, startPoint x: 324, startPoint y: 583, endPoint x: 208, endPoint y: 593, distance: 115.9
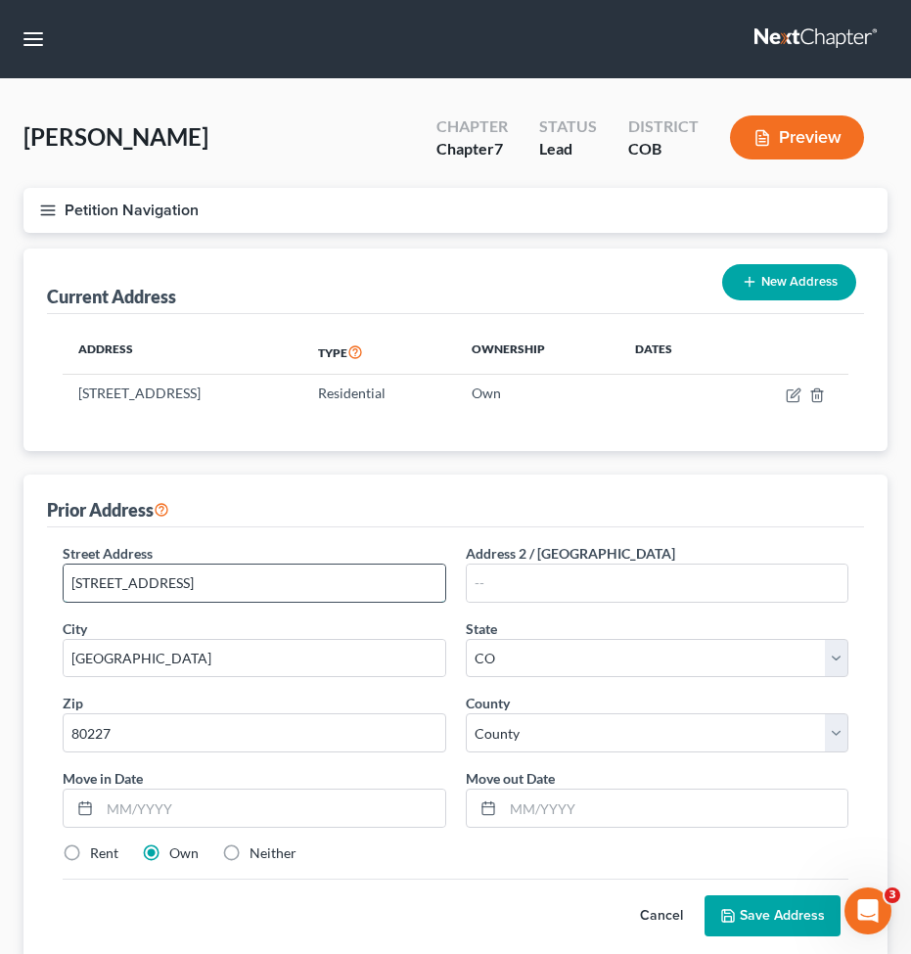
click at [208, 593] on input "[STREET_ADDRESS]" at bounding box center [255, 583] width 382 height 37
type input "9651 W [GEOGRAPHIC_DATA]"
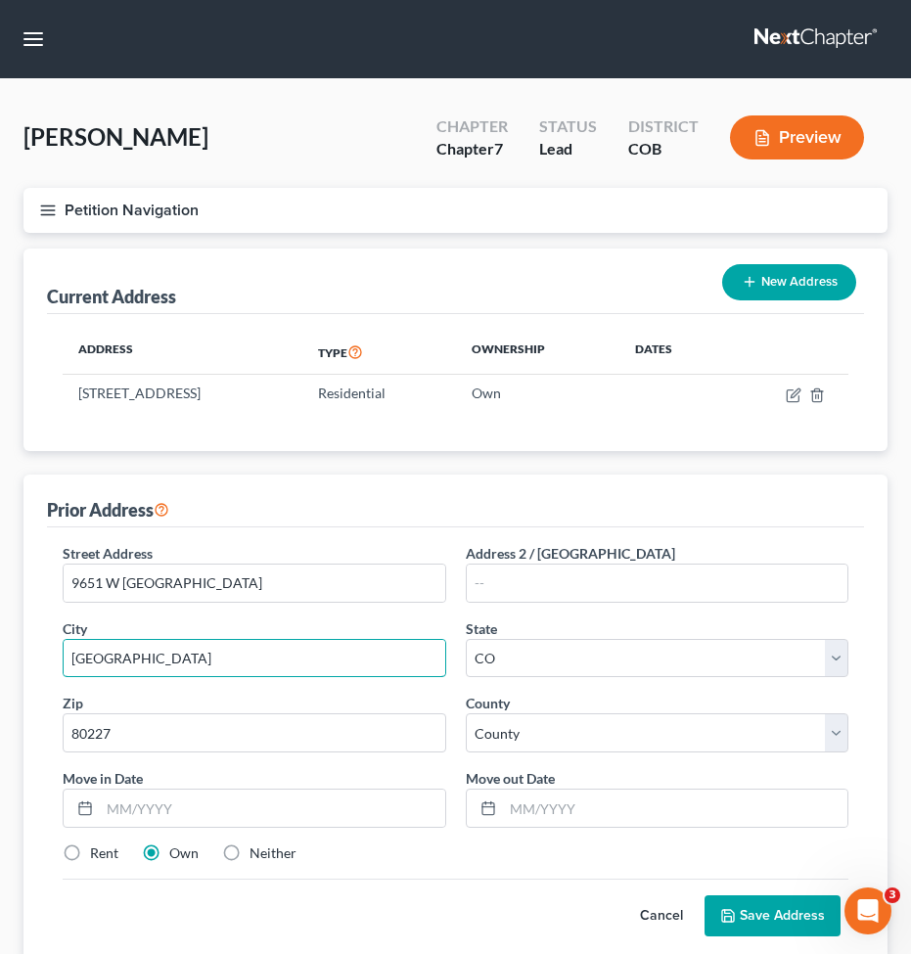
drag, startPoint x: 143, startPoint y: 652, endPoint x: 51, endPoint y: 643, distance: 92.4
click at [43, 668] on div "Prior Address Street Address * 9651 W [GEOGRAPHIC_DATA] Address 2 / [GEOGRAPHIC…" at bounding box center [455, 717] width 864 height 485
type input "Lakewood"
click at [761, 900] on button "Save Address" at bounding box center [773, 915] width 136 height 41
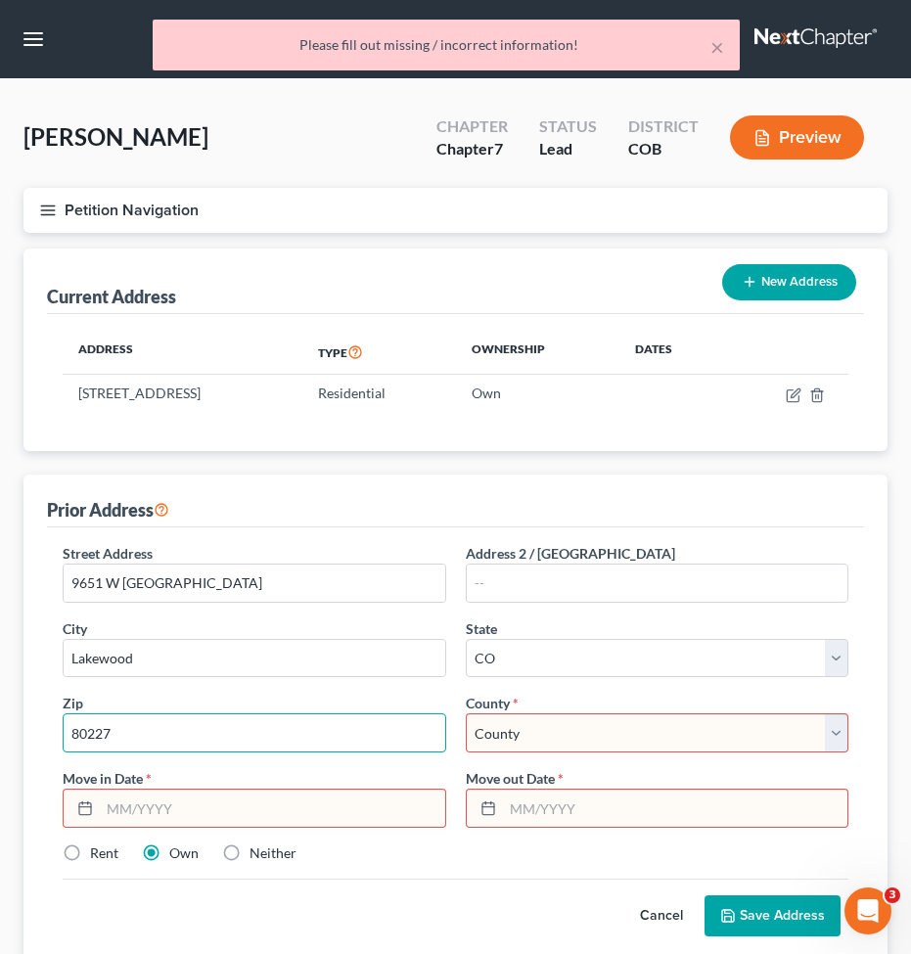
drag, startPoint x: 145, startPoint y: 733, endPoint x: 18, endPoint y: 731, distance: 127.2
click at [18, 731] on div "Filing Information Credit Counseling Course Debtor Profile Debtor Addresses Pri…" at bounding box center [456, 636] width 884 height 774
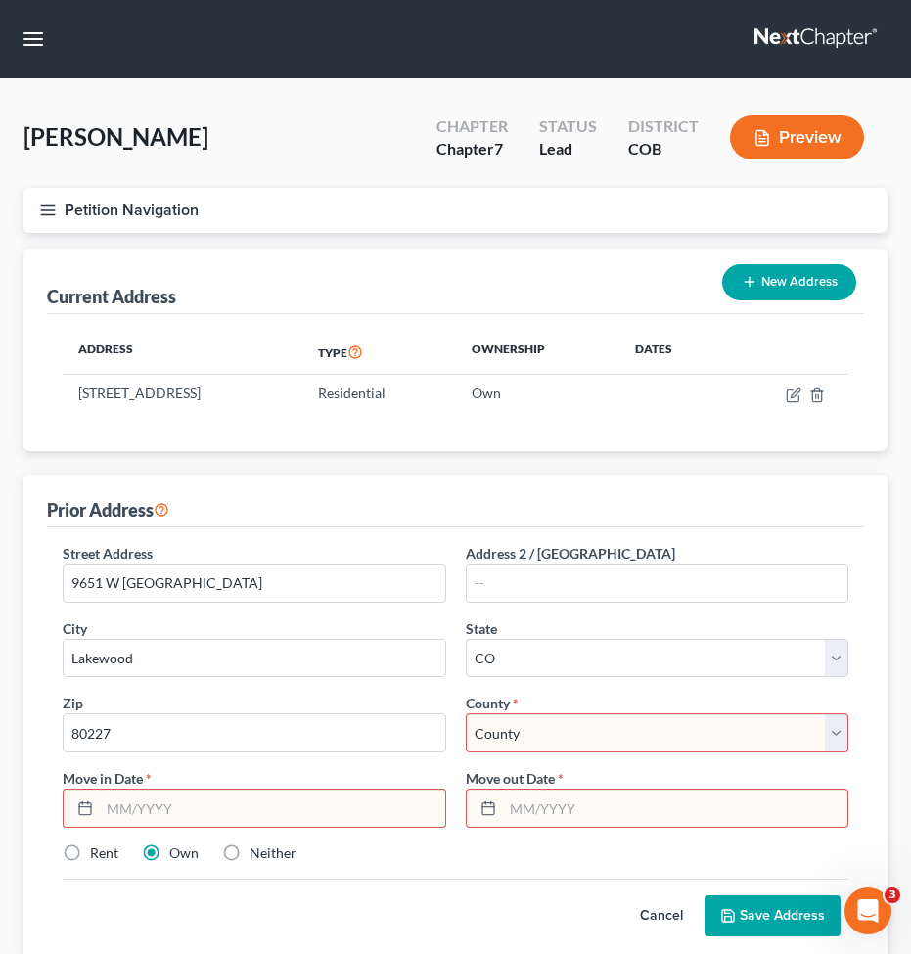
click at [619, 727] on select "County [GEOGRAPHIC_DATA] [GEOGRAPHIC_DATA] [GEOGRAPHIC_DATA] [GEOGRAPHIC_DATA] …" at bounding box center [658, 732] width 384 height 39
select select "30"
click at [466, 713] on select "County [GEOGRAPHIC_DATA] [GEOGRAPHIC_DATA] [GEOGRAPHIC_DATA] [GEOGRAPHIC_DATA] …" at bounding box center [658, 732] width 384 height 39
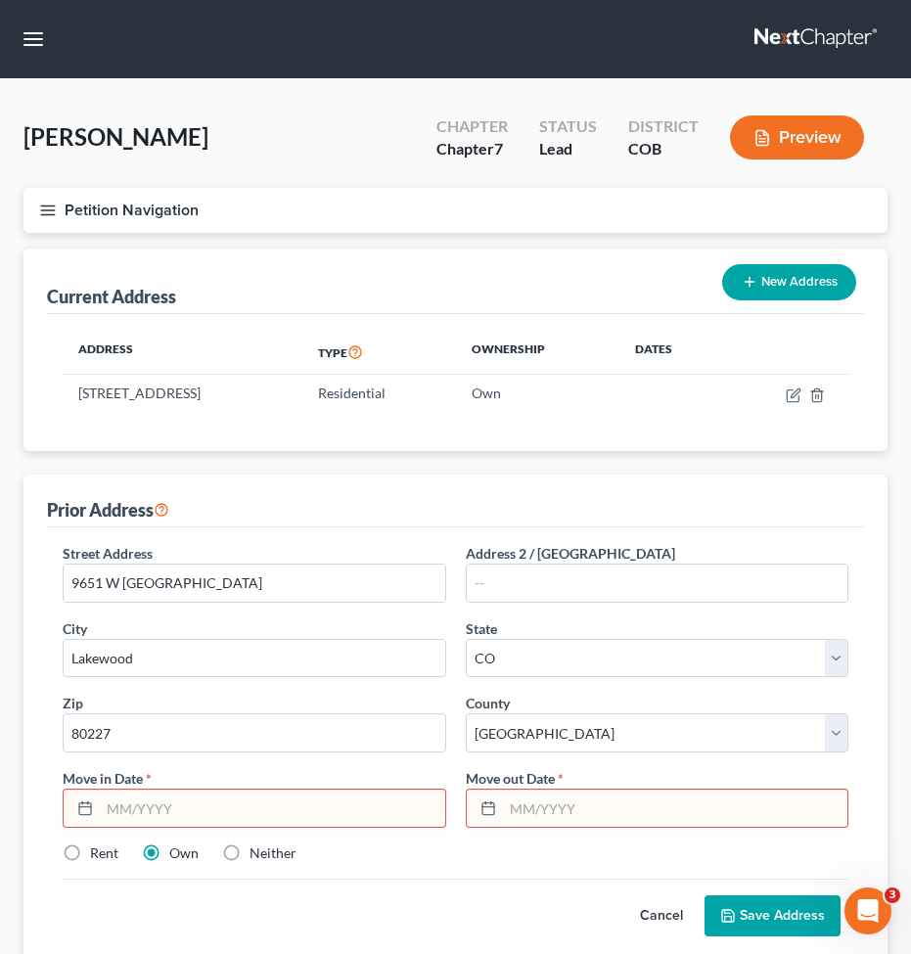
click at [140, 825] on input "text" at bounding box center [272, 808] width 345 height 37
drag, startPoint x: 125, startPoint y: 847, endPoint x: 100, endPoint y: 859, distance: 28.4
click at [123, 847] on div "Rent Own Neither" at bounding box center [455, 854] width 805 height 20
click at [99, 858] on label "Rent" at bounding box center [104, 854] width 28 height 20
click at [99, 856] on input "Rent" at bounding box center [104, 850] width 13 height 13
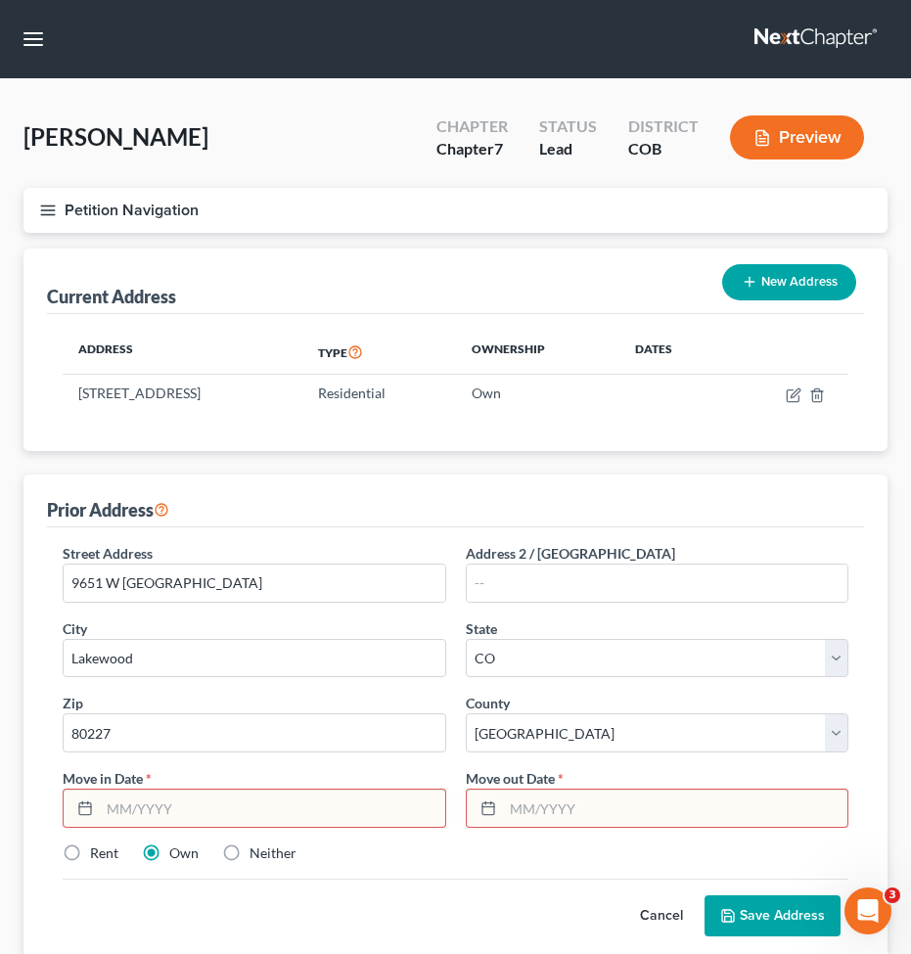
radio input "true"
click at [161, 778] on div "Move in Date *" at bounding box center [254, 798] width 403 height 60
click at [153, 794] on input "text" at bounding box center [272, 808] width 345 height 37
type input "1"
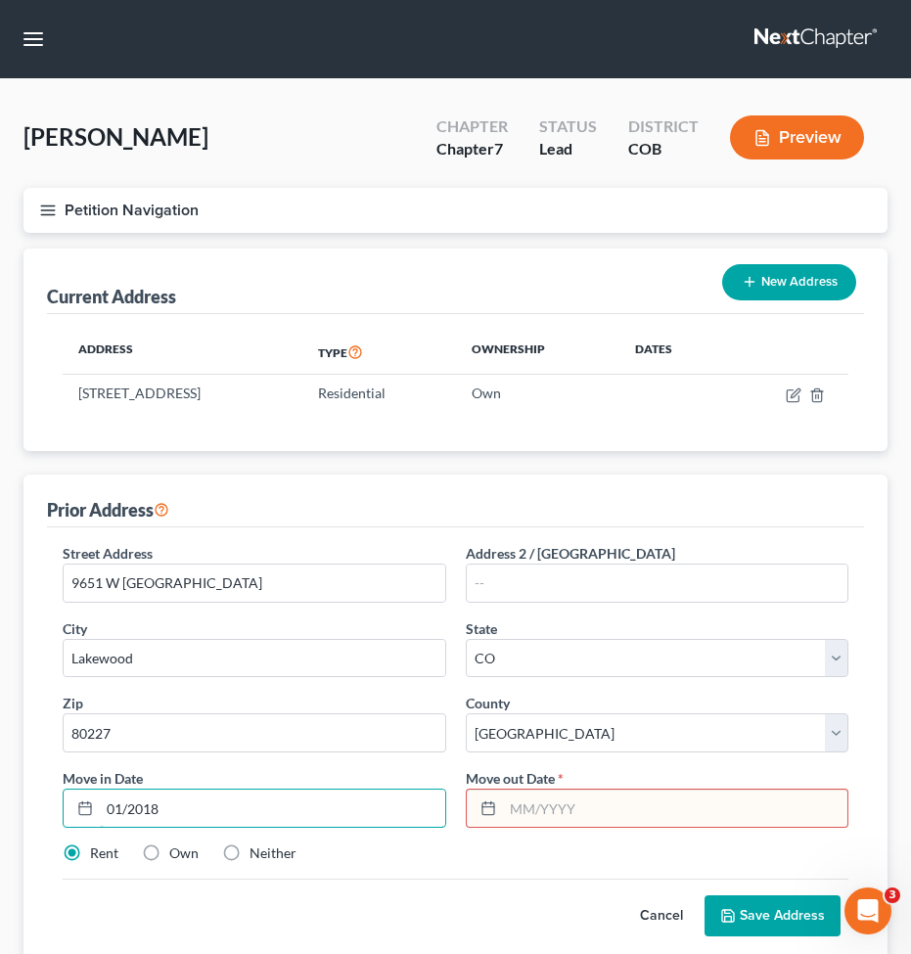
type input "01/2018"
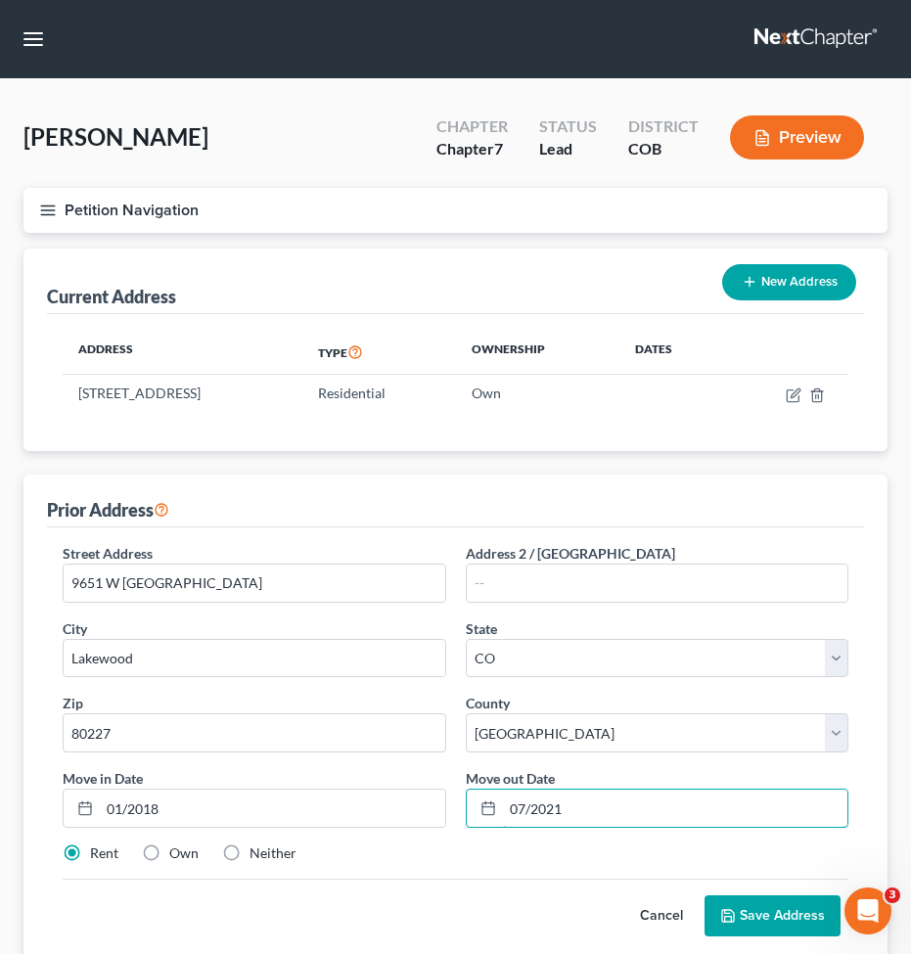
type input "07/2021"
click at [778, 922] on button "Save Address" at bounding box center [773, 915] width 136 height 41
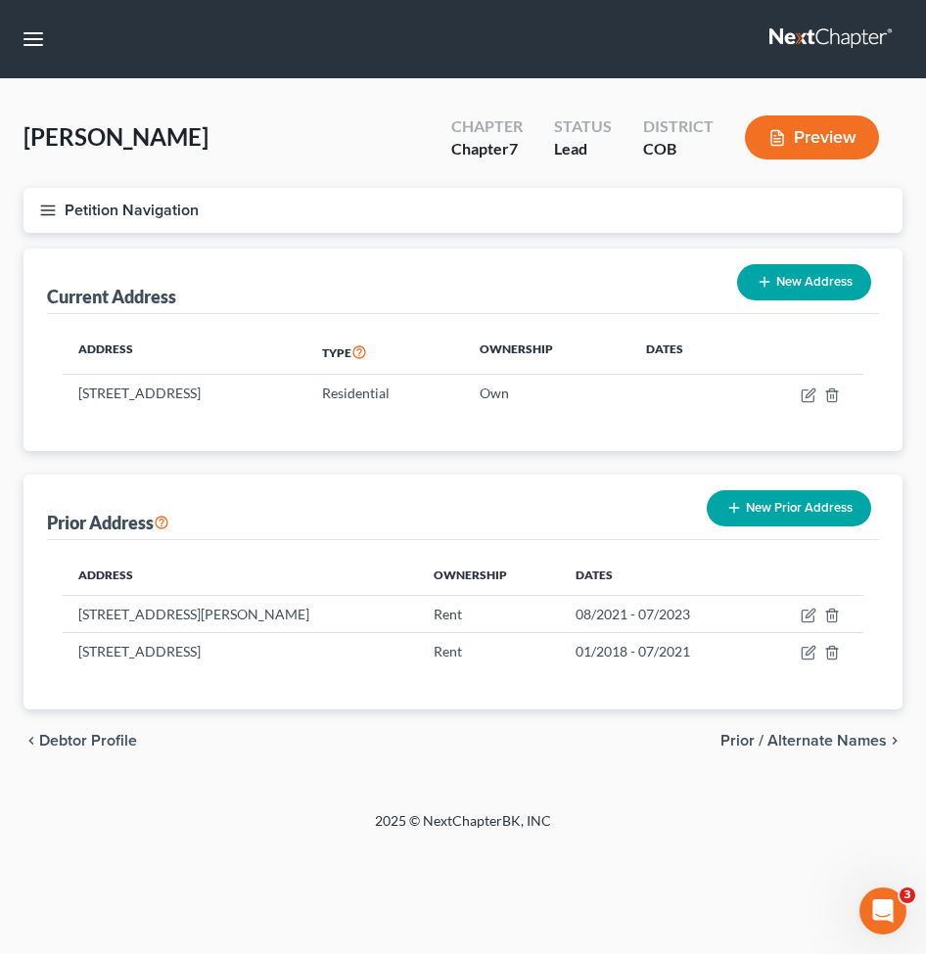
click at [769, 497] on button "New Prior Address" at bounding box center [789, 508] width 164 height 36
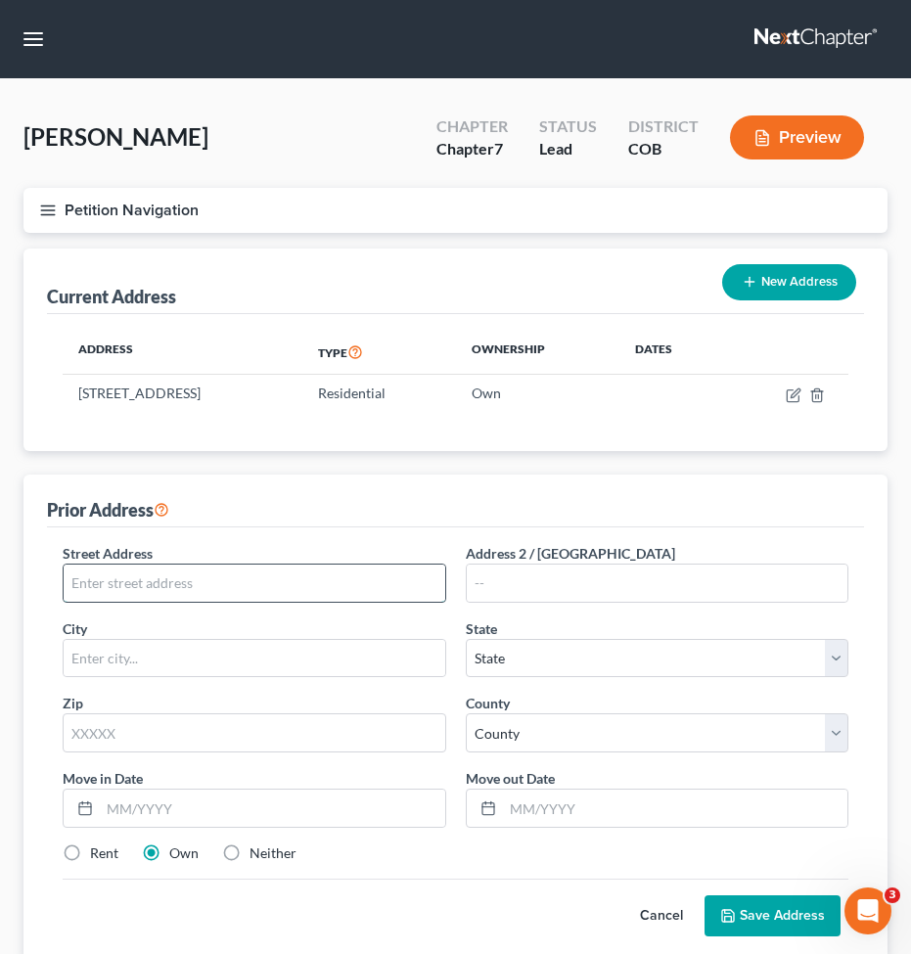
click at [215, 572] on input "text" at bounding box center [255, 583] width 382 height 37
paste input "[STREET_ADDRESS][PERSON_NAME]"
drag, startPoint x: 346, startPoint y: 583, endPoint x: 306, endPoint y: 592, distance: 41.1
click at [306, 592] on input "[STREET_ADDRESS][PERSON_NAME]" at bounding box center [255, 583] width 382 height 37
type input "[STREET_ADDRESS][PERSON_NAME]"
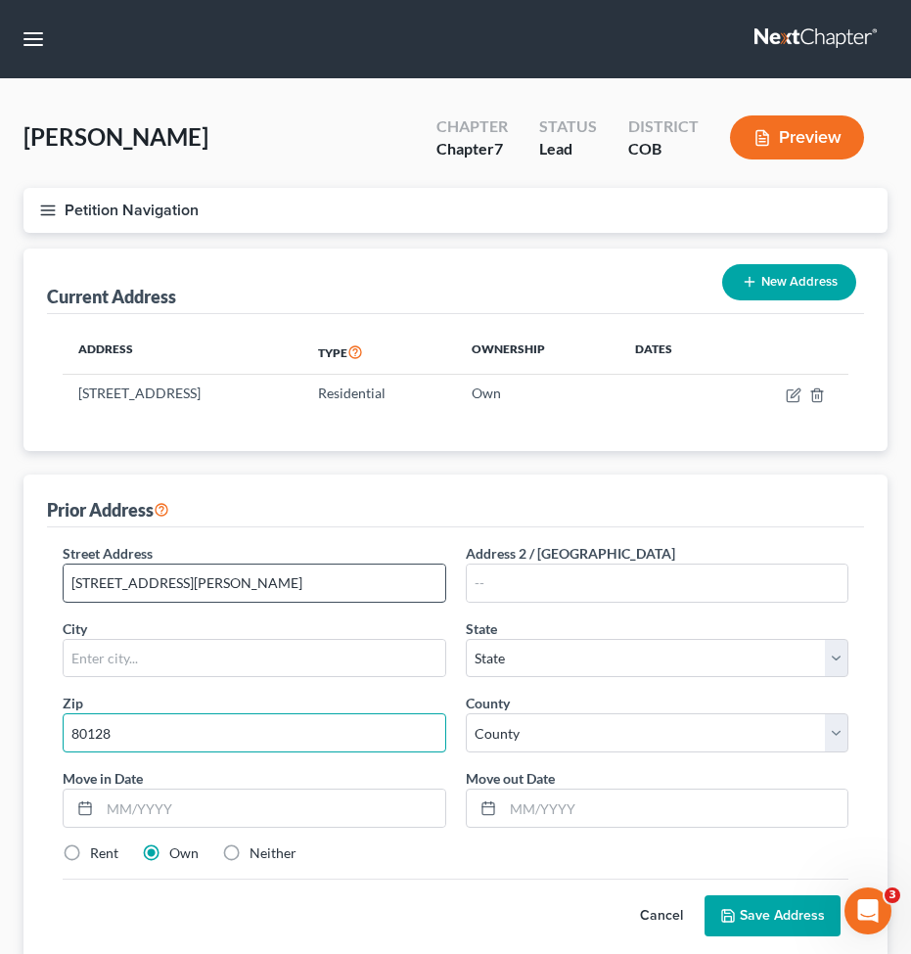
type input "80128"
type input "Littleton"
select select "5"
click at [321, 590] on input "[STREET_ADDRESS][PERSON_NAME]" at bounding box center [255, 583] width 382 height 37
drag, startPoint x: 328, startPoint y: 579, endPoint x: 187, endPoint y: 524, distance: 151.6
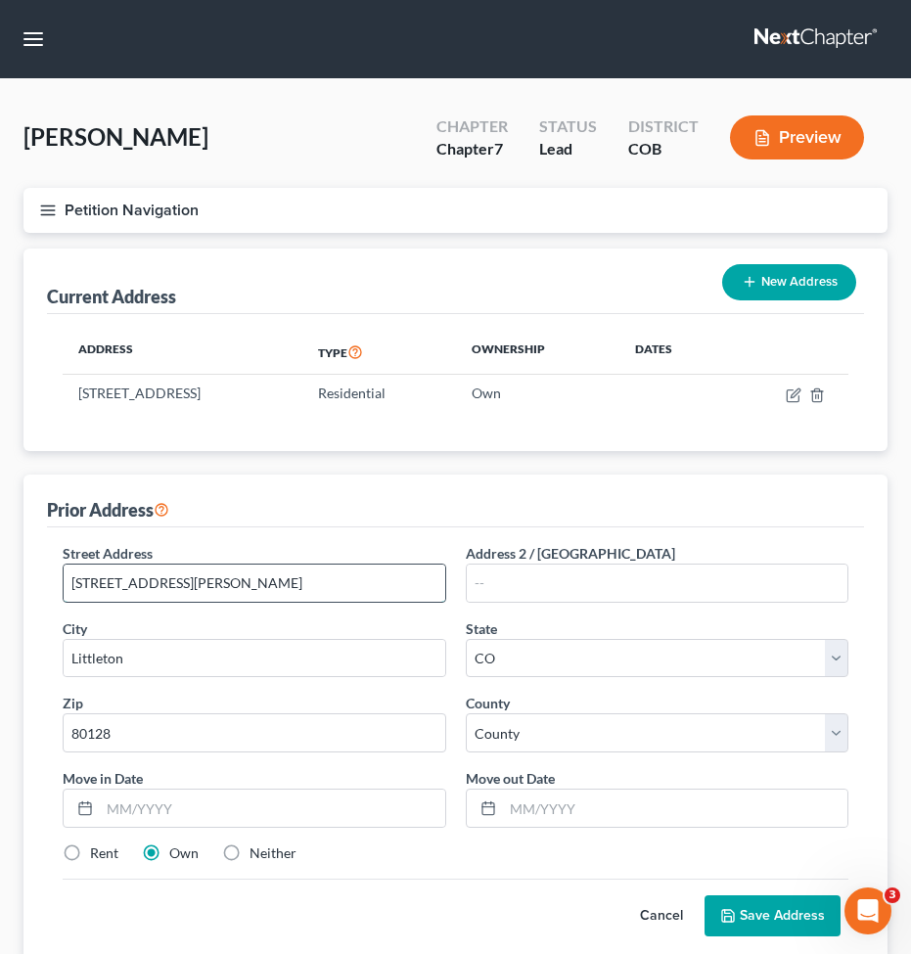
click at [199, 588] on input "[STREET_ADDRESS][PERSON_NAME]" at bounding box center [255, 583] width 382 height 37
type input "[STREET_ADDRESS][PERSON_NAME]"
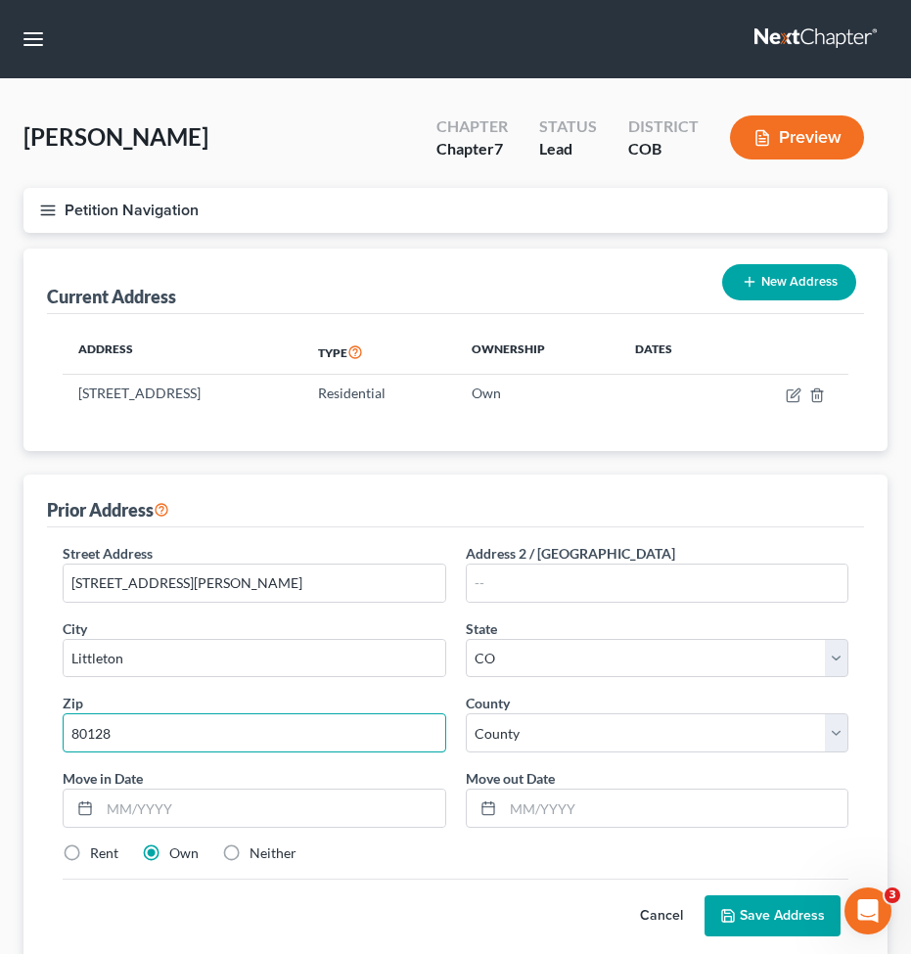
drag, startPoint x: 82, startPoint y: 742, endPoint x: 17, endPoint y: 739, distance: 65.6
click at [17, 739] on div "Filing Information Credit Counseling Course Debtor Profile Debtor Addresses Pri…" at bounding box center [456, 636] width 884 height 774
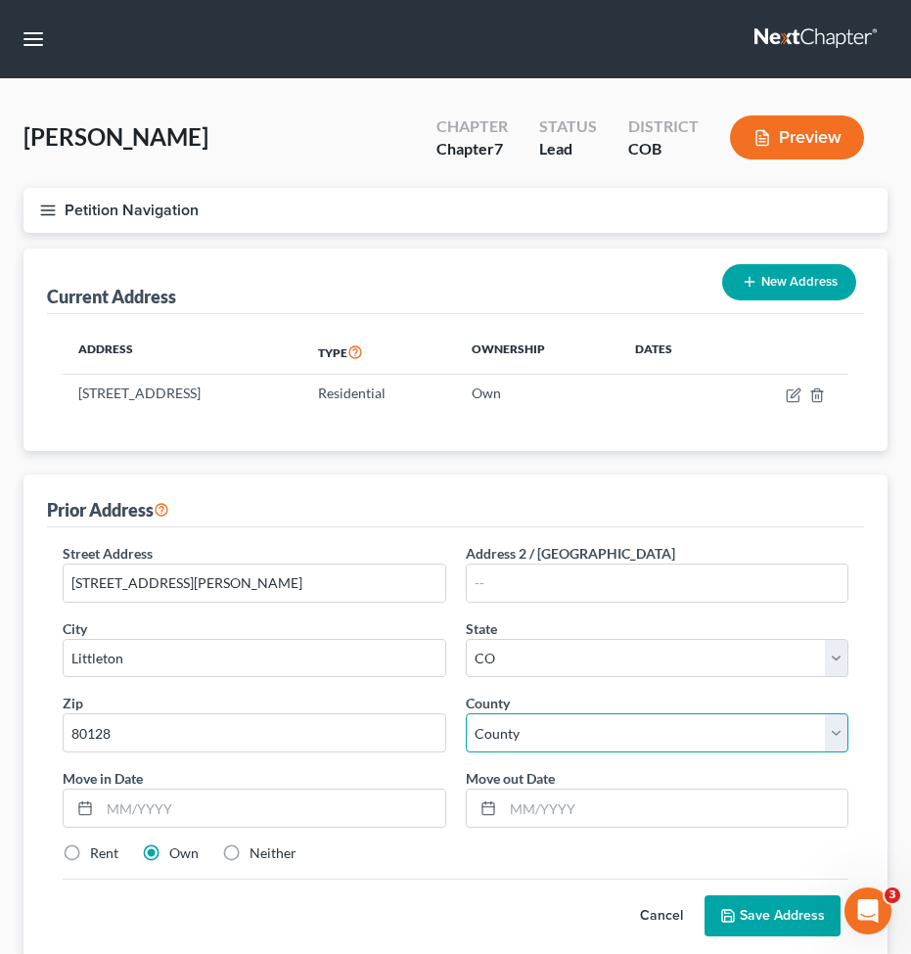
click at [558, 730] on select "County [GEOGRAPHIC_DATA] [GEOGRAPHIC_DATA] [GEOGRAPHIC_DATA] [GEOGRAPHIC_DATA] …" at bounding box center [658, 732] width 384 height 39
select select "30"
click at [466, 713] on select "County [GEOGRAPHIC_DATA] [GEOGRAPHIC_DATA] [GEOGRAPHIC_DATA] [GEOGRAPHIC_DATA] …" at bounding box center [658, 732] width 384 height 39
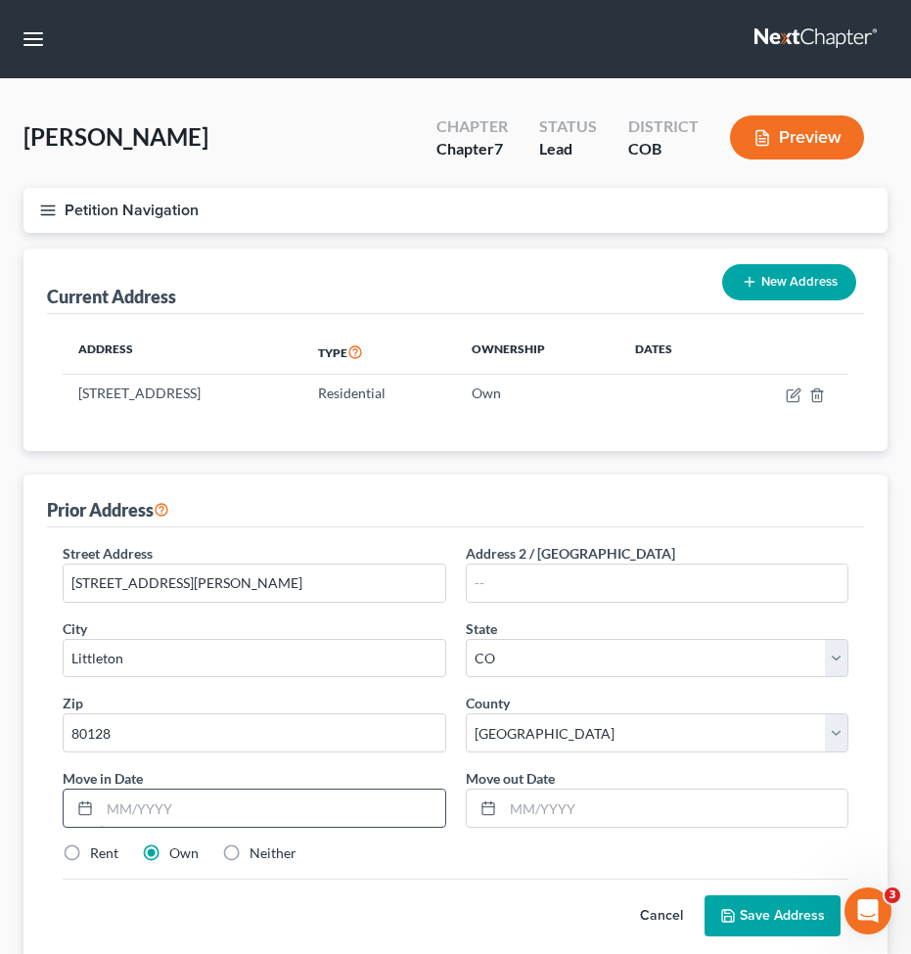
click at [191, 798] on input "text" at bounding box center [272, 808] width 345 height 37
paste input "03/2022 -"
type input "03/2022"
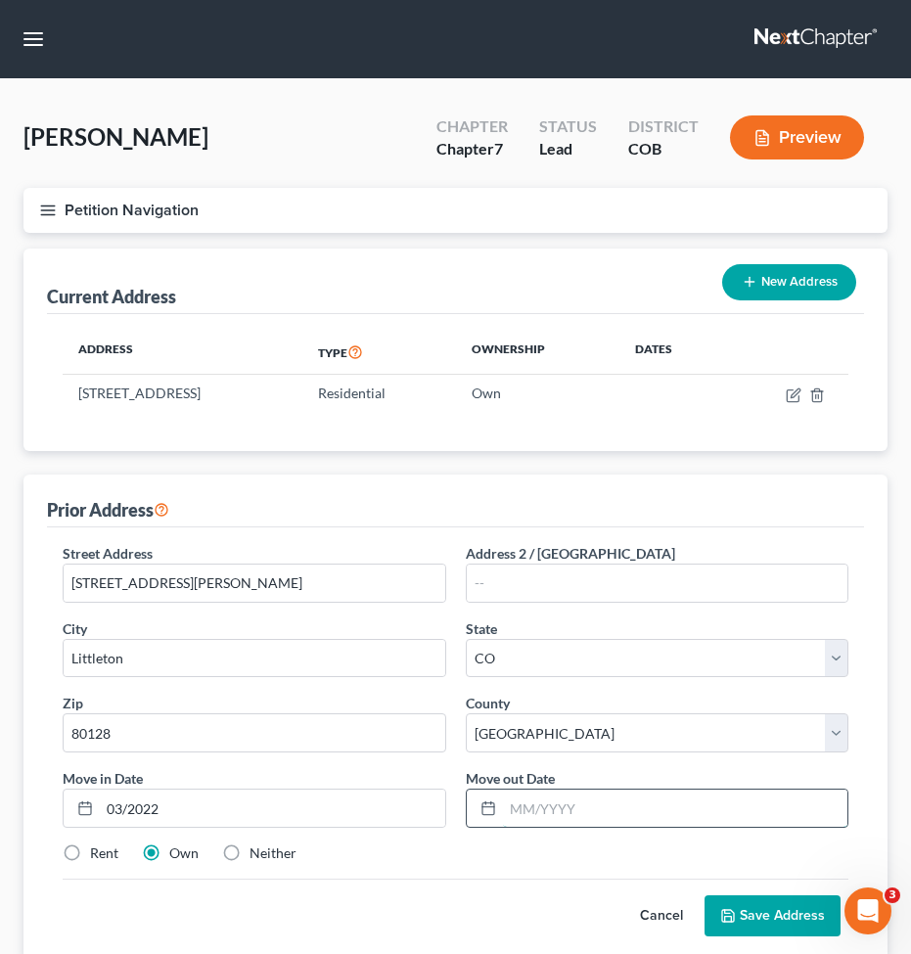
click at [544, 816] on input "text" at bounding box center [675, 808] width 345 height 37
paste input "09/2025"
type input "09/2025"
click at [90, 844] on label "Rent" at bounding box center [104, 854] width 28 height 20
click at [98, 844] on input "Rent" at bounding box center [104, 850] width 13 height 13
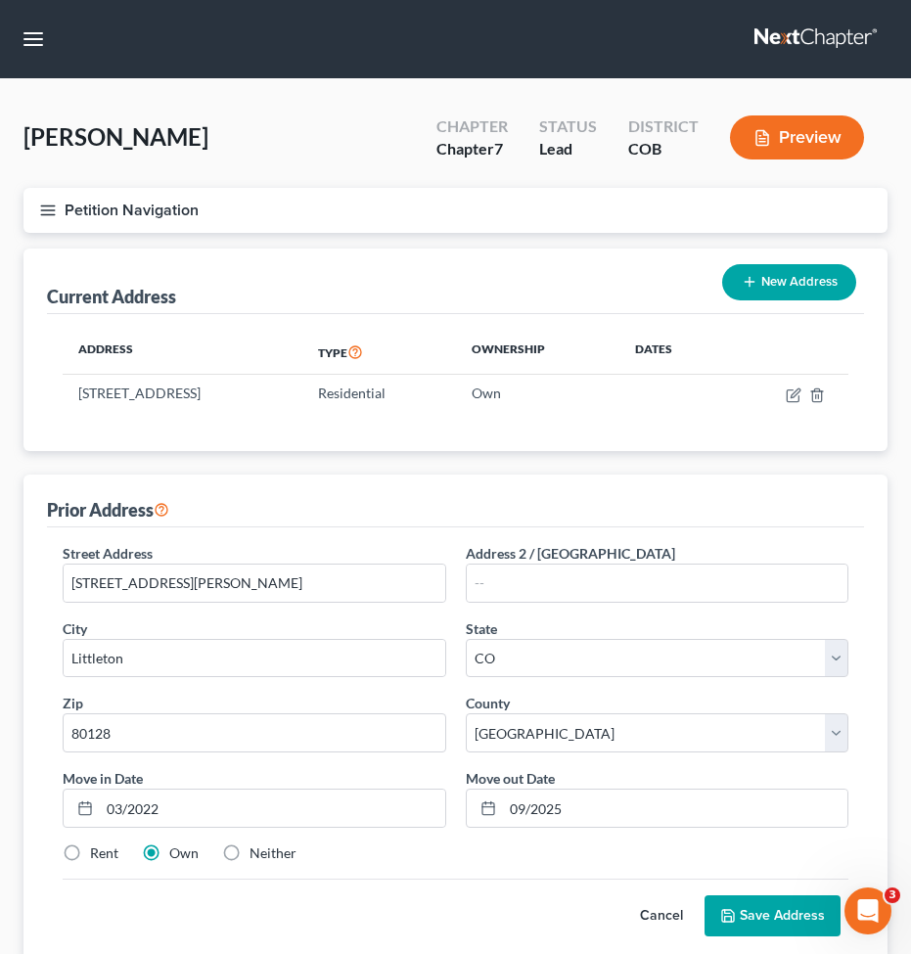
radio input "true"
click at [786, 911] on button "Save Address" at bounding box center [773, 915] width 136 height 41
